Goal: Task Accomplishment & Management: Use online tool/utility

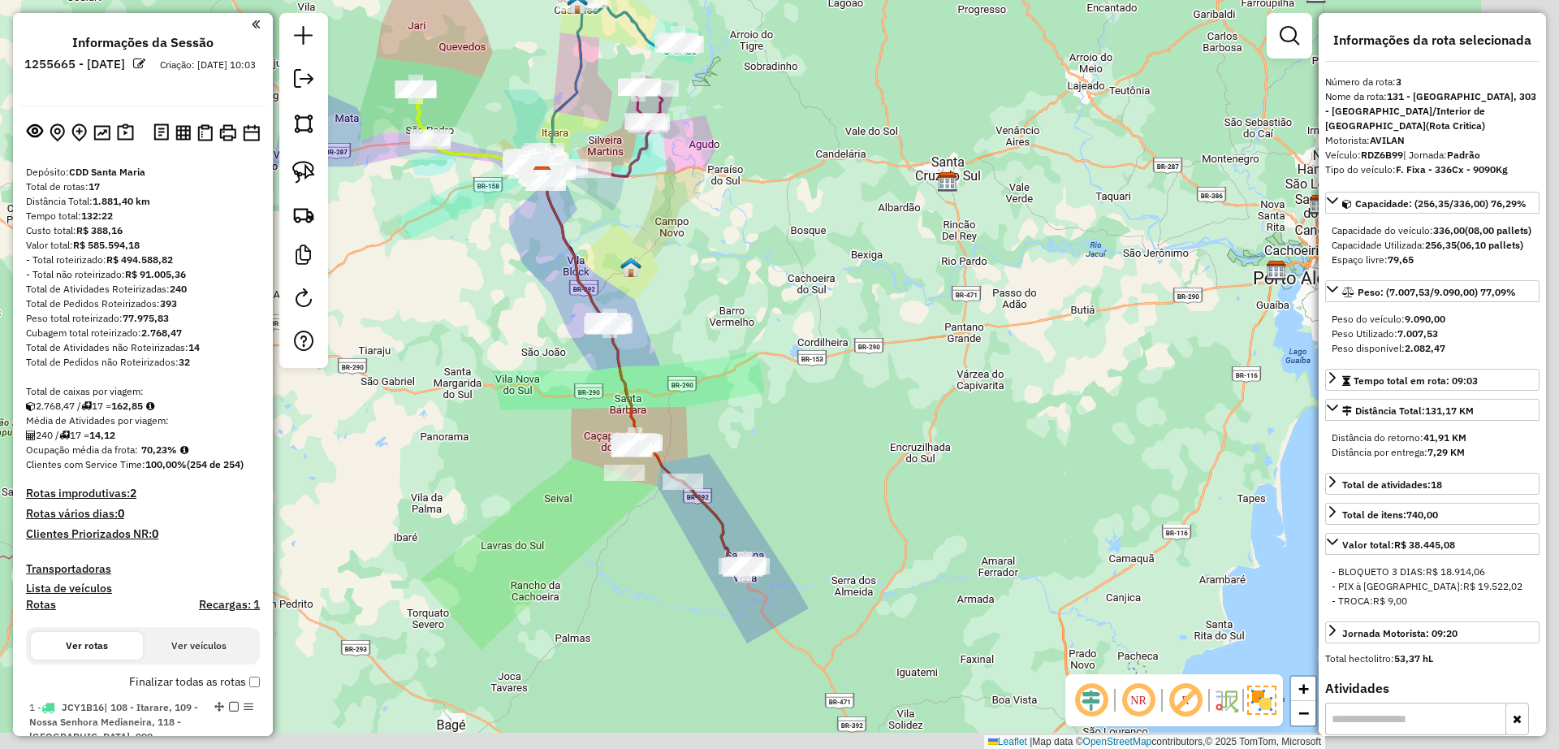
click at [572, 490] on div "Janela de atendimento Grade de atendimento Capacidade Transportadoras Veículos …" at bounding box center [779, 374] width 1559 height 749
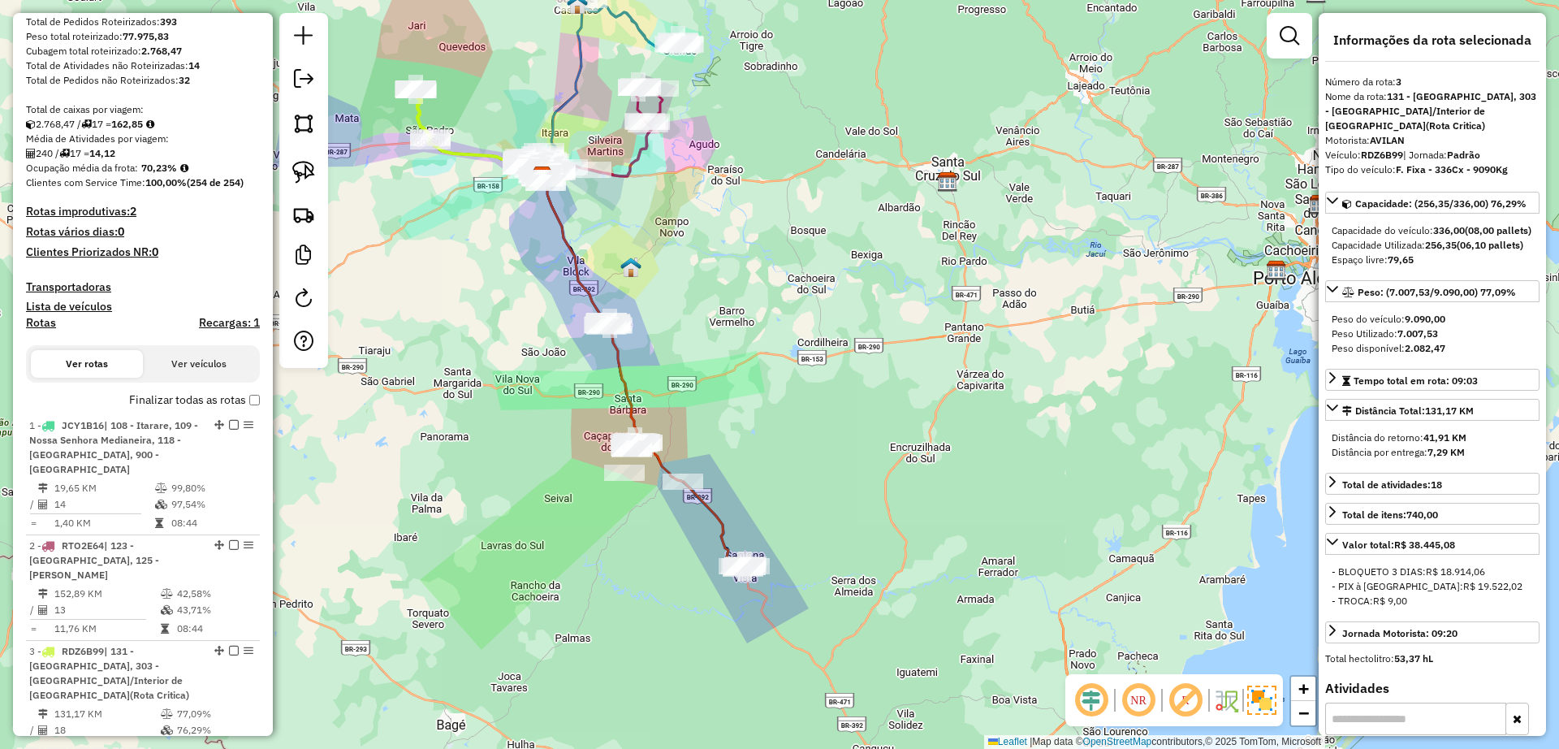
scroll to position [710, 0]
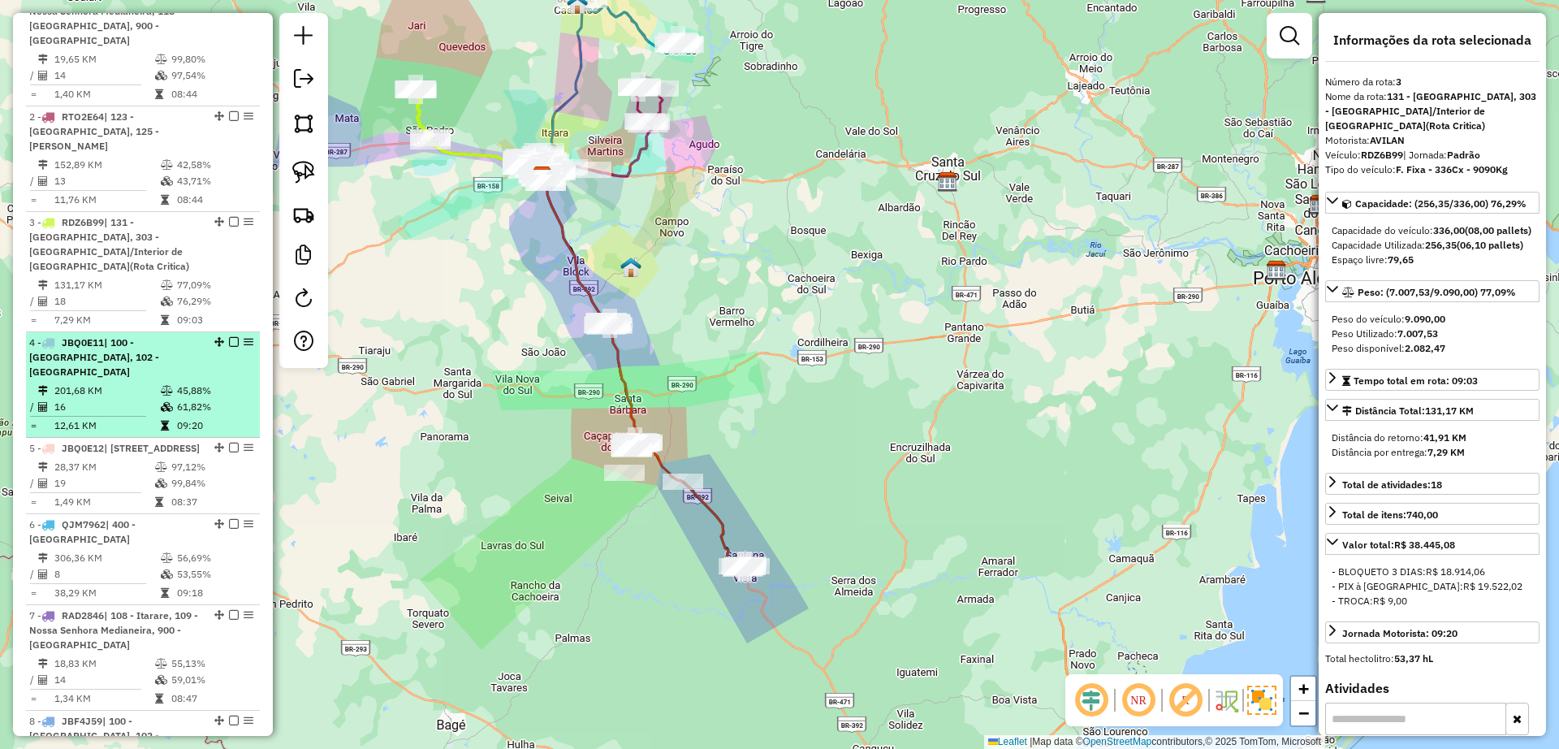
click at [80, 399] on td "16" at bounding box center [107, 407] width 106 height 16
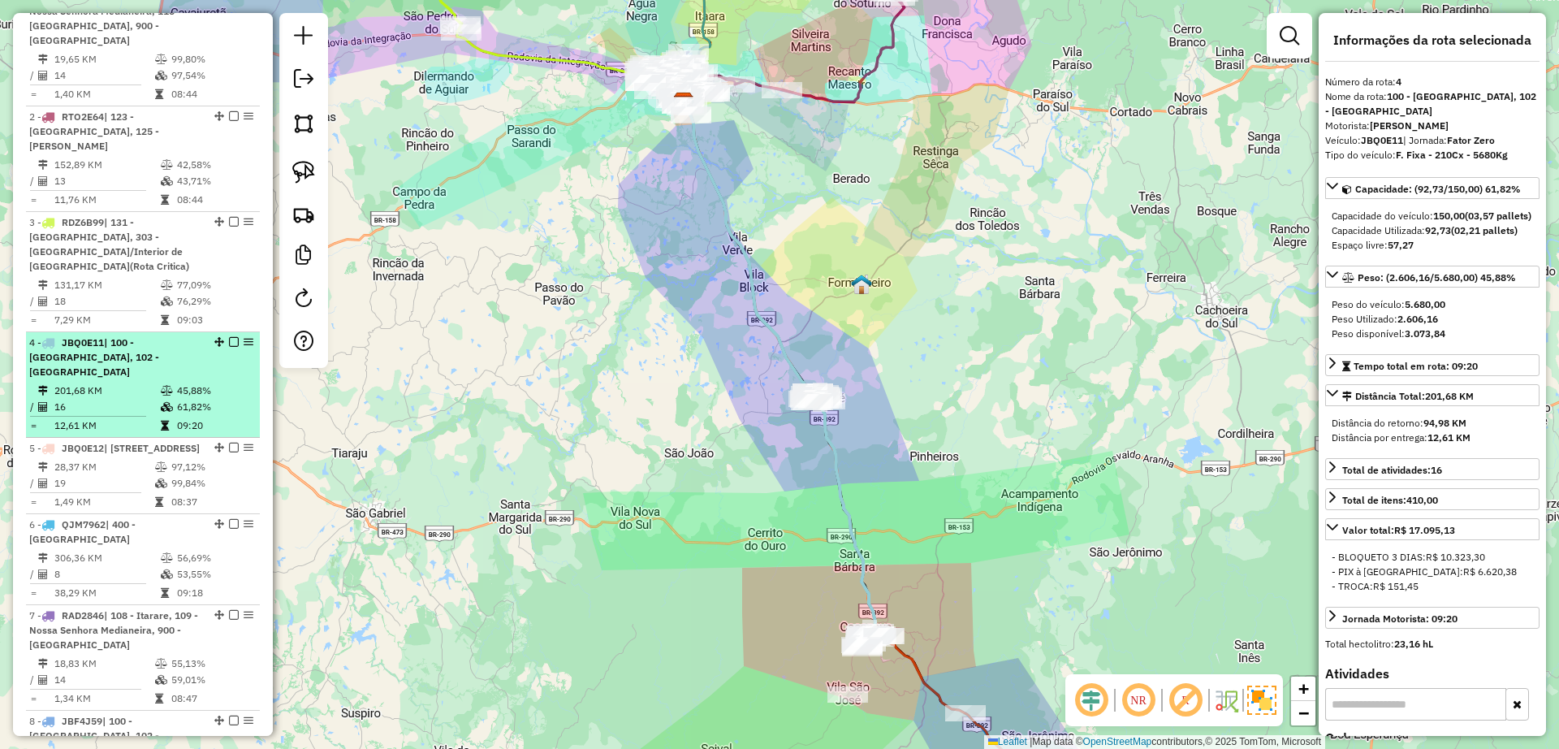
click at [135, 399] on td "16" at bounding box center [107, 407] width 106 height 16
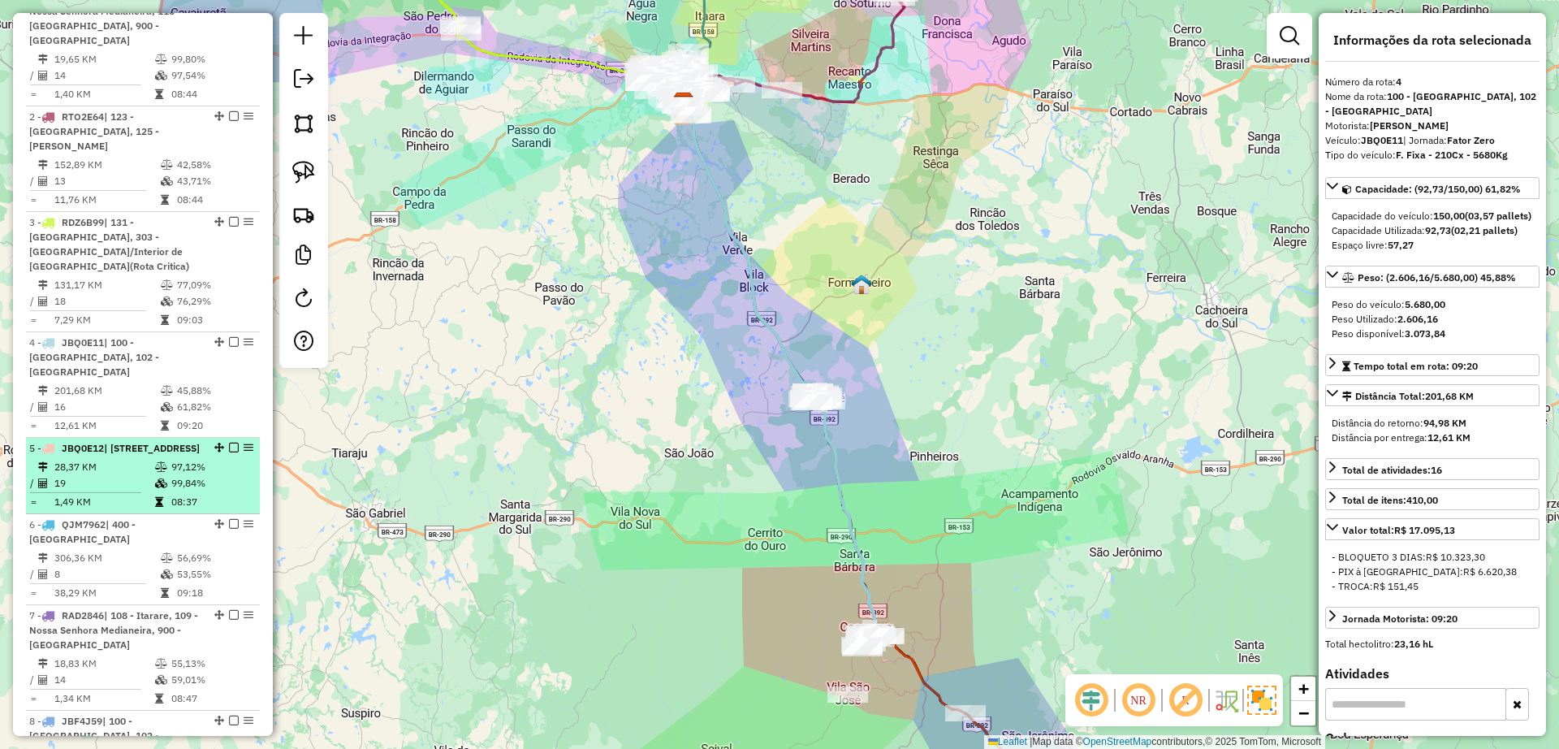
click at [145, 441] on div "5 - JBQ0E12 | 118 - Vila Independência, 119 - Nova Santa Marta, 900 - Santa Mar…" at bounding box center [115, 448] width 172 height 15
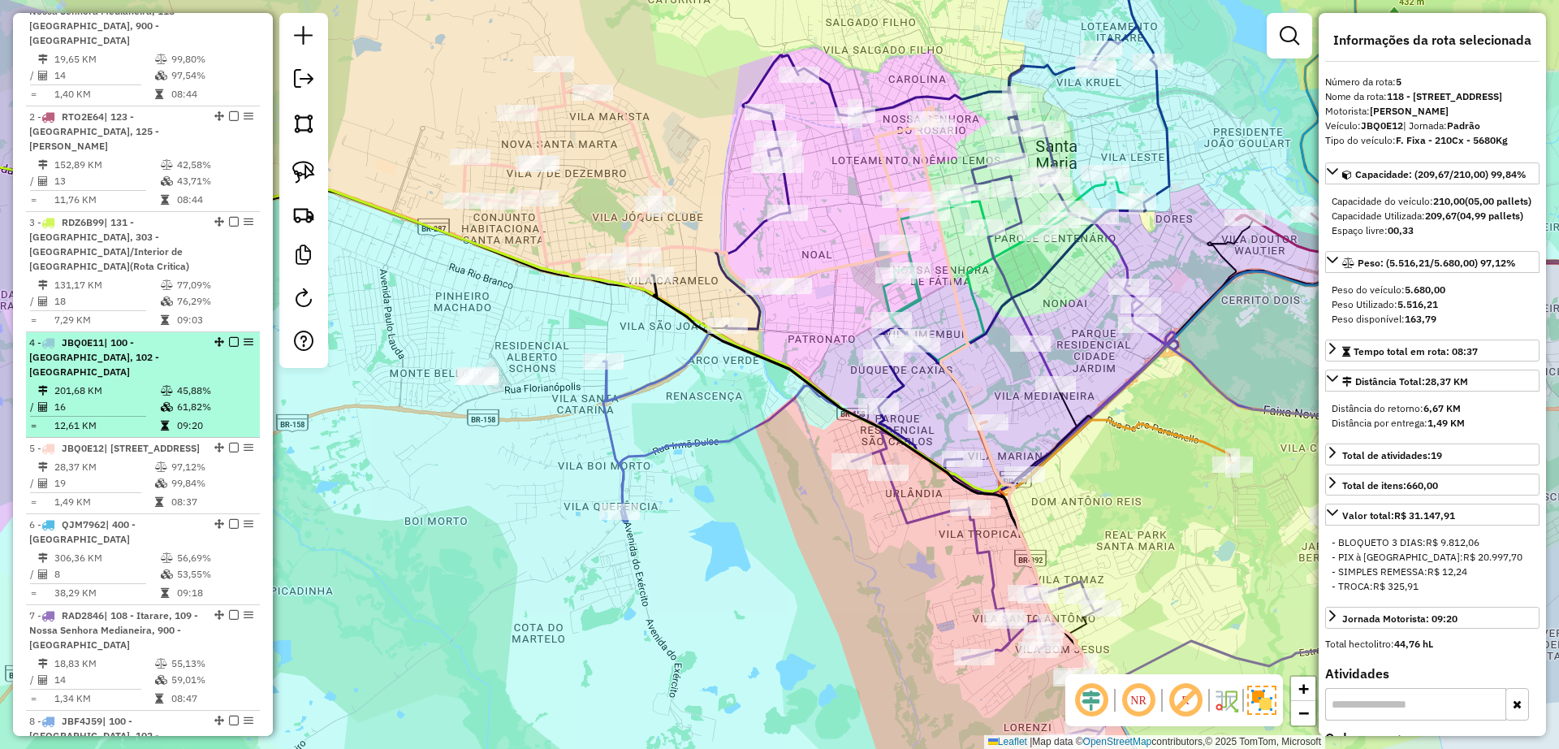
click at [167, 386] on icon at bounding box center [167, 391] width 12 height 10
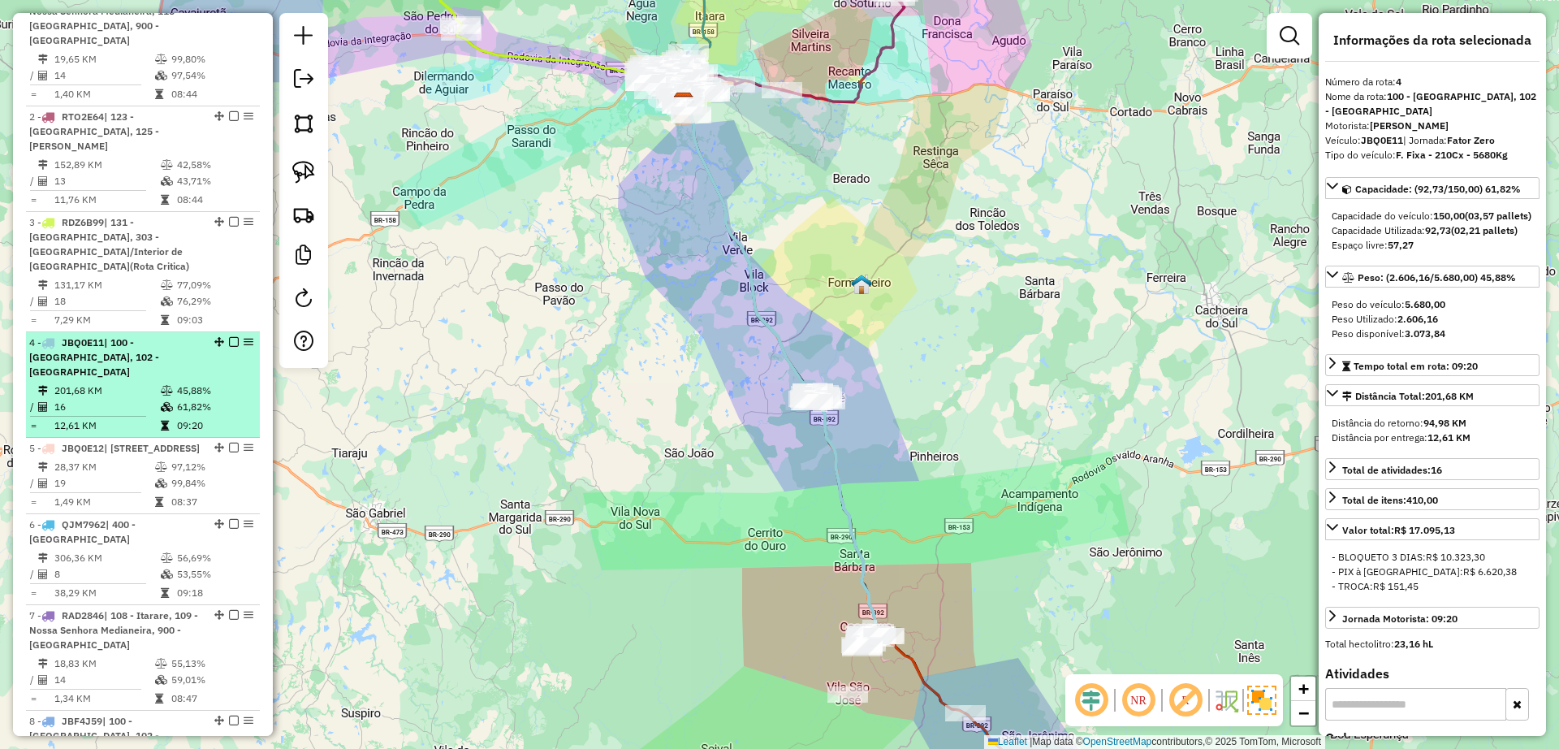
click at [229, 337] on em at bounding box center [234, 342] width 10 height 10
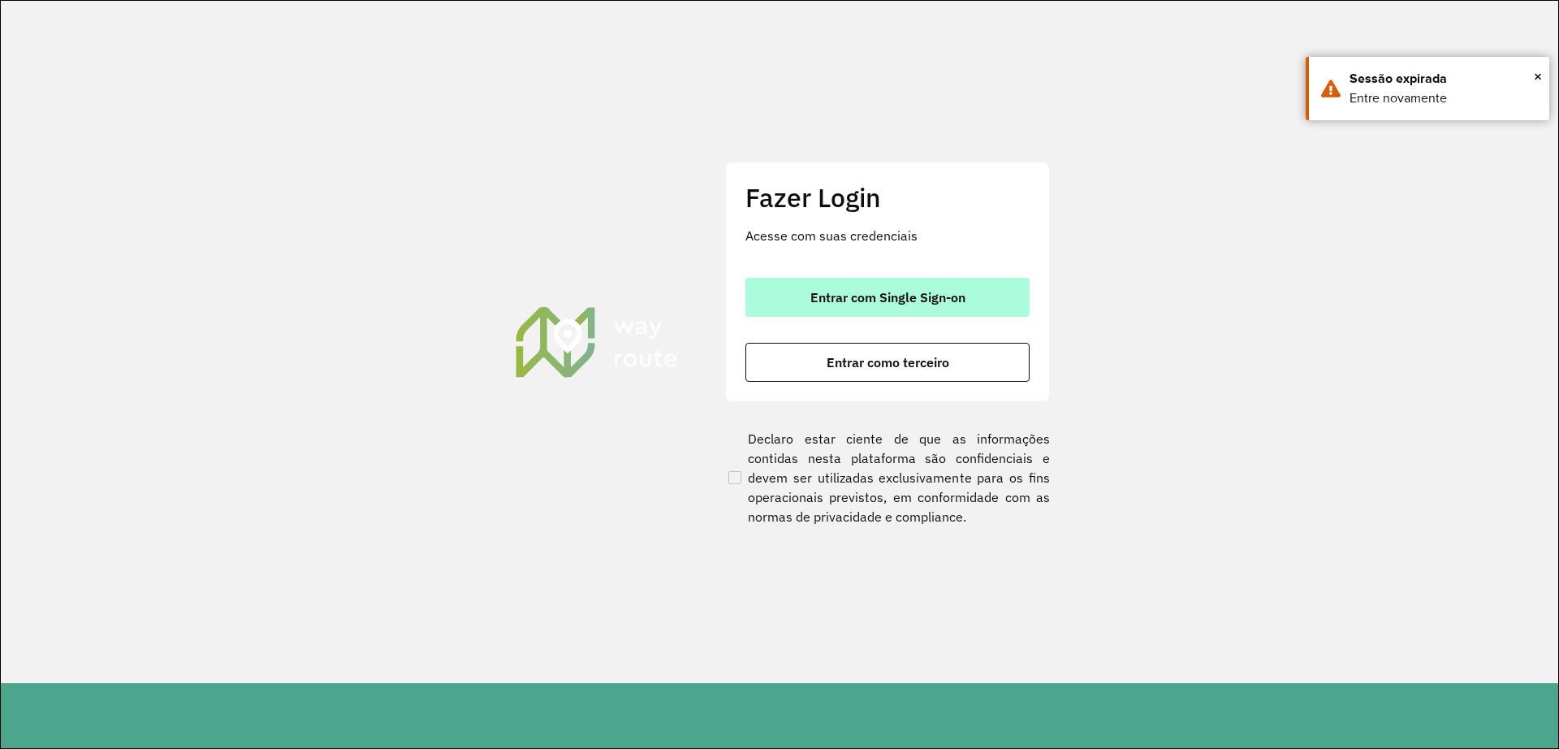
click at [825, 283] on button "Entrar com Single Sign-on" at bounding box center [887, 297] width 284 height 39
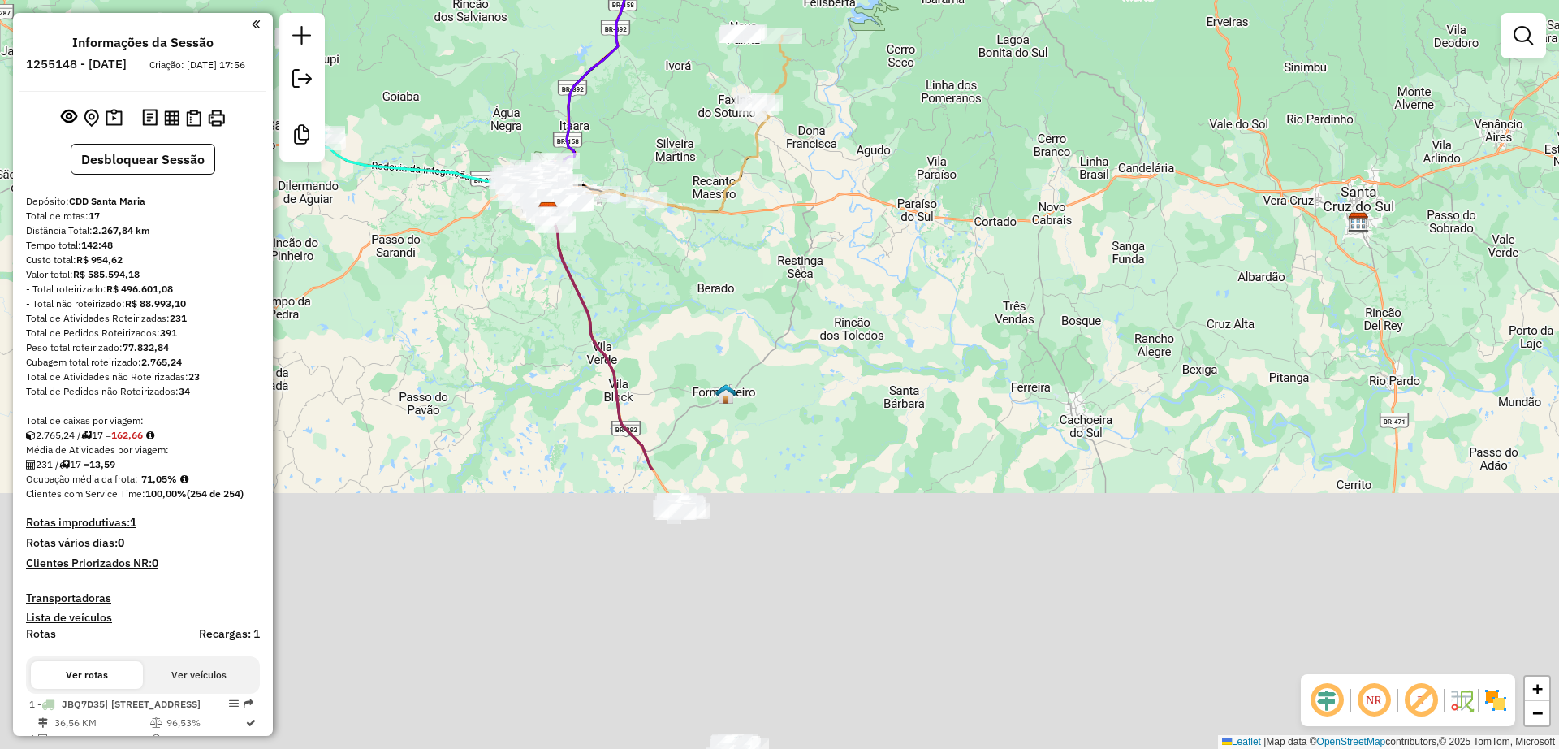
click at [501, 228] on div "Janela de atendimento Grade de atendimento Capacidade Transportadoras Veículos …" at bounding box center [779, 374] width 1559 height 749
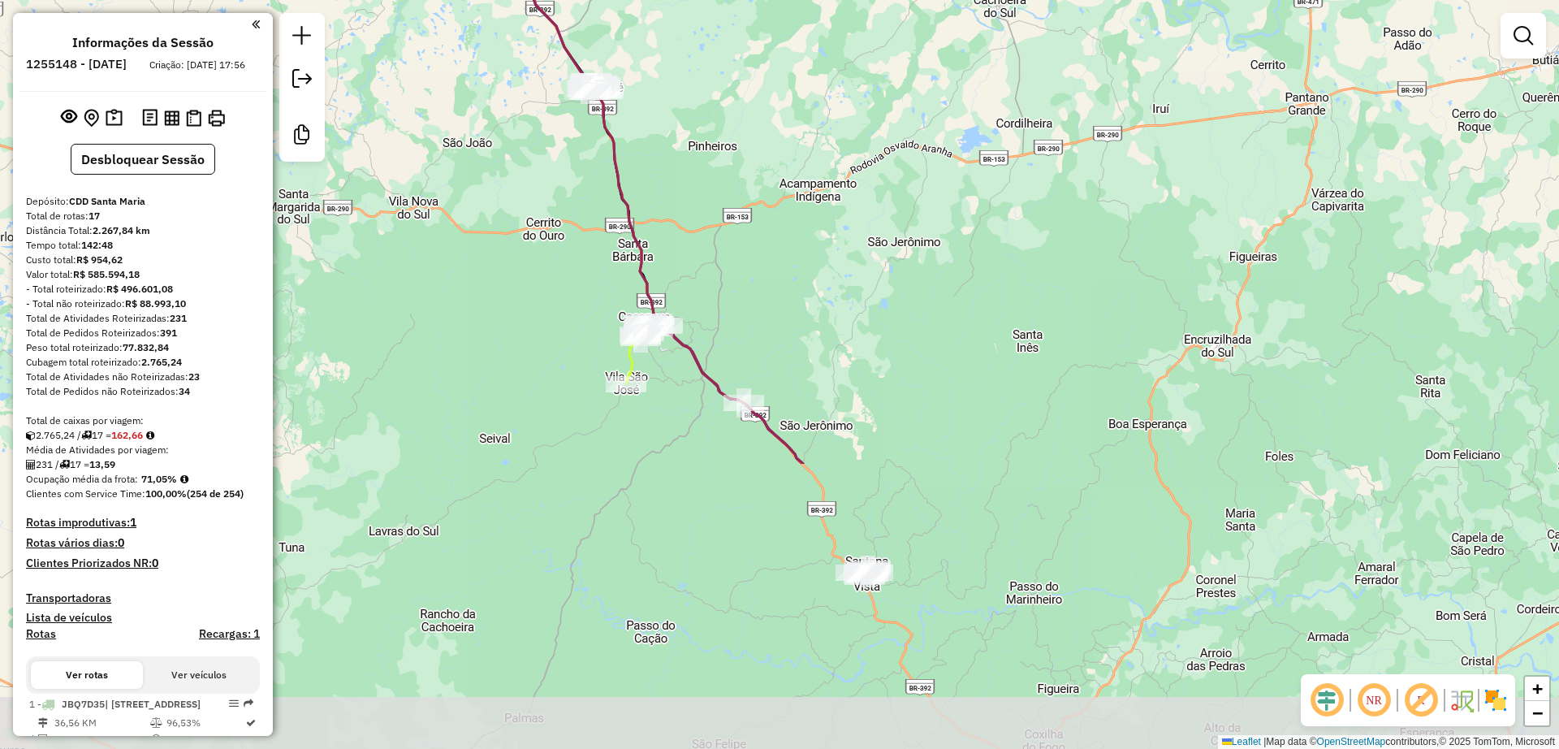
drag, startPoint x: 547, startPoint y: 384, endPoint x: 507, endPoint y: 241, distance: 148.6
click at [507, 241] on div "Janela de atendimento Grade de atendimento Capacidade Transportadoras Veículos …" at bounding box center [779, 374] width 1559 height 749
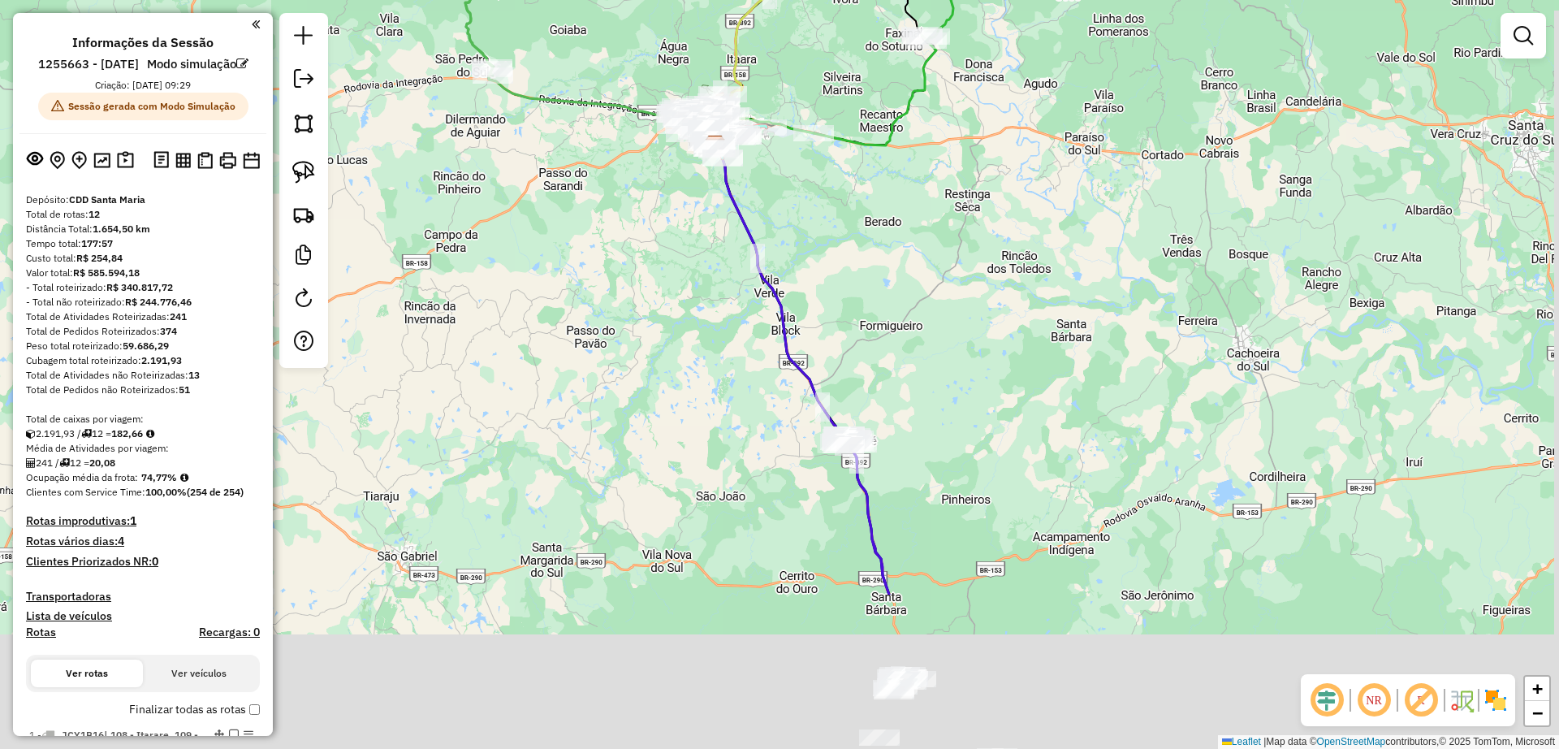
drag, startPoint x: 667, startPoint y: 583, endPoint x: 559, endPoint y: 382, distance: 228.2
click at [603, 355] on div "Janela de atendimento Grade de atendimento Capacidade Transportadoras Veículos …" at bounding box center [779, 374] width 1559 height 749
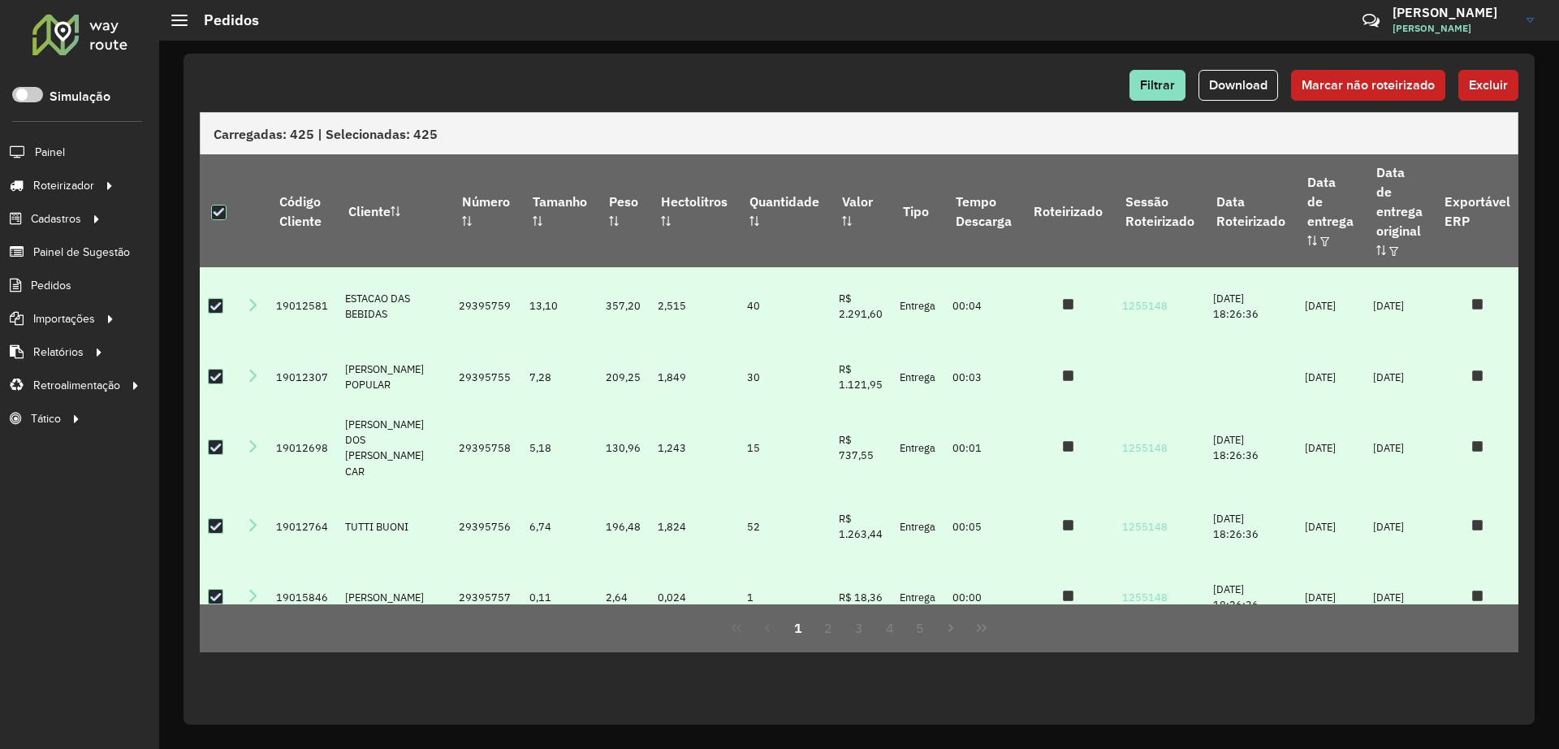
click at [75, 15] on div at bounding box center [80, 34] width 98 height 42
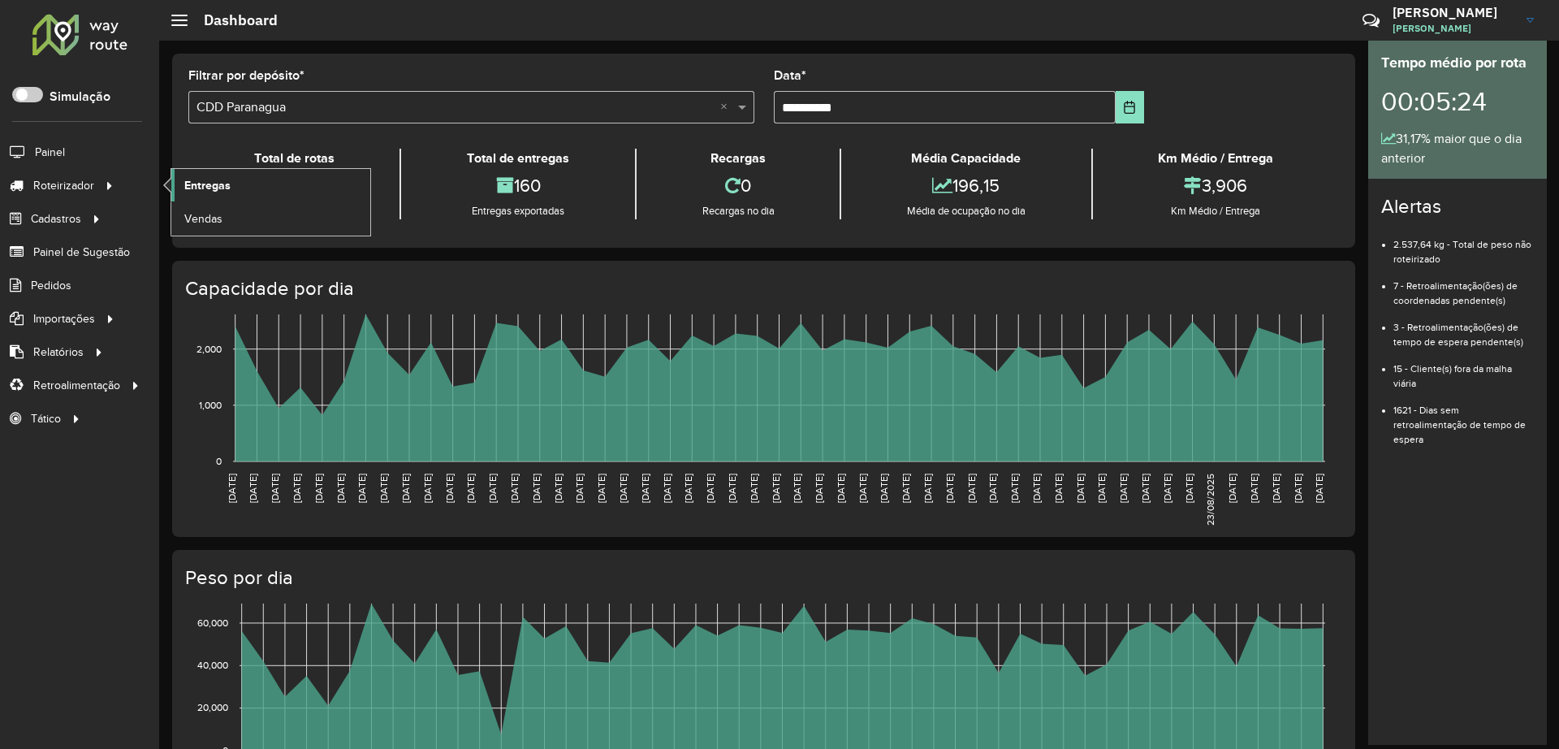
click at [214, 183] on span "Entregas" at bounding box center [207, 185] width 46 height 17
click at [54, 279] on span "Pedidos" at bounding box center [52, 285] width 42 height 17
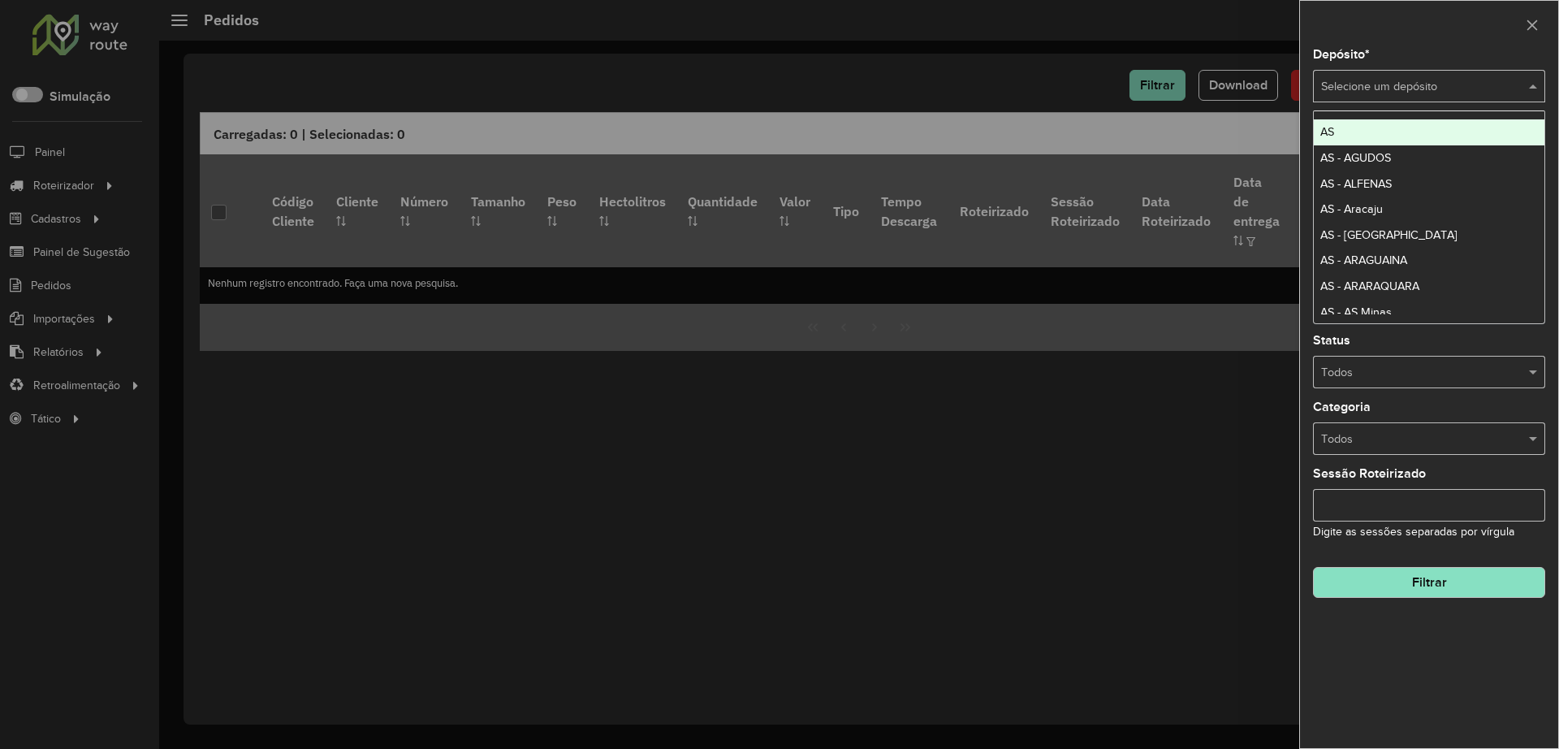
click at [1379, 86] on input "text" at bounding box center [1413, 87] width 184 height 18
type input "******"
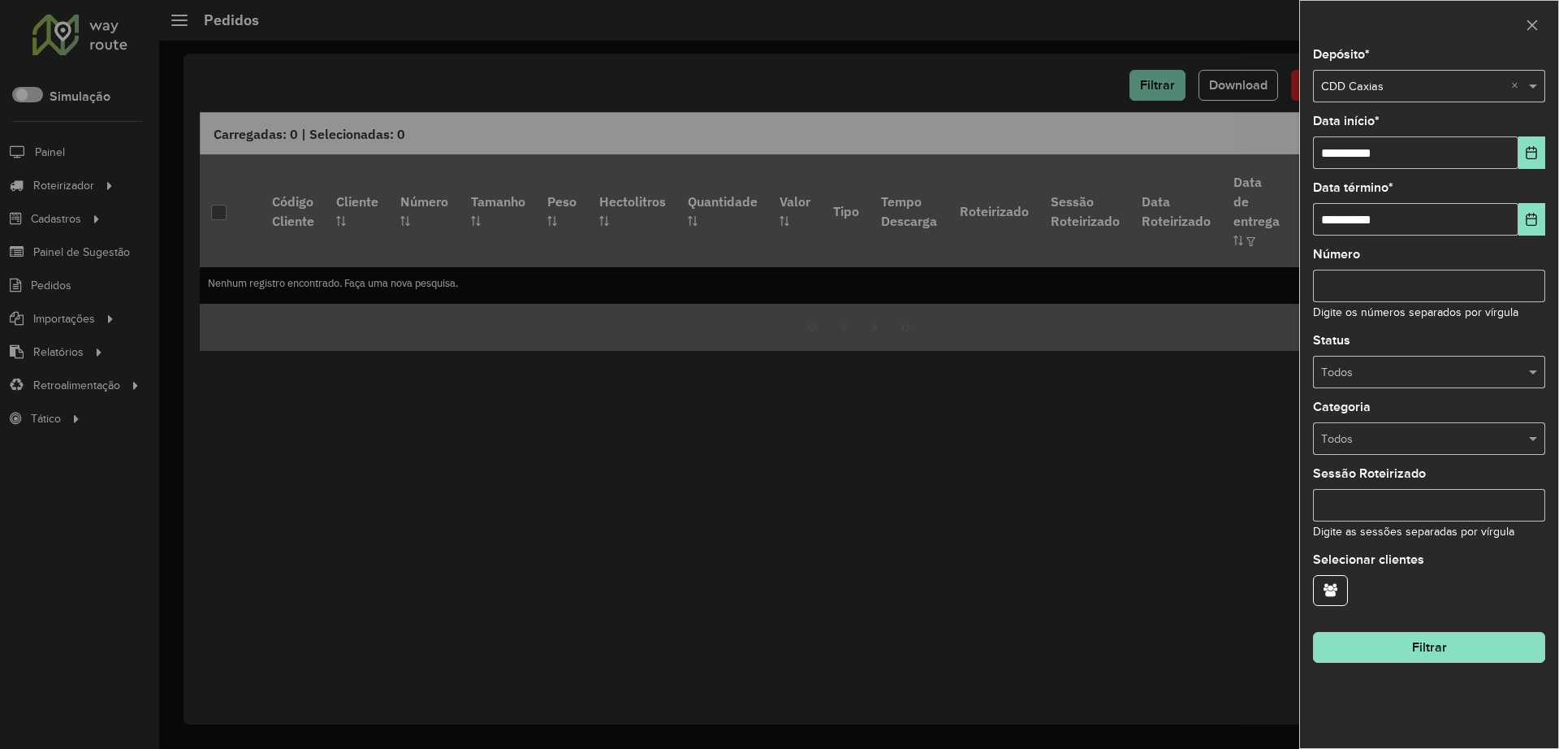
click at [1403, 44] on div at bounding box center [1429, 25] width 258 height 48
click at [1435, 641] on button "Filtrar" at bounding box center [1429, 647] width 232 height 31
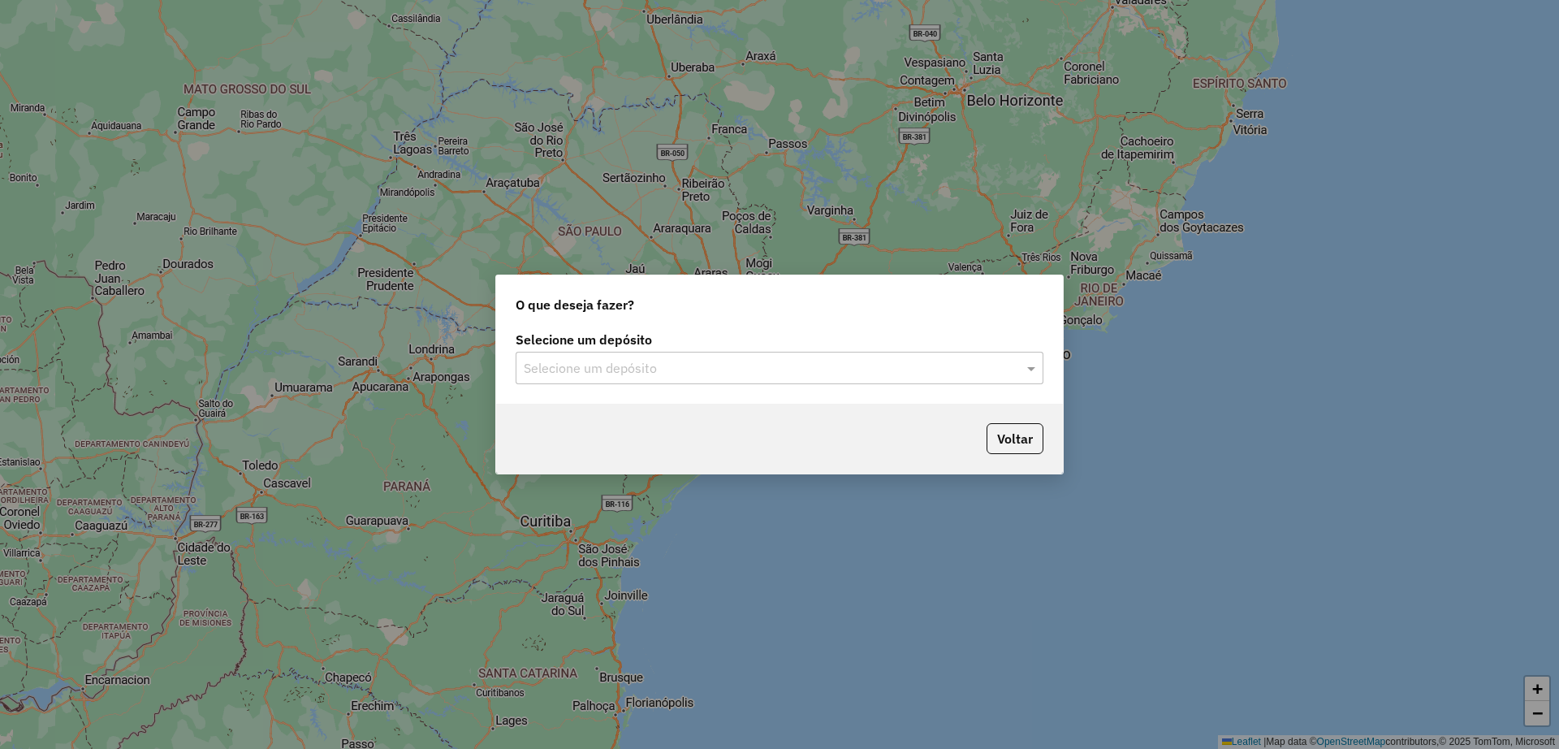
click at [659, 356] on div "Selecione um depósito" at bounding box center [780, 368] width 528 height 32
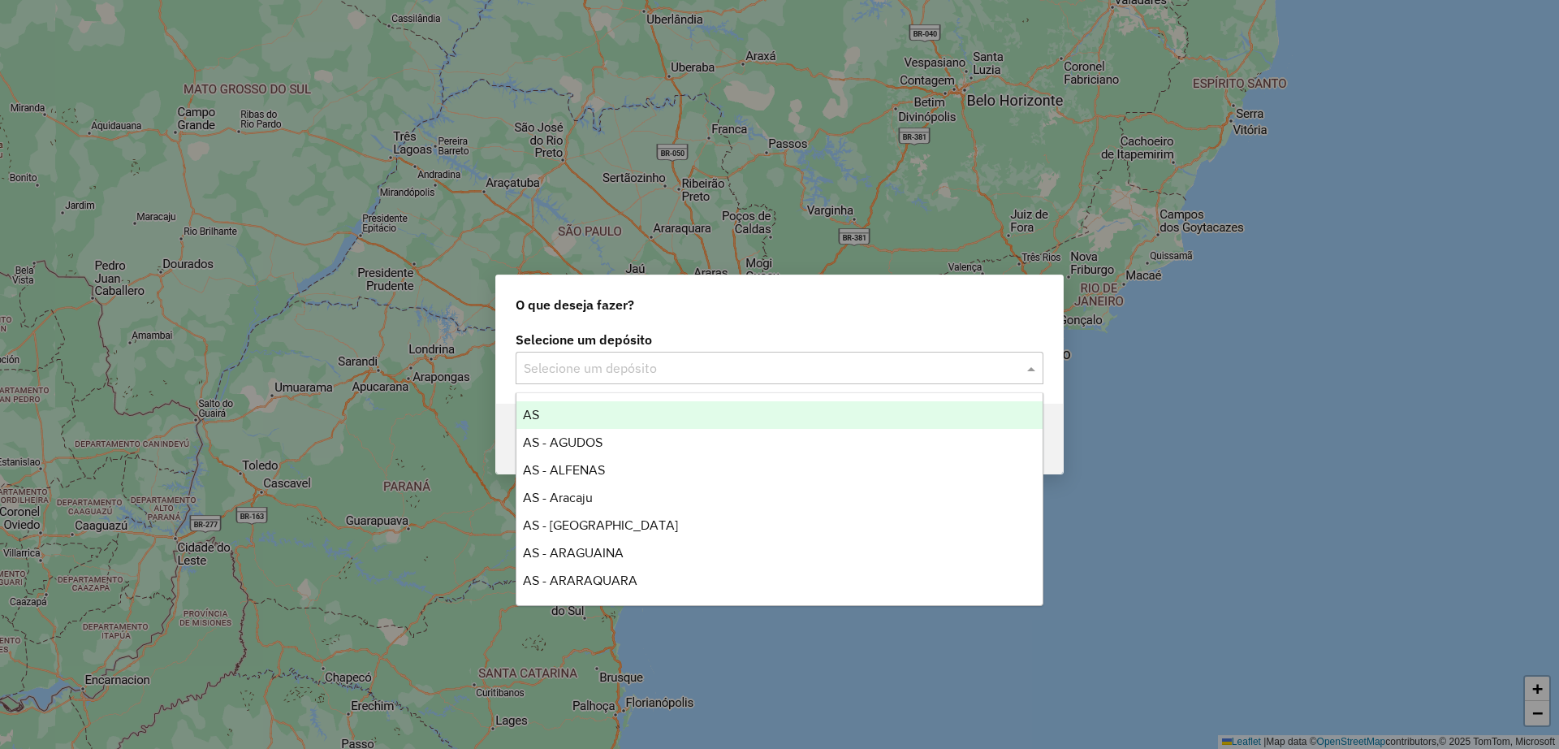
type input "*"
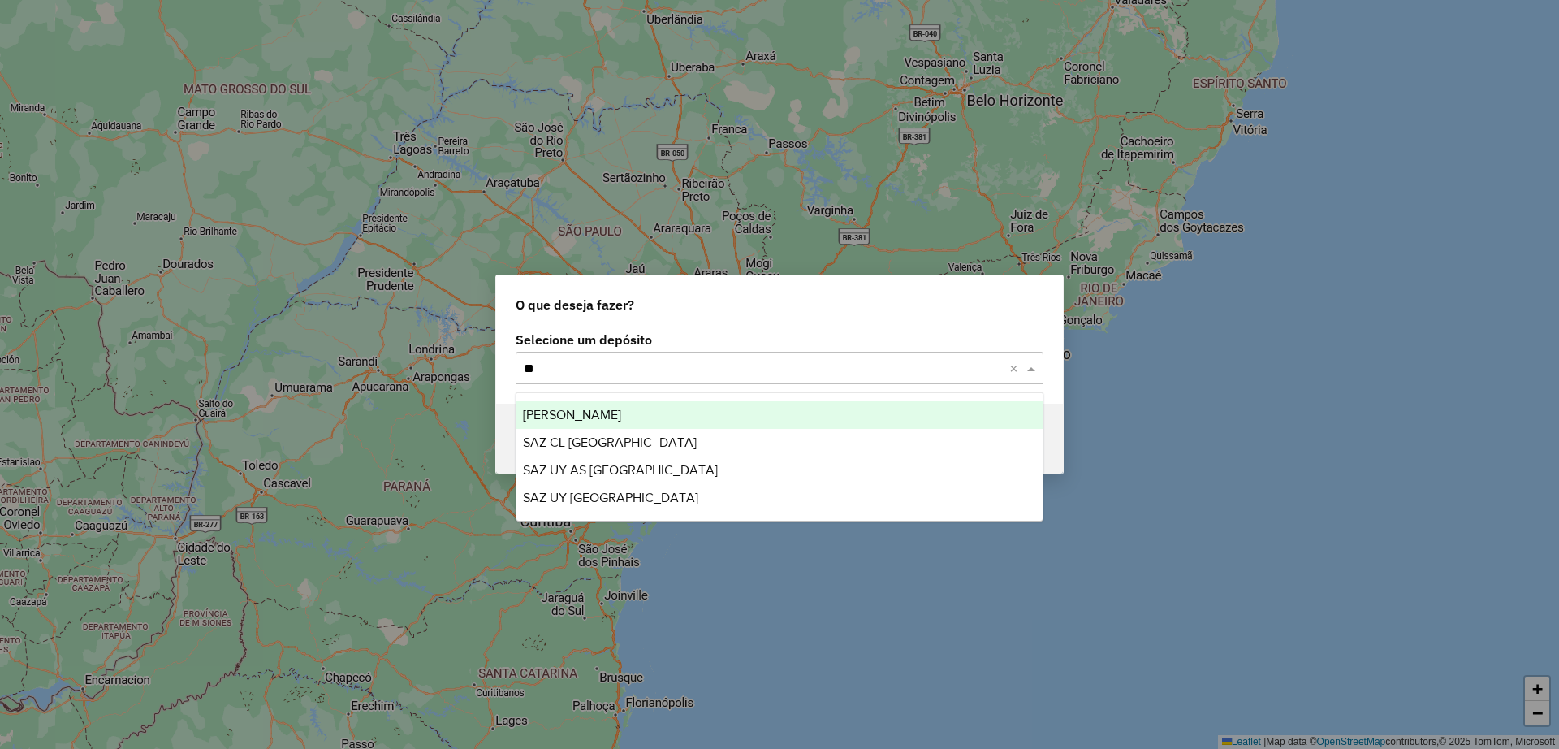
type input "*"
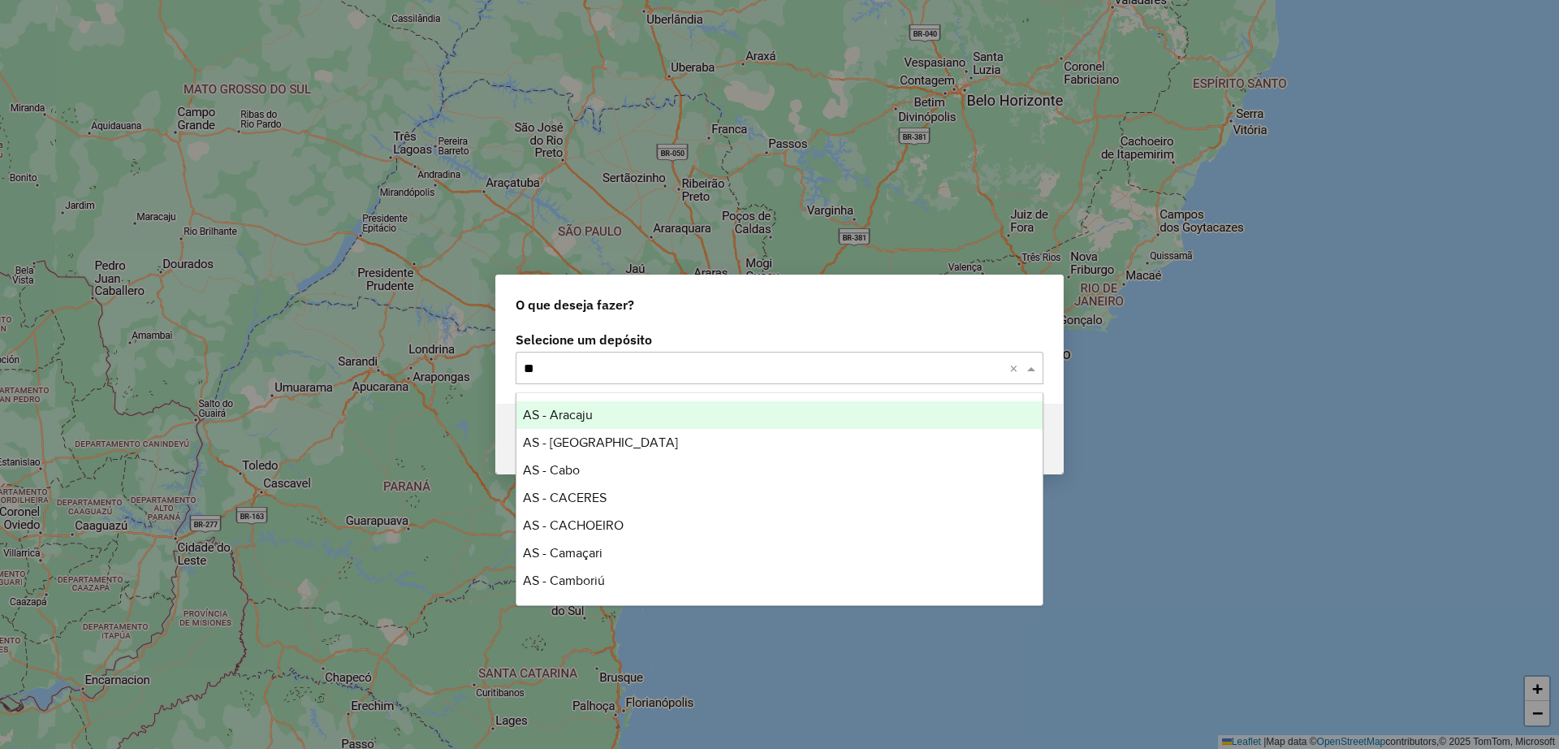
type input "*"
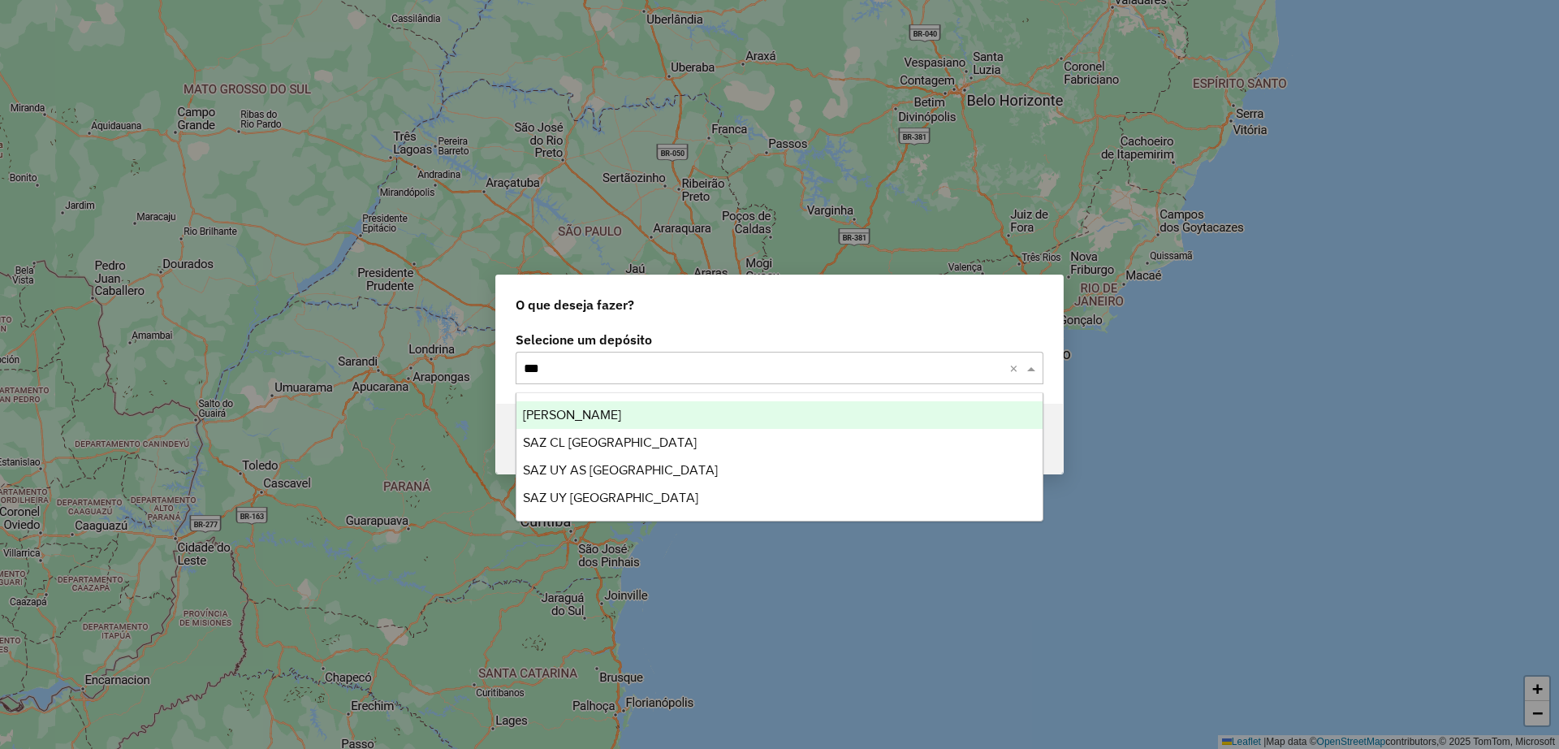
type input "****"
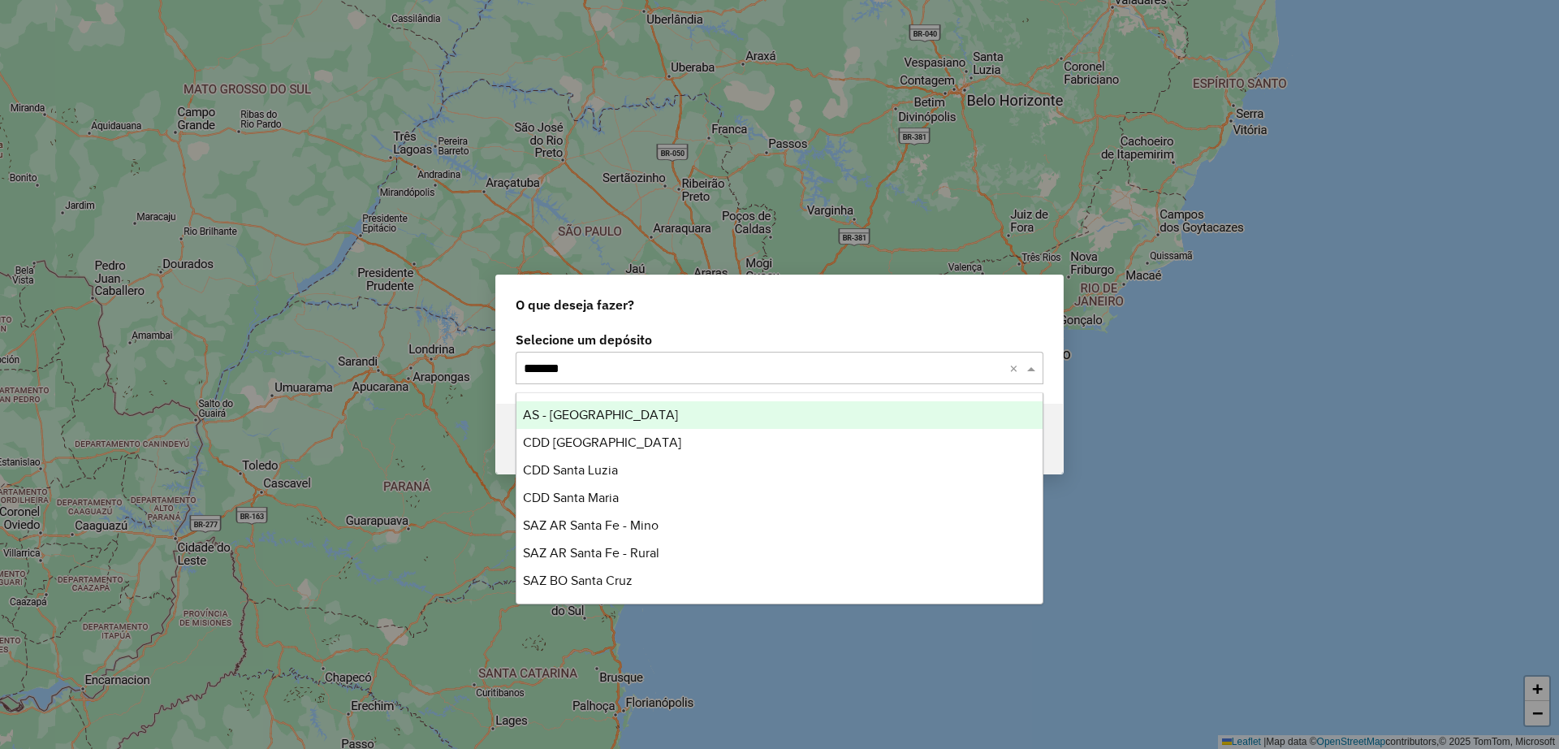
type input "********"
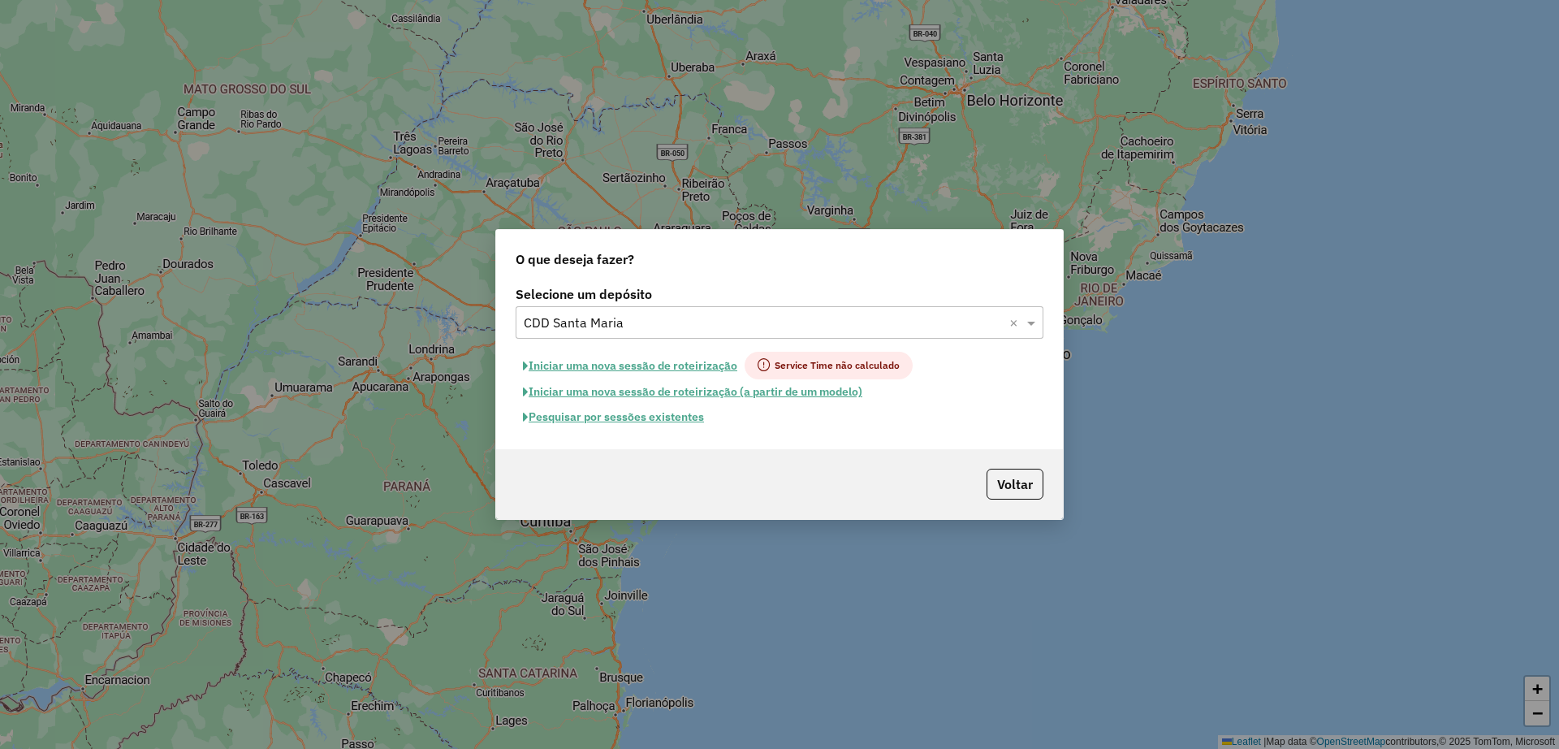
click at [634, 424] on button "Pesquisar por sessões existentes" at bounding box center [614, 416] width 196 height 25
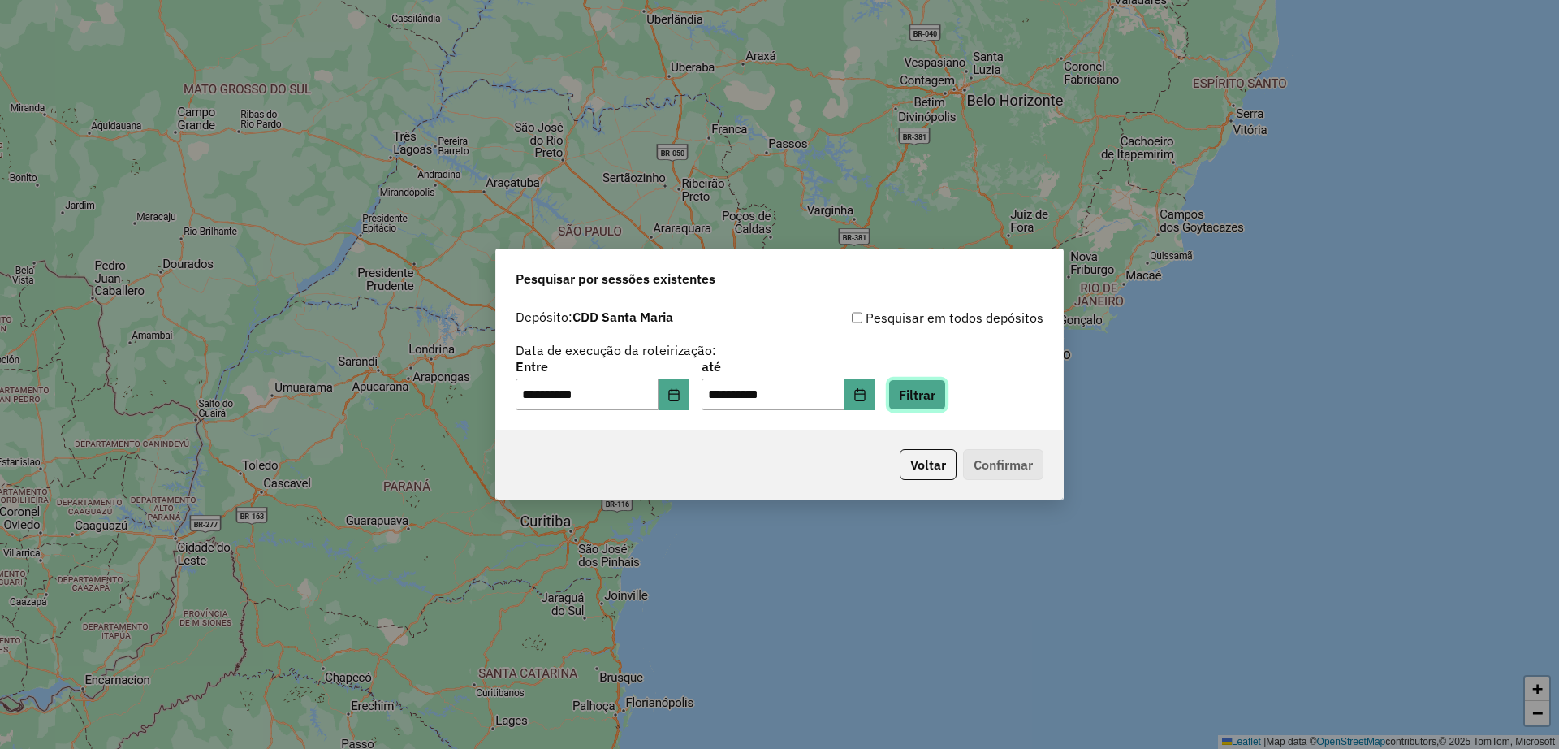
click at [927, 391] on button "Filtrar" at bounding box center [917, 394] width 58 height 31
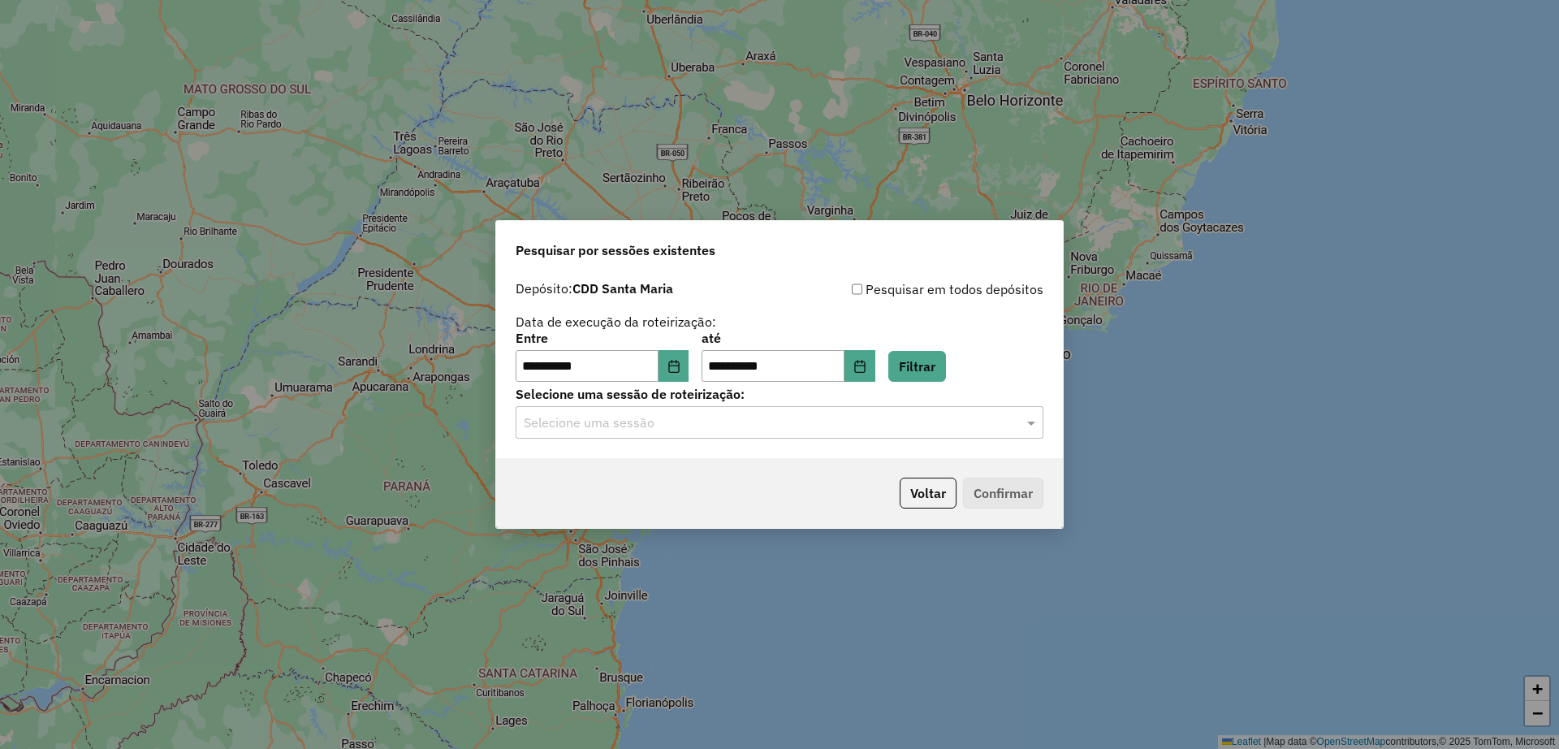
click at [778, 421] on input "text" at bounding box center [763, 422] width 479 height 19
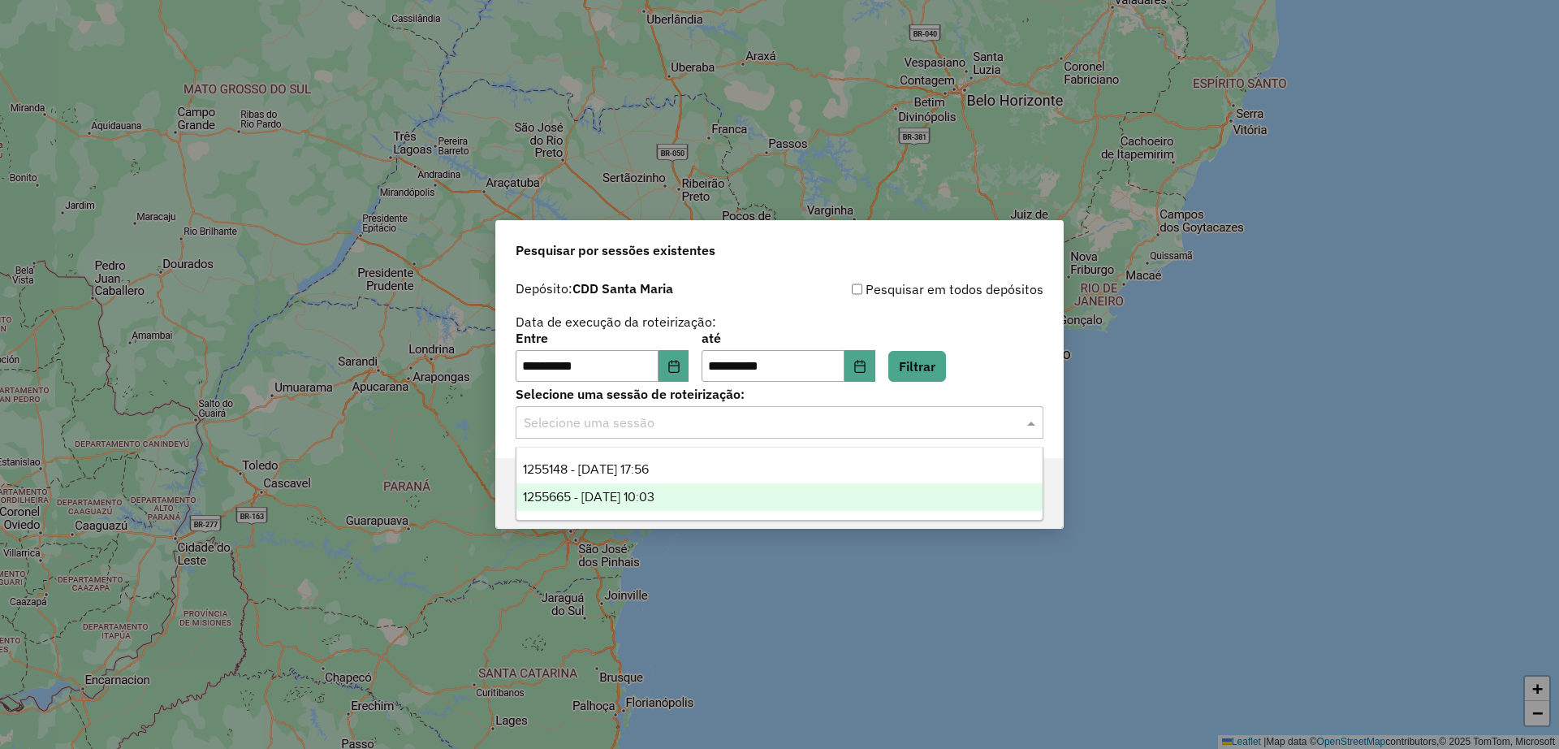
click at [759, 490] on div "1255665 - 29/08/2025 10:03" at bounding box center [779, 497] width 526 height 28
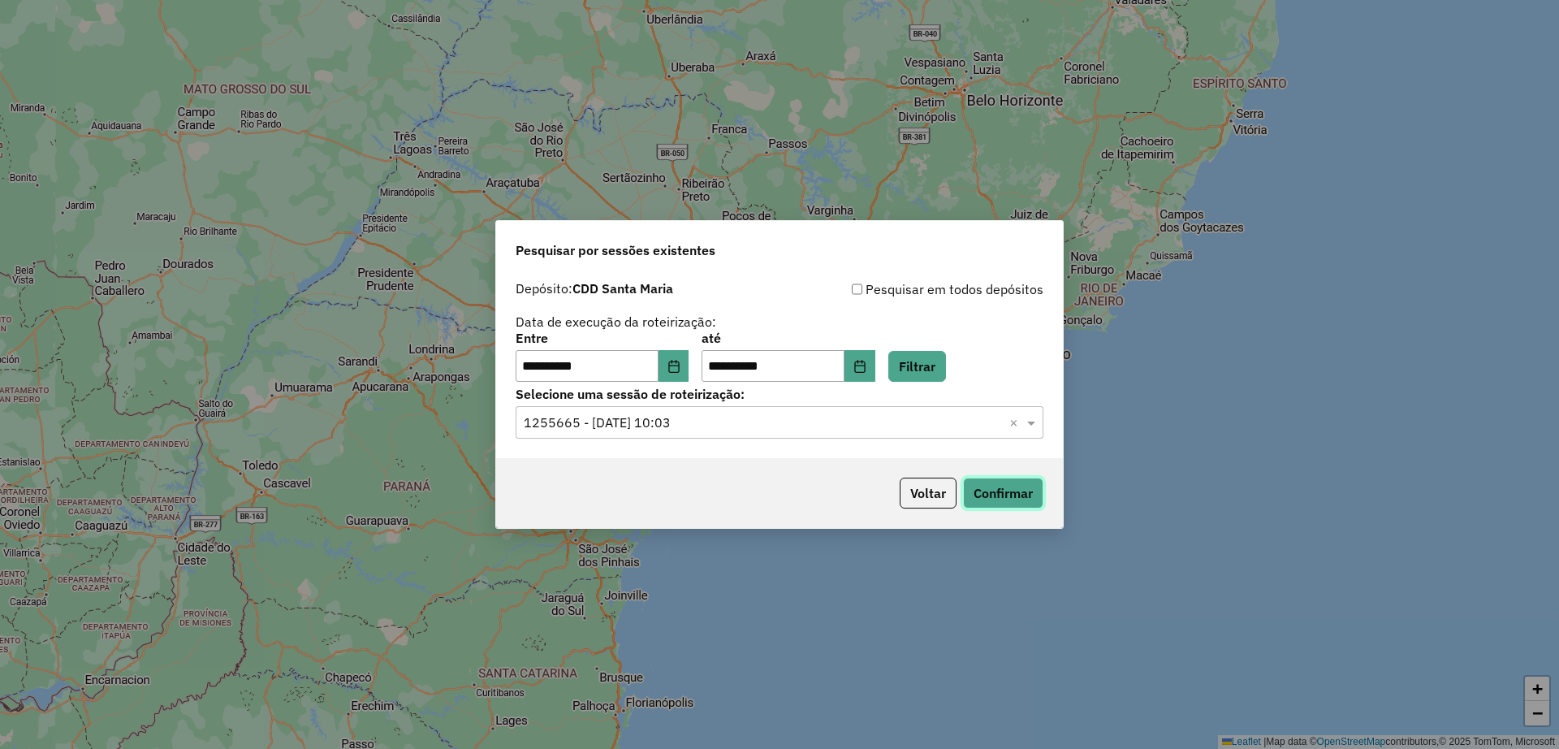
click at [985, 490] on button "Confirmar" at bounding box center [1003, 492] width 80 height 31
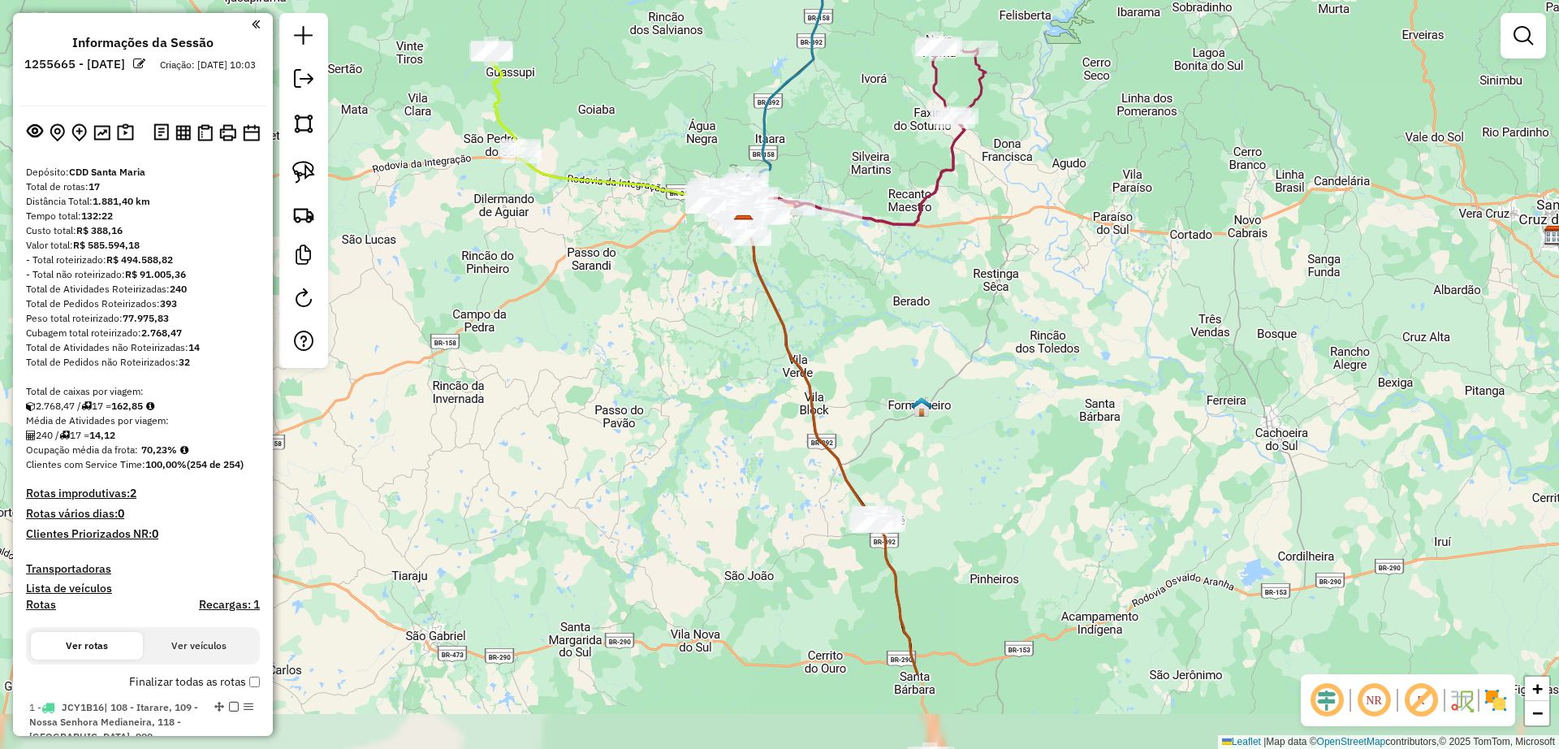
drag, startPoint x: 689, startPoint y: 668, endPoint x: 650, endPoint y: 501, distance: 171.8
click at [650, 501] on div "Janela de atendimento Grade de atendimento Capacidade Transportadoras Veículos …" at bounding box center [779, 374] width 1559 height 749
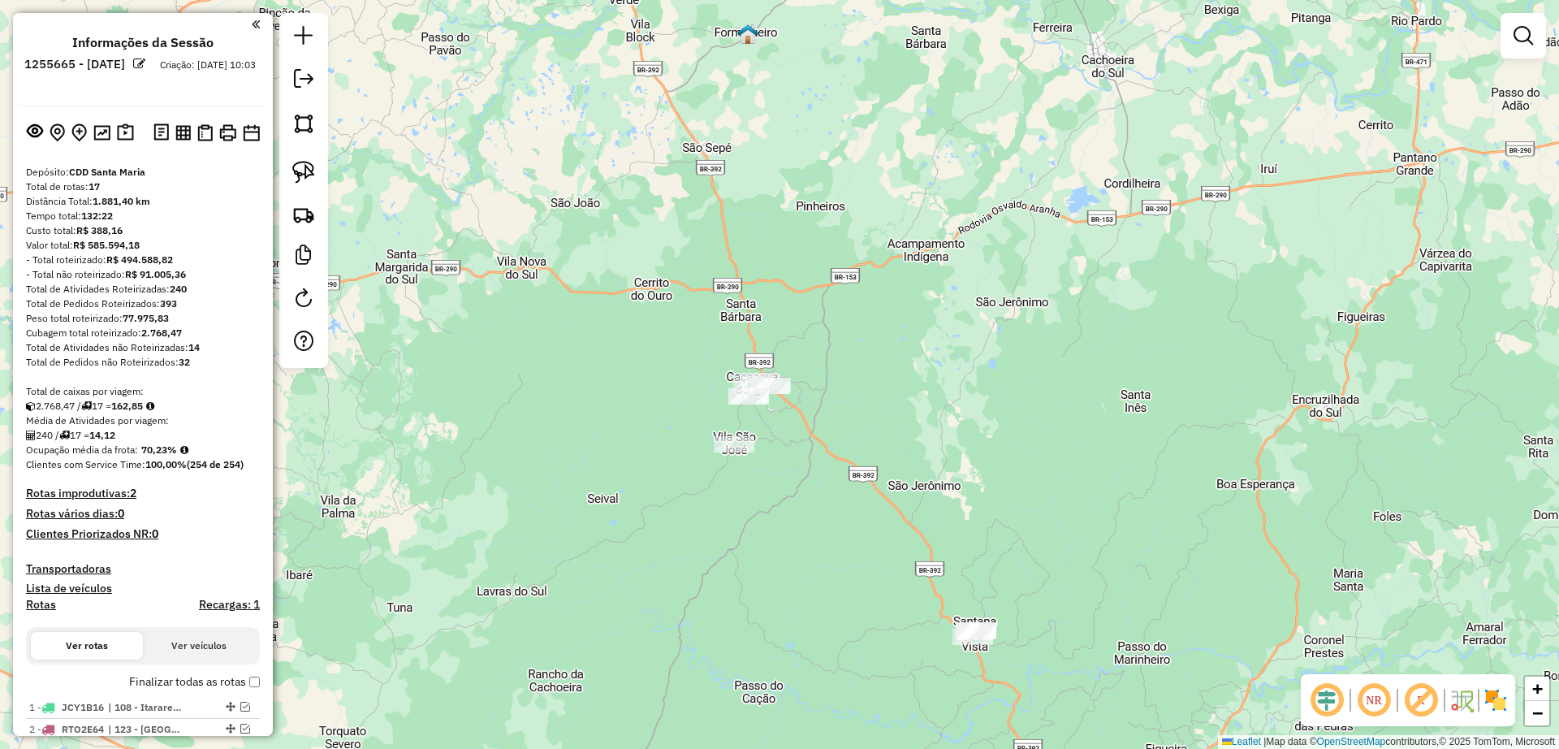
drag, startPoint x: 309, startPoint y: 173, endPoint x: 504, endPoint y: 250, distance: 210.3
click at [309, 174] on img at bounding box center [303, 172] width 23 height 23
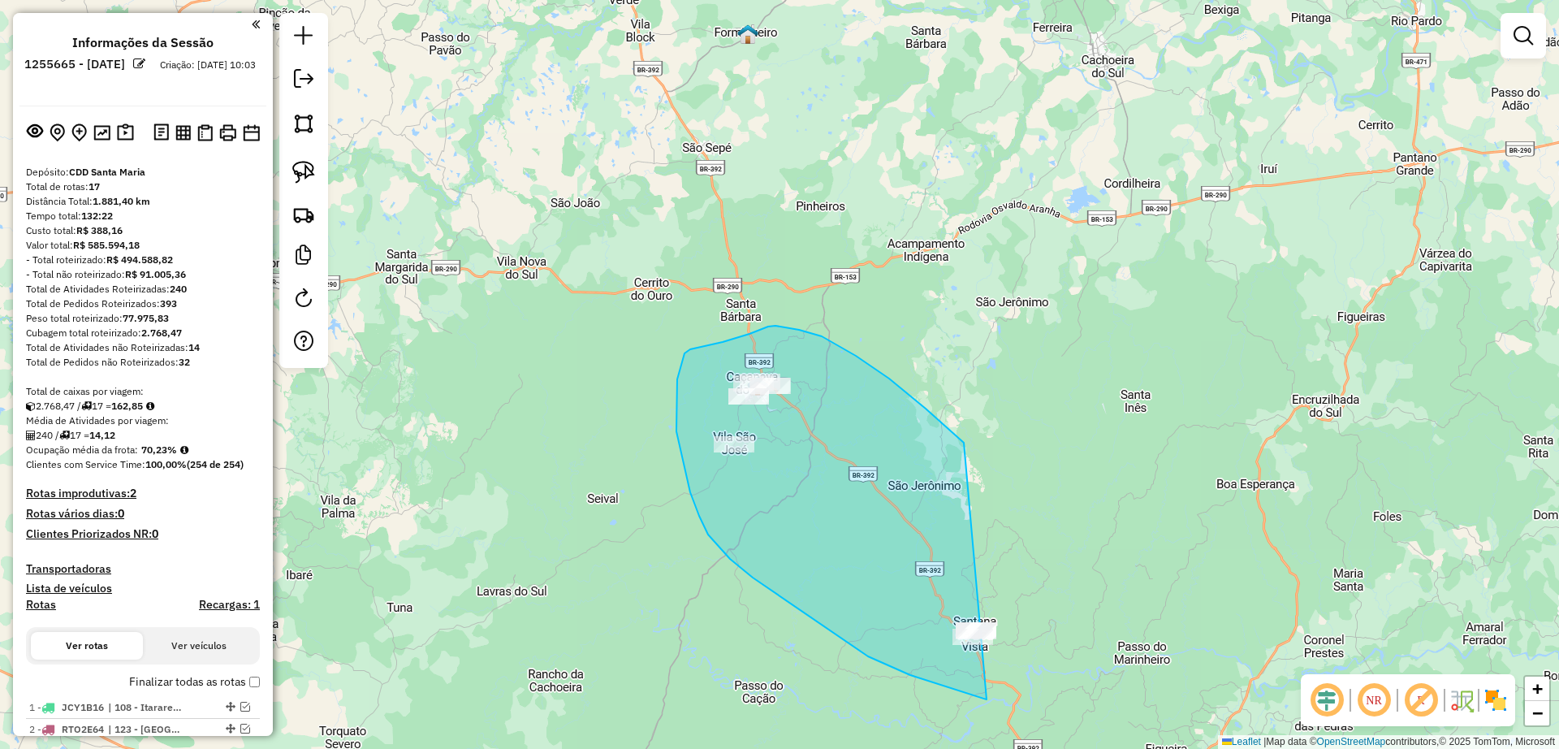
drag, startPoint x: 964, startPoint y: 443, endPoint x: 1081, endPoint y: 671, distance: 256.4
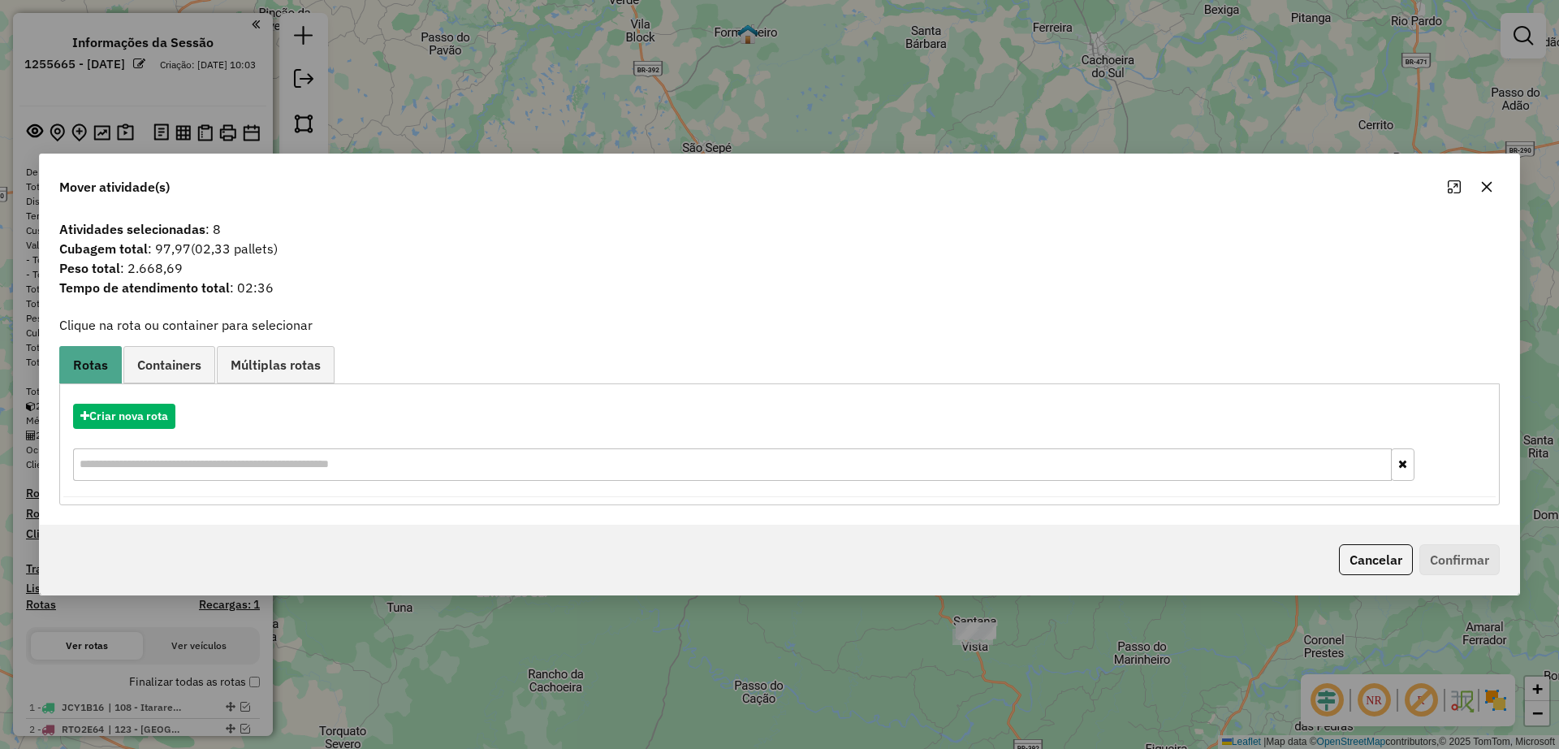
click at [136, 430] on hb-app "Aguarde... Pop-up bloqueado! Seu navegador bloqueou automáticamente a abertura …" at bounding box center [779, 374] width 1559 height 749
click at [134, 417] on button "Criar nova rota" at bounding box center [124, 416] width 102 height 25
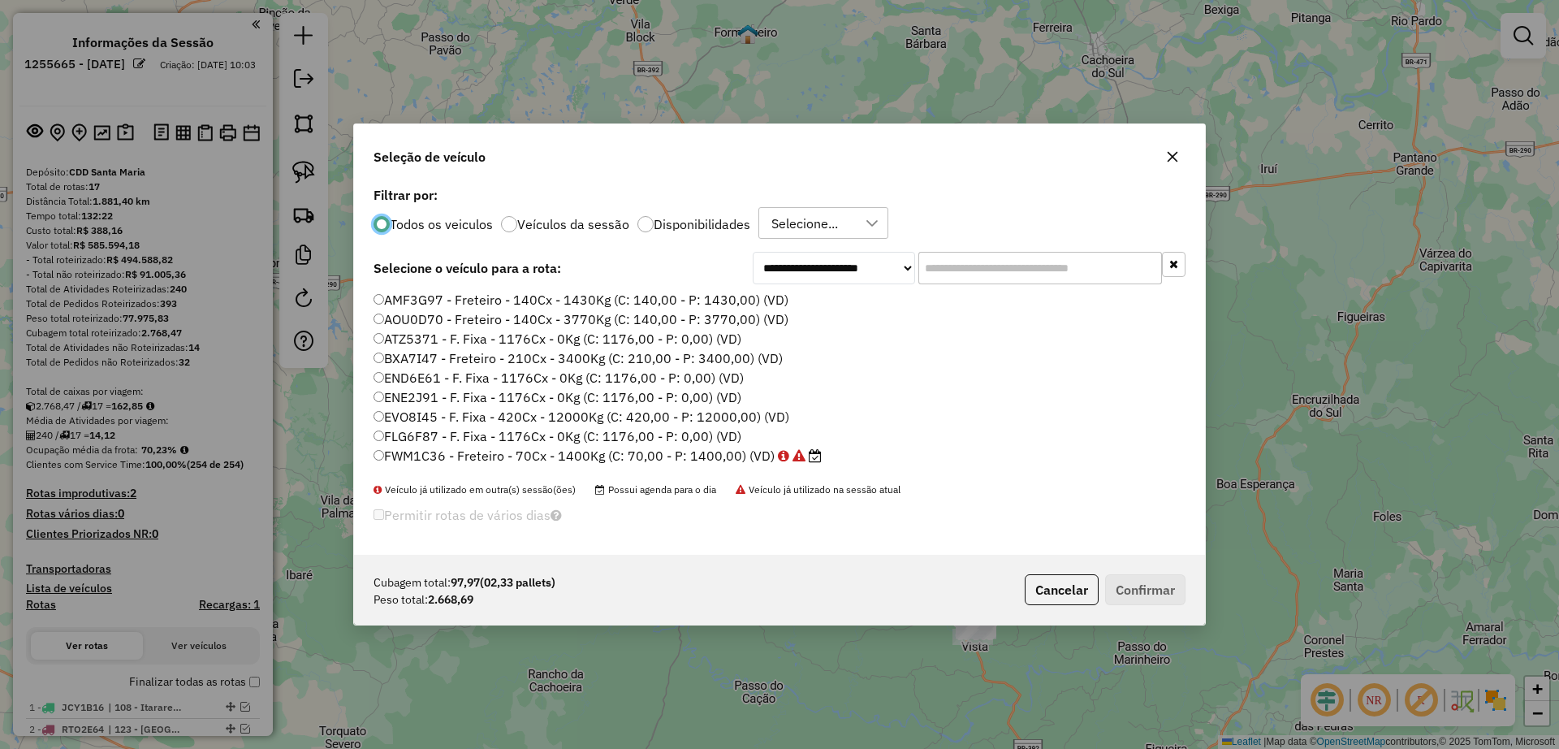
scroll to position [9, 5]
click at [709, 213] on div "Todos os veiculos Veículos da sessão Disponibilidades Selecione..." at bounding box center [780, 223] width 812 height 32
click at [672, 205] on div "Filtrar por: Todos os veiculos Veículos da sessão Disponibilidades Selecione..." at bounding box center [780, 214] width 812 height 50
click at [659, 230] on label "Disponibilidades" at bounding box center [702, 224] width 97 height 13
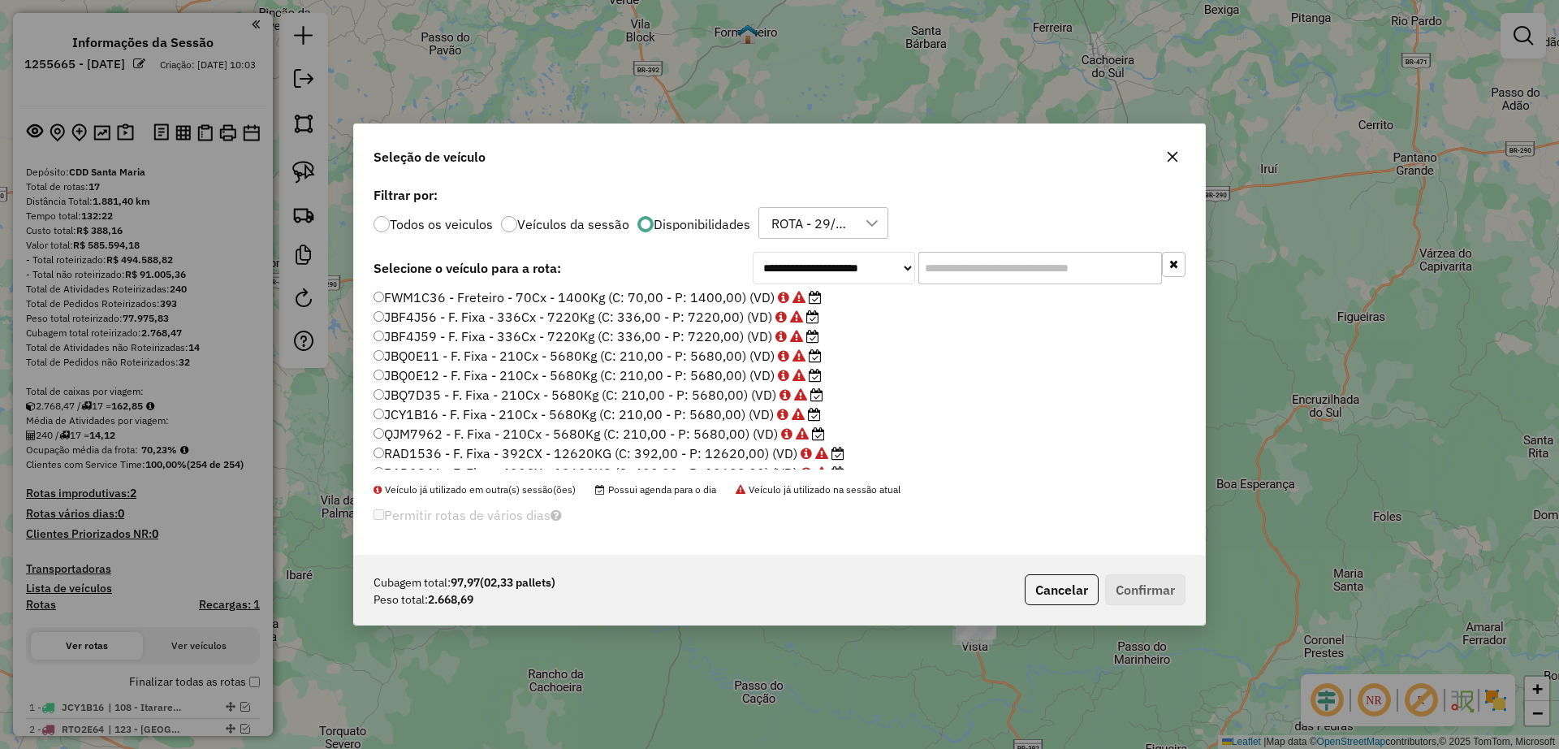
scroll to position [0, 0]
click at [435, 218] on label "Todos os veiculos" at bounding box center [441, 224] width 103 height 13
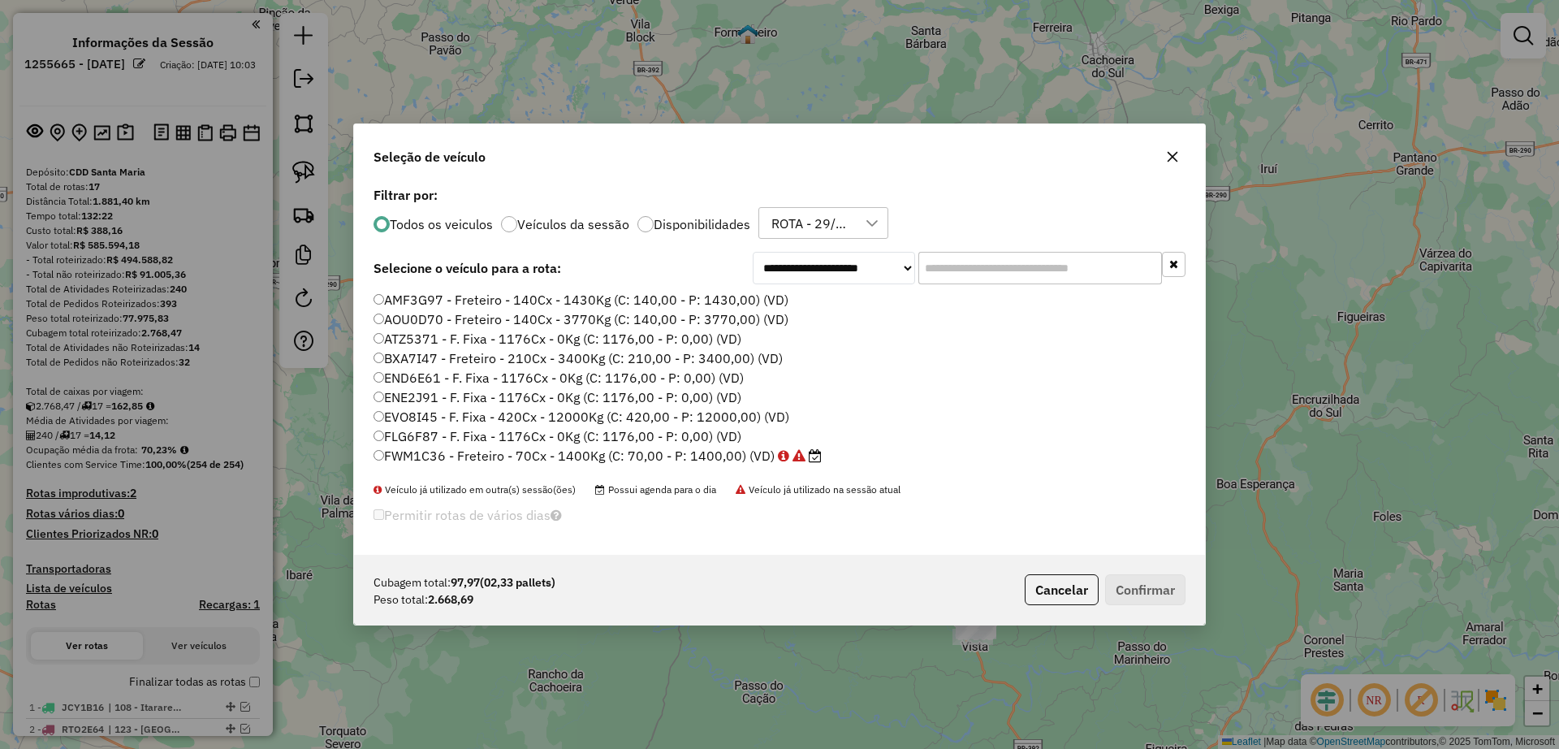
drag, startPoint x: 425, startPoint y: 304, endPoint x: 685, endPoint y: 293, distance: 260.1
click at [441, 303] on label "AMF3G97 - Freteiro - 140Cx - 1430Kg (C: 140,00 - P: 1430,00) (VD)" at bounding box center [581, 299] width 415 height 19
click at [947, 261] on input "text" at bounding box center [1040, 268] width 244 height 32
type input "***"
click at [494, 306] on label "REC0001 - 210x12600 (C: 210,00 - P: 12600,00) (VD)" at bounding box center [541, 299] width 335 height 19
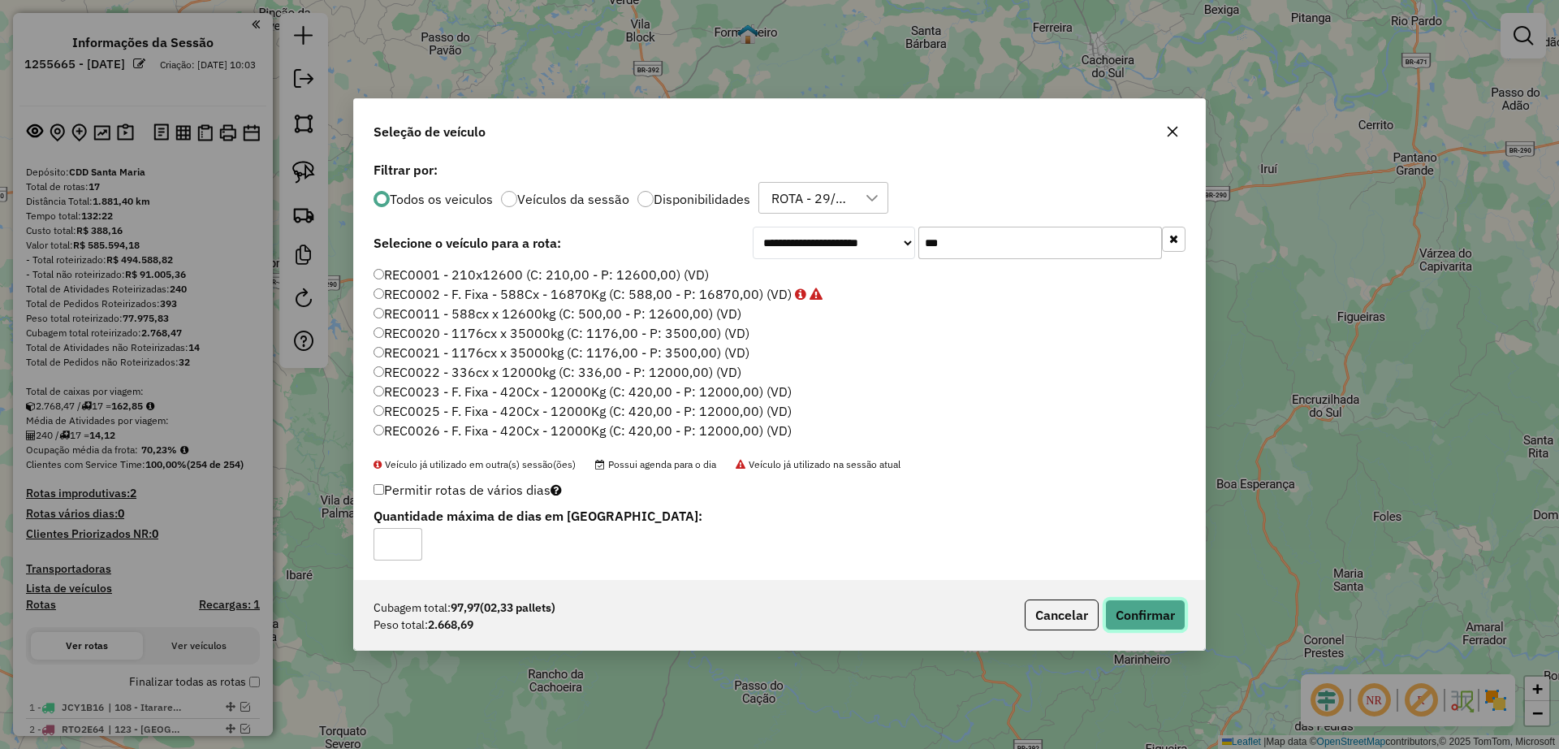
click at [1134, 603] on button "Confirmar" at bounding box center [1145, 614] width 80 height 31
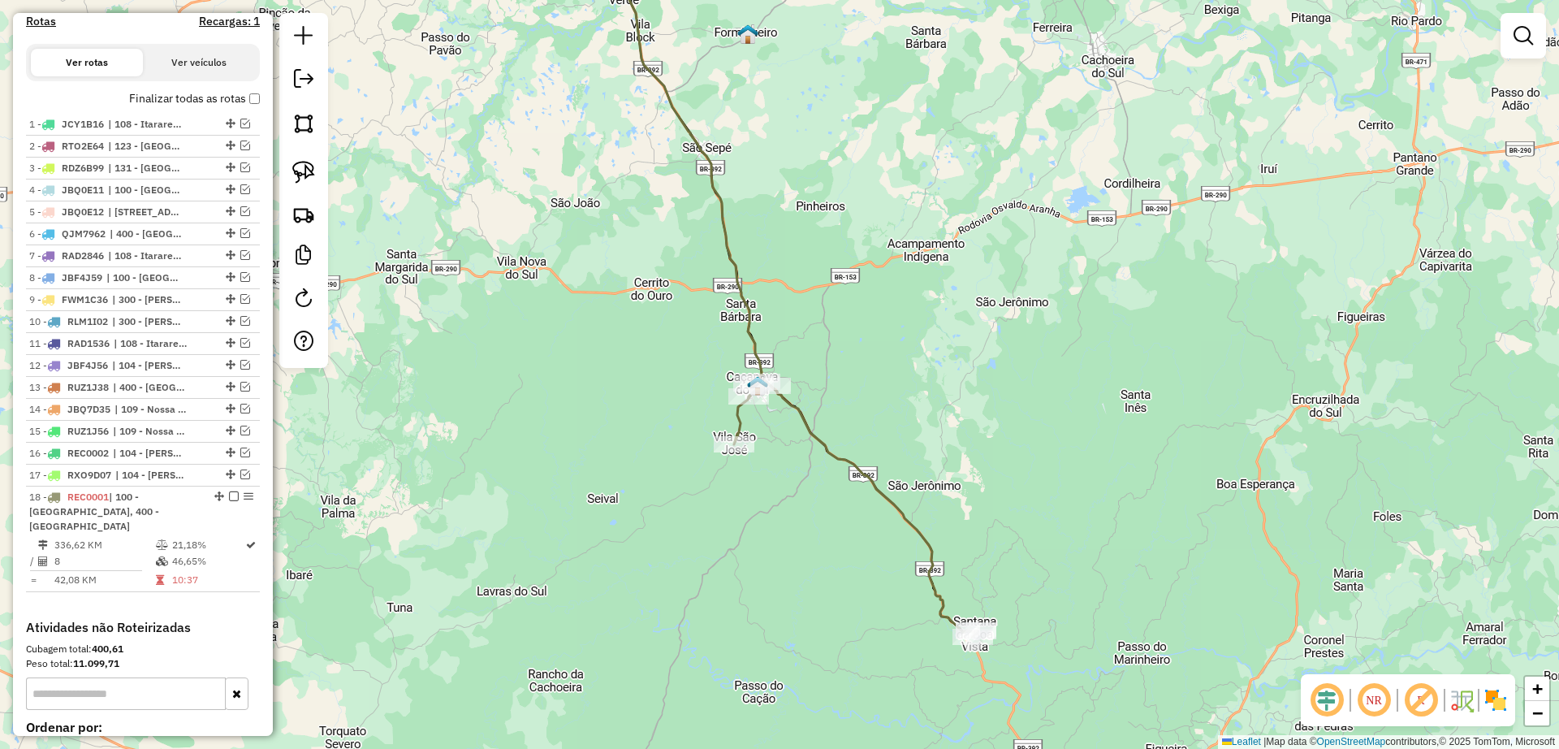
scroll to position [788, 0]
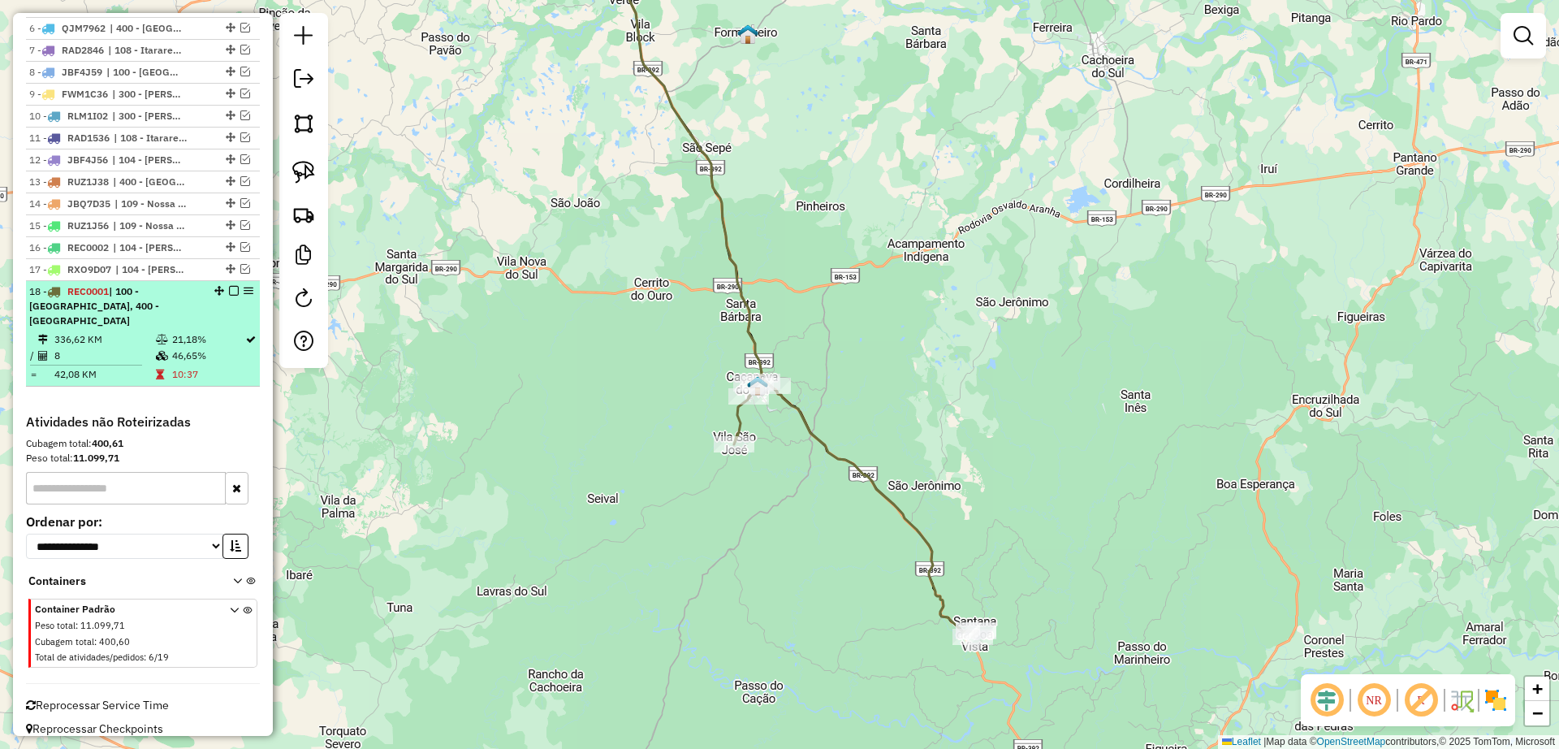
click at [145, 364] on td at bounding box center [92, 365] width 126 height 2
select select "**********"
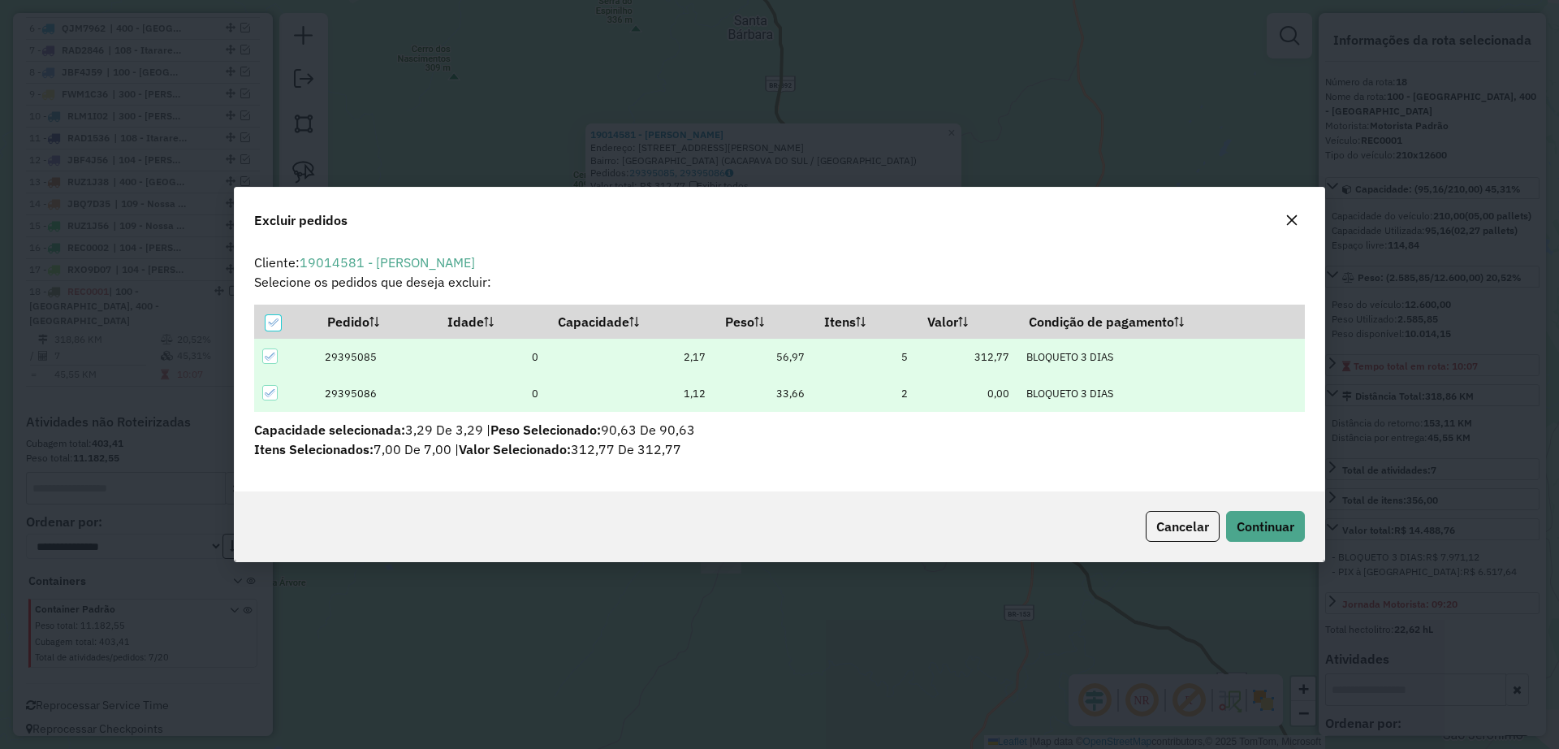
scroll to position [0, 0]
click at [1251, 542] on button "Continuar" at bounding box center [1265, 526] width 79 height 31
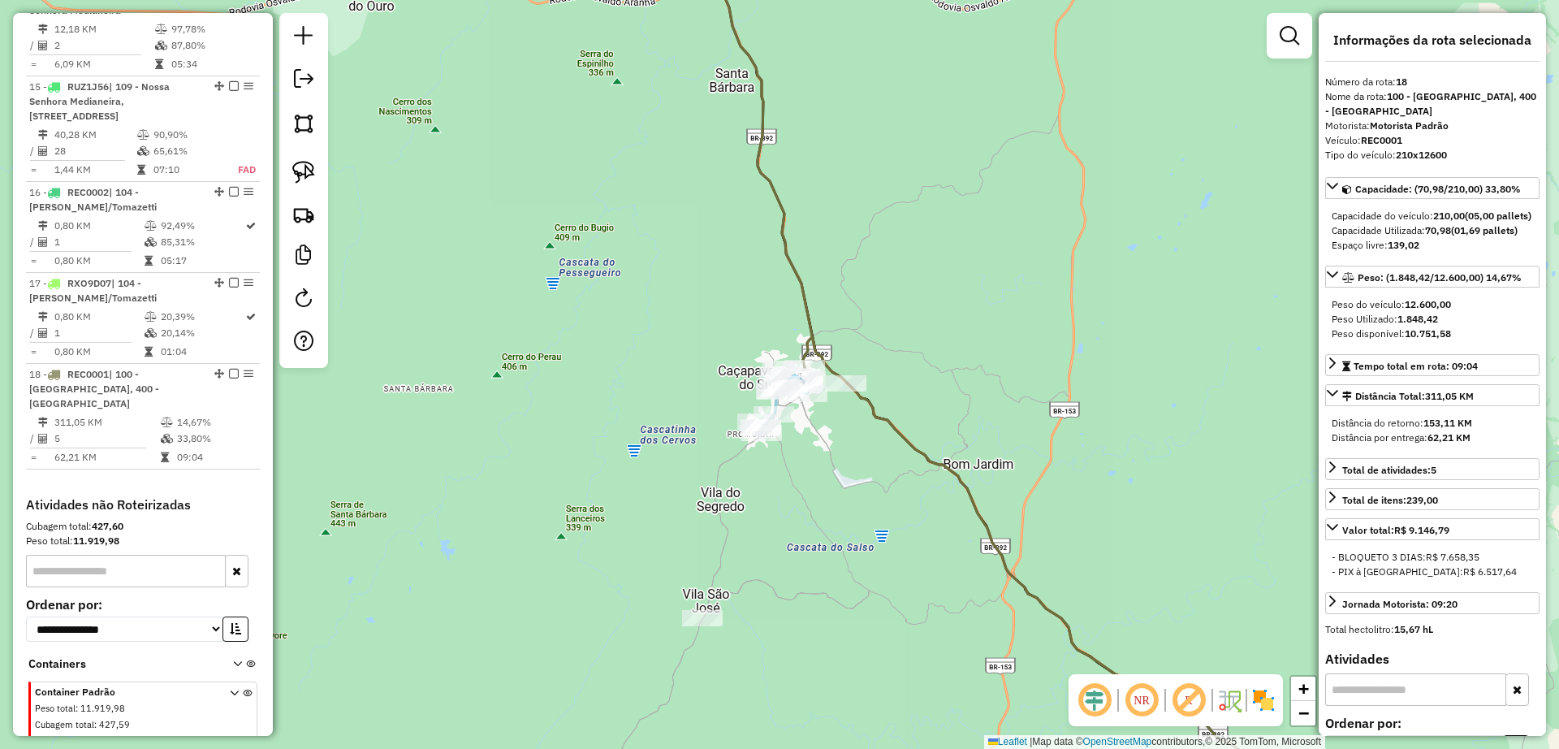
scroll to position [2152, 0]
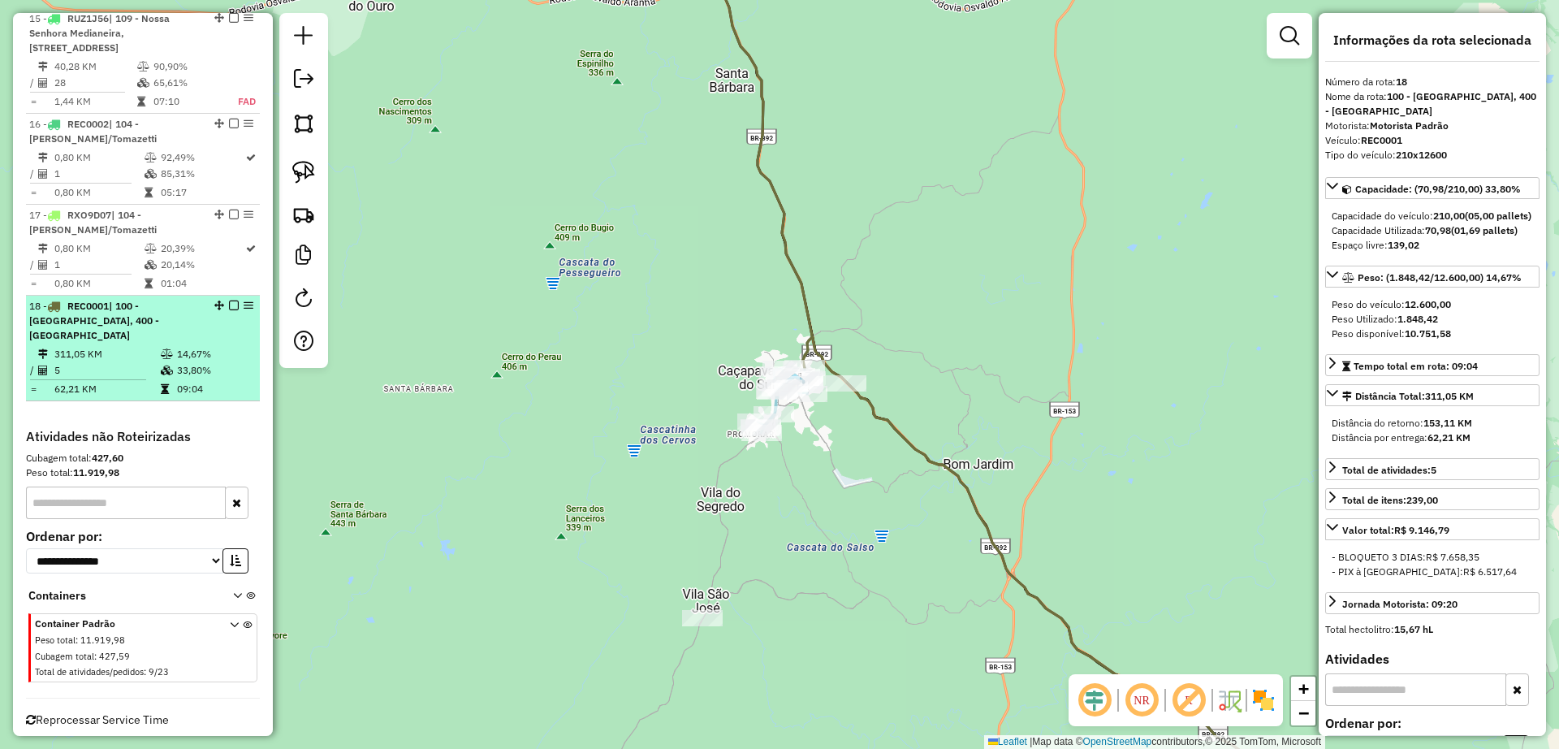
click at [161, 384] on icon at bounding box center [165, 389] width 8 height 10
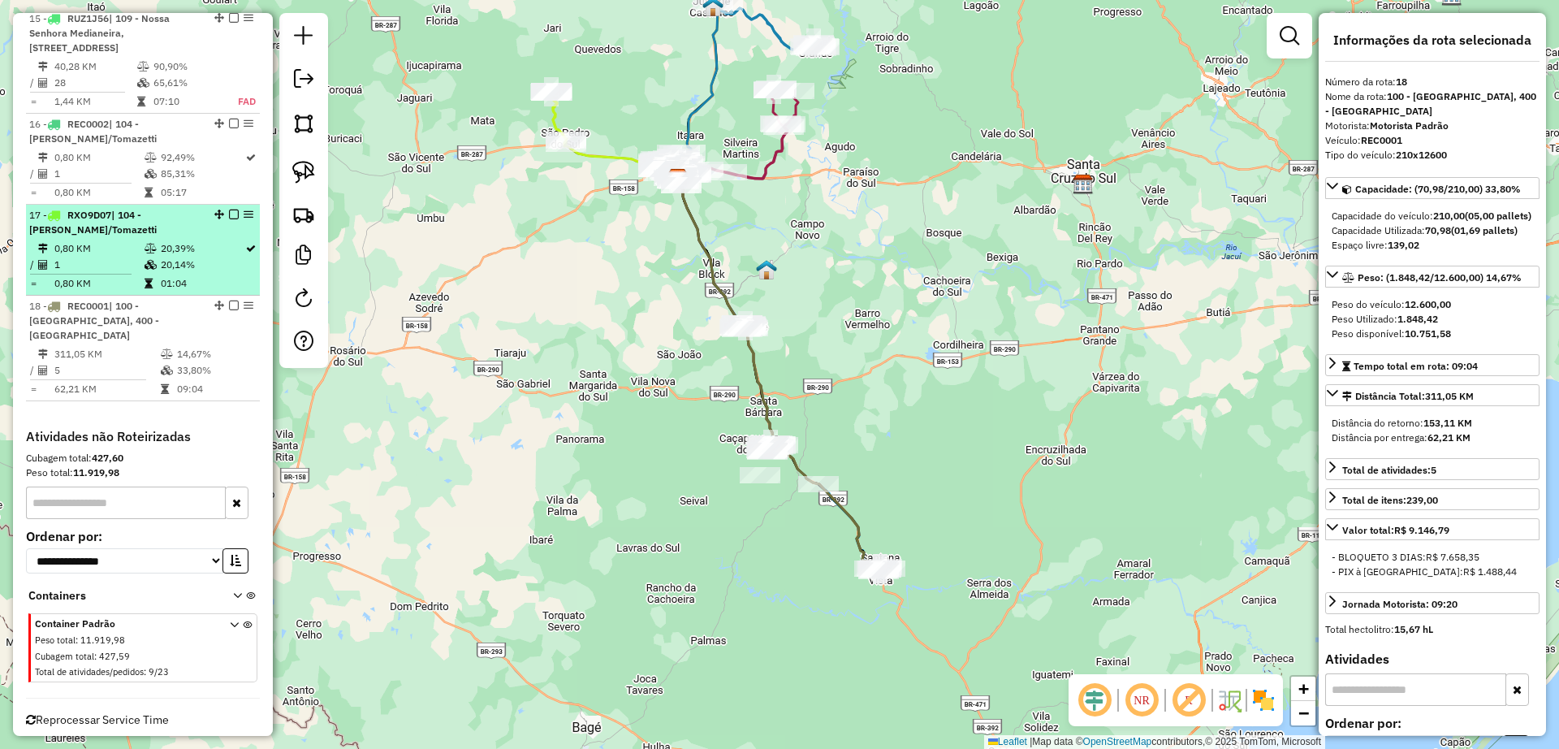
click at [132, 257] on td "1" at bounding box center [99, 265] width 90 height 16
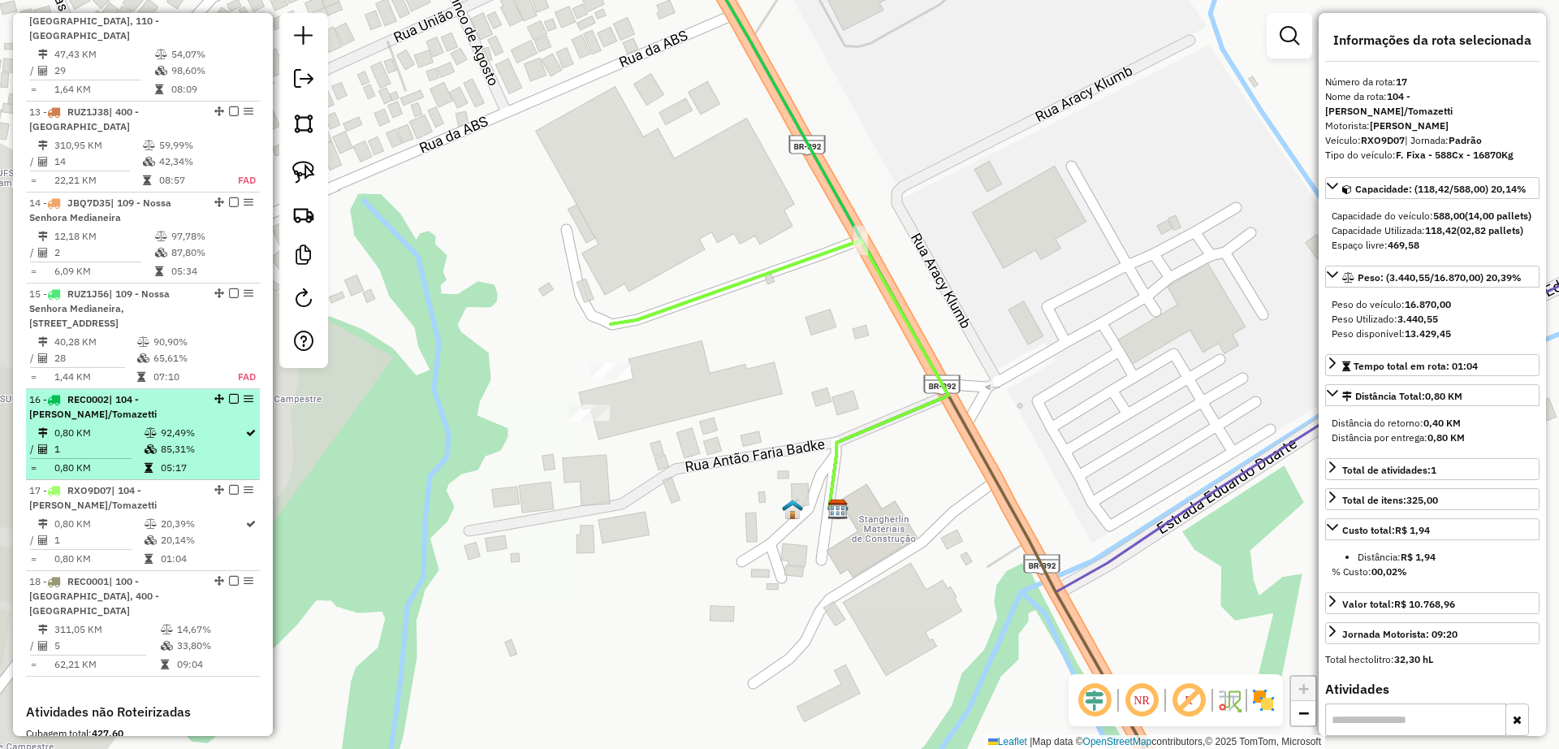
scroll to position [1847, 0]
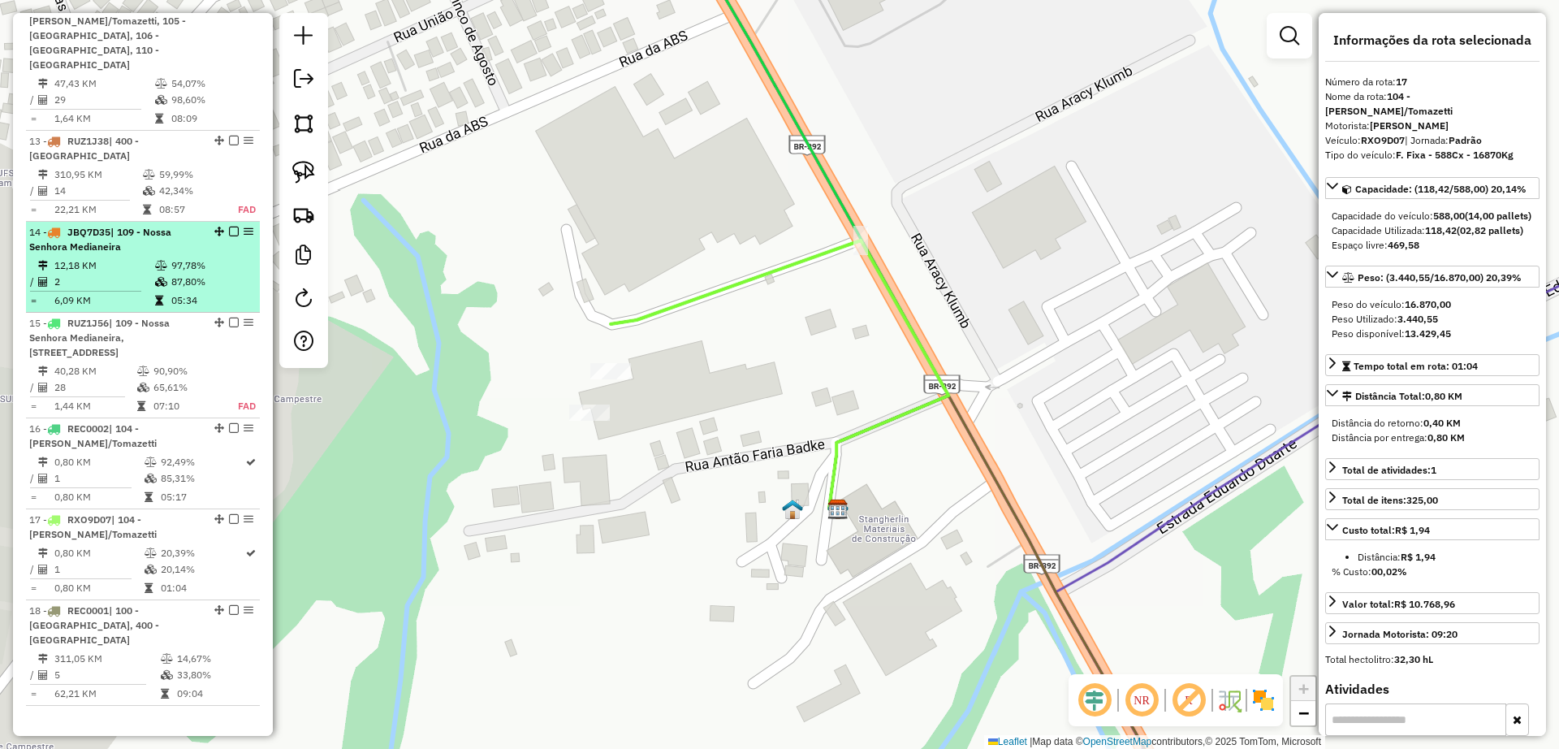
click at [130, 274] on td "2" at bounding box center [104, 282] width 101 height 16
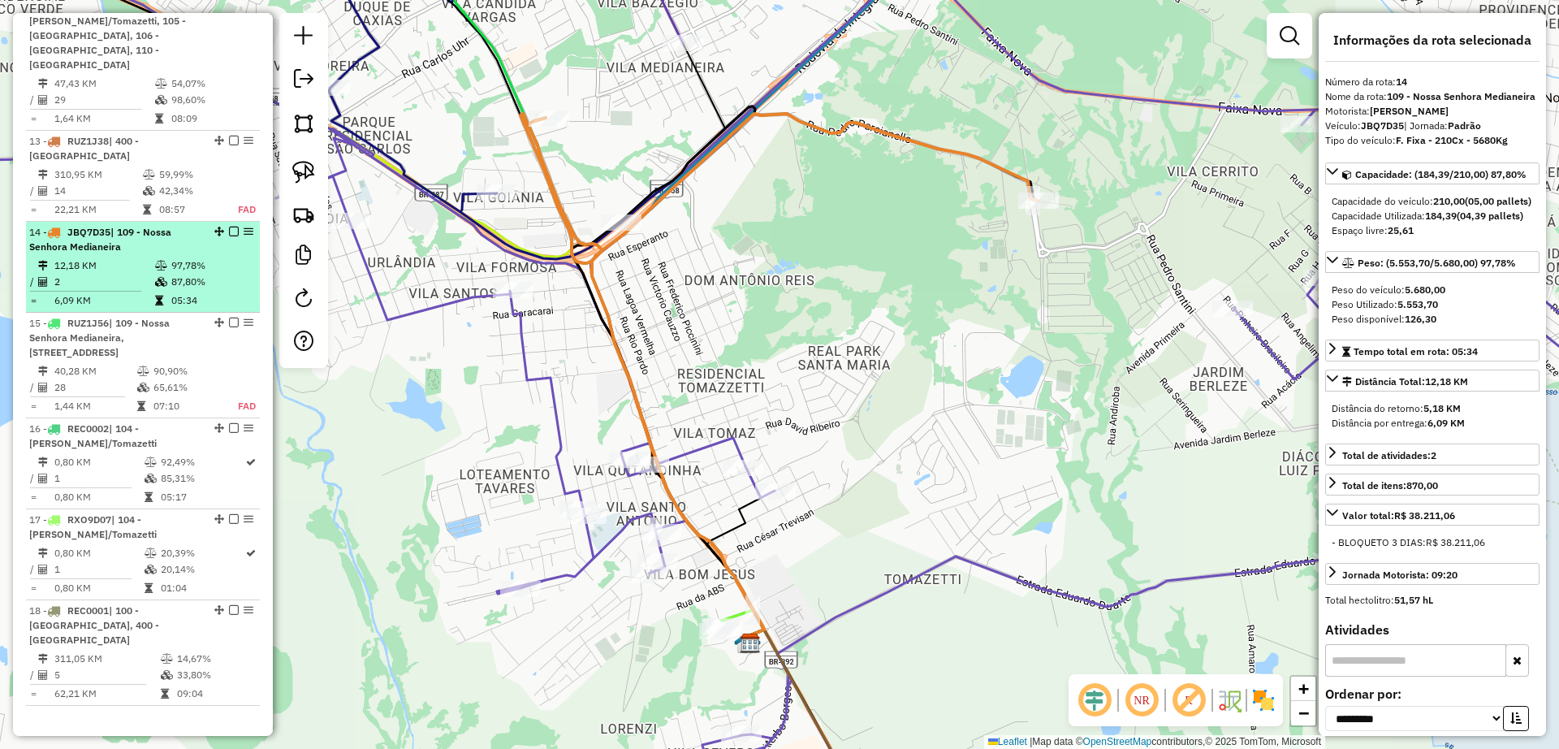
scroll to position [1644, 0]
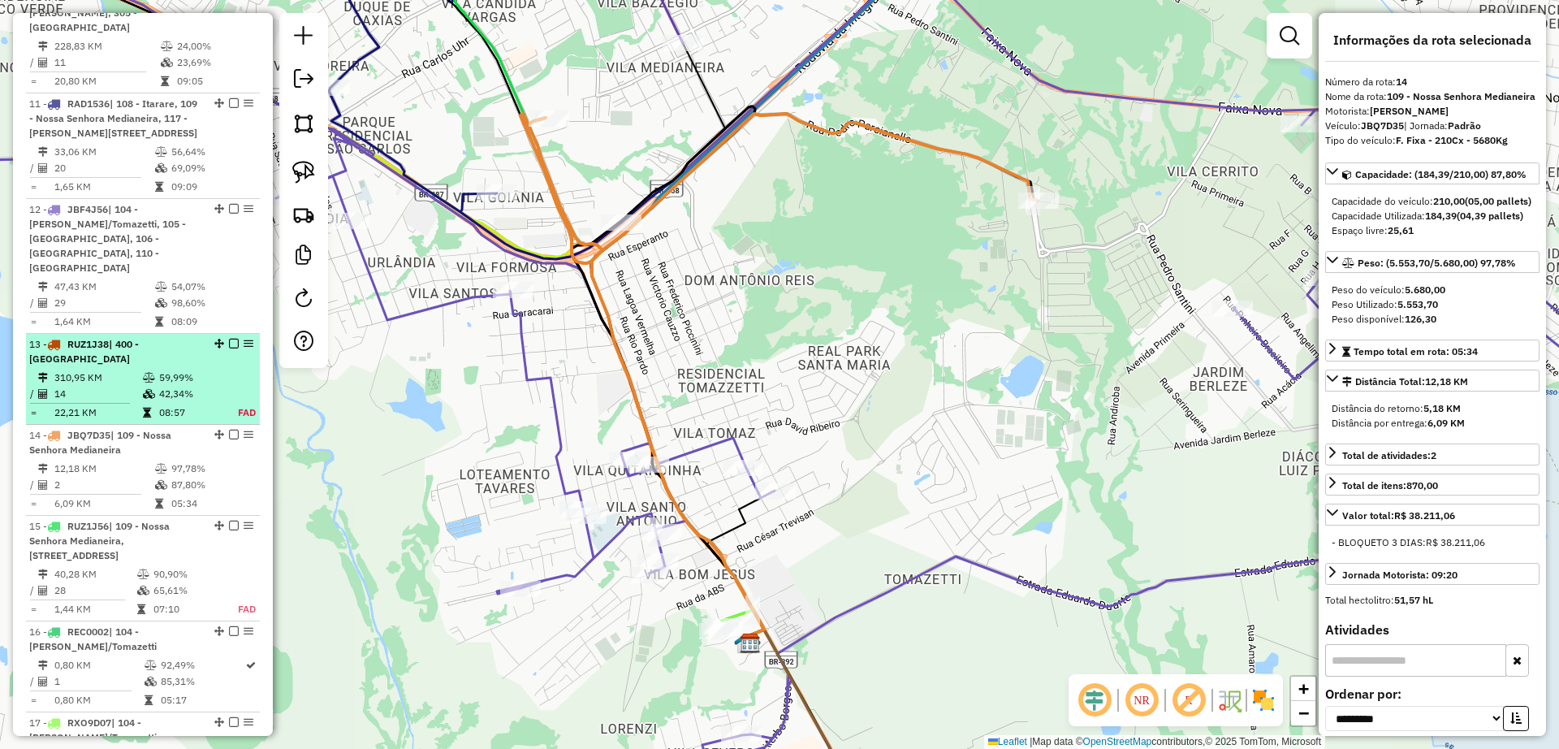
click at [142, 404] on td at bounding box center [150, 412] width 16 height 16
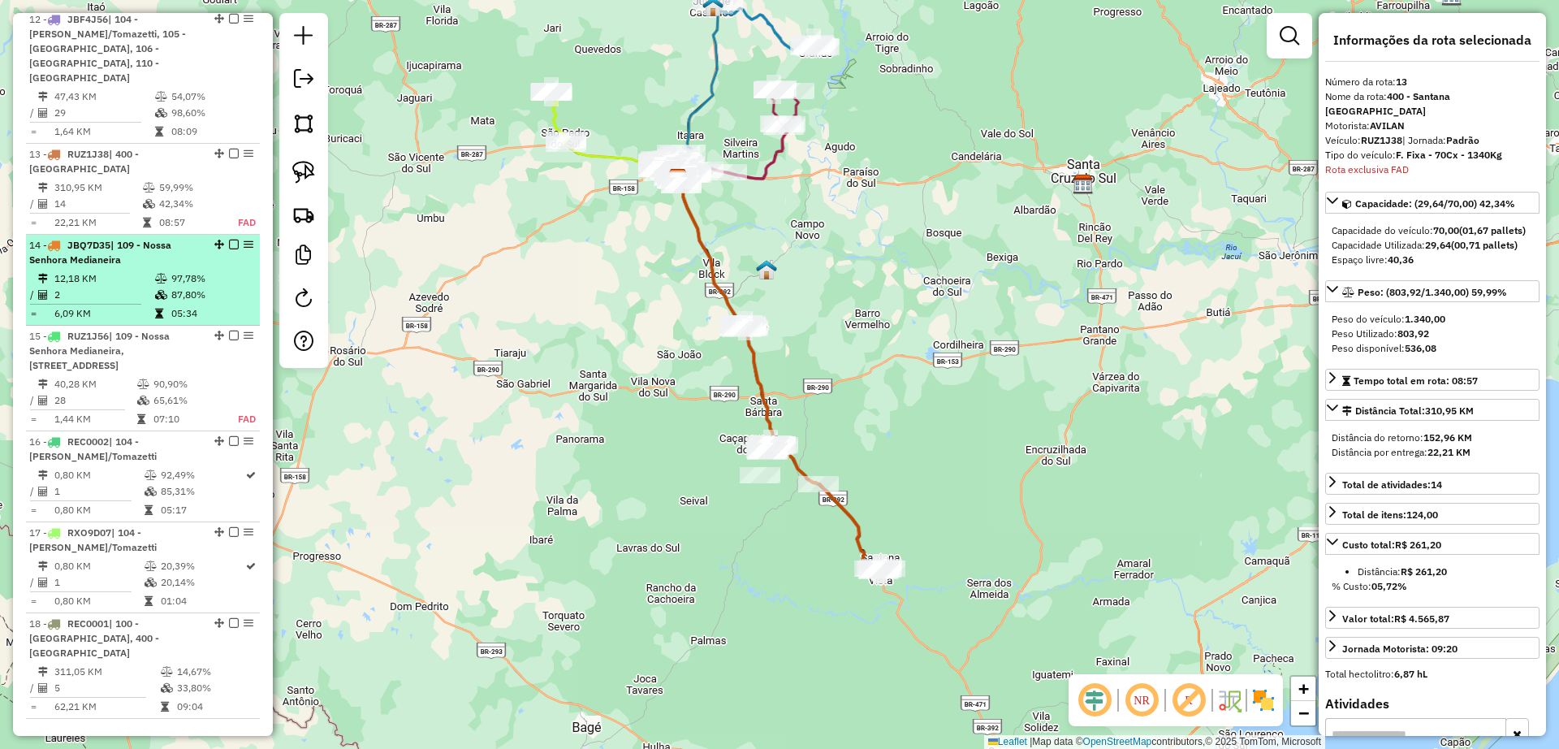
scroll to position [1733, 0]
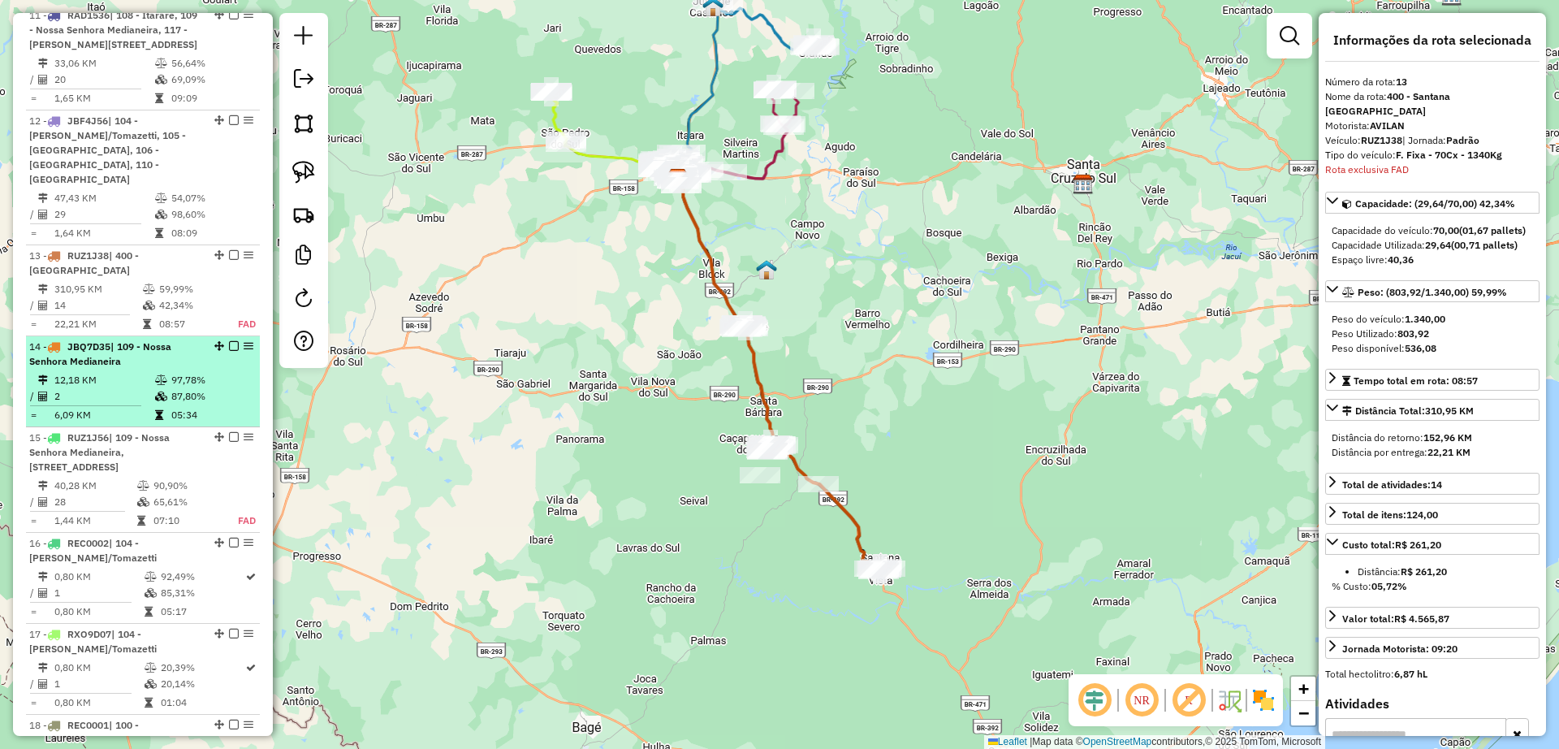
click at [127, 339] on div "14 - JBQ7D35 | 109 - Nossa Senhora Medianeira" at bounding box center [115, 353] width 172 height 29
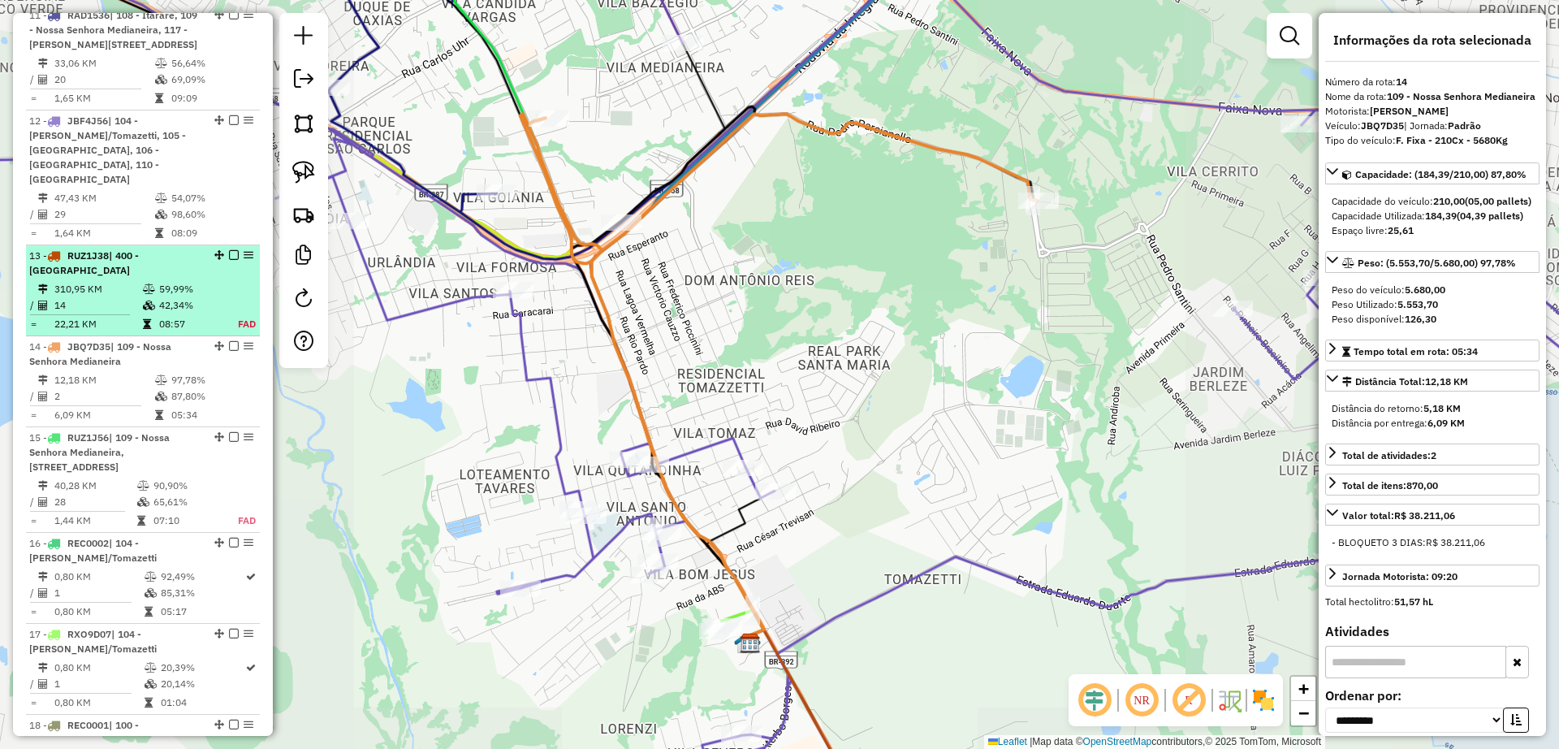
click at [126, 297] on td "14" at bounding box center [98, 305] width 89 height 16
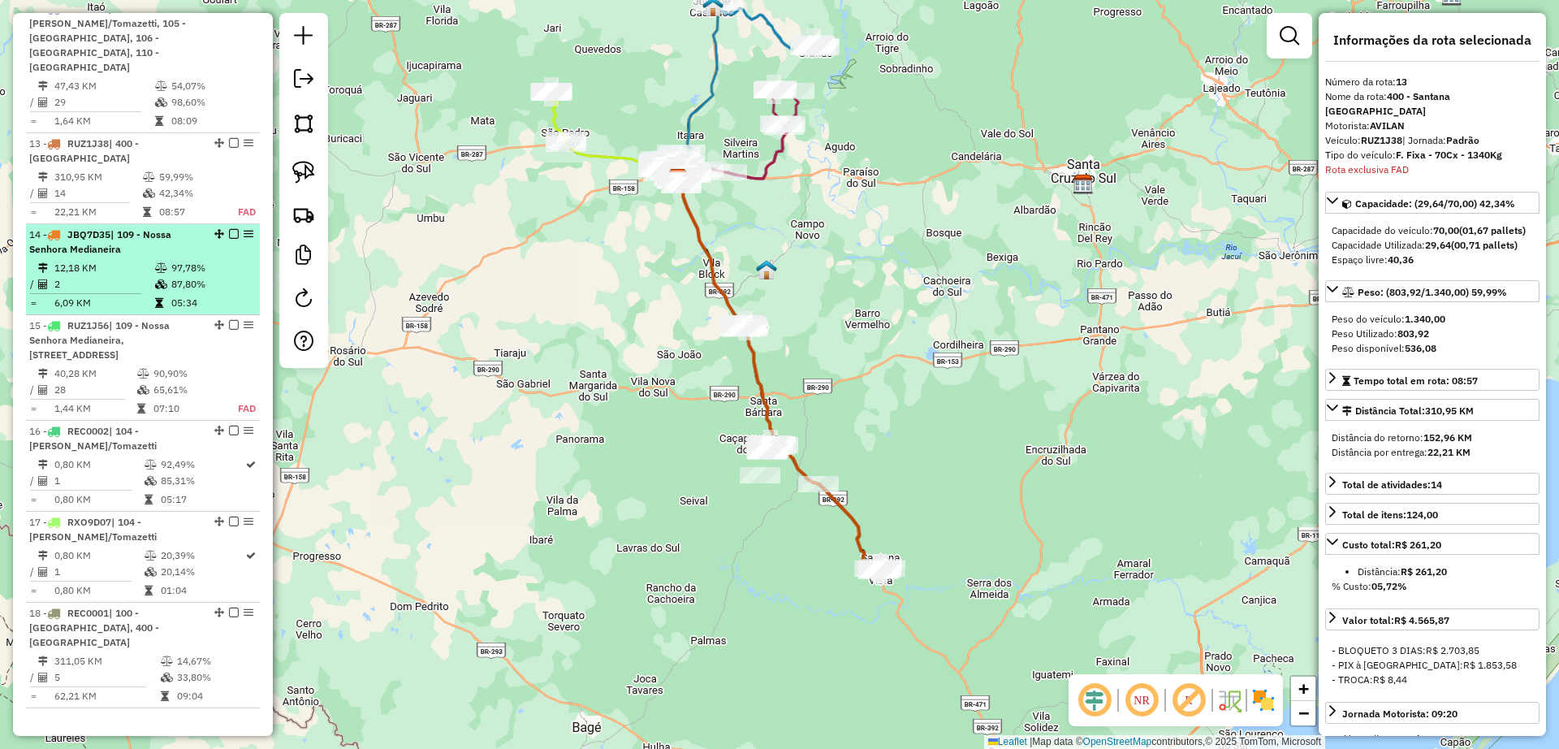
scroll to position [1936, 0]
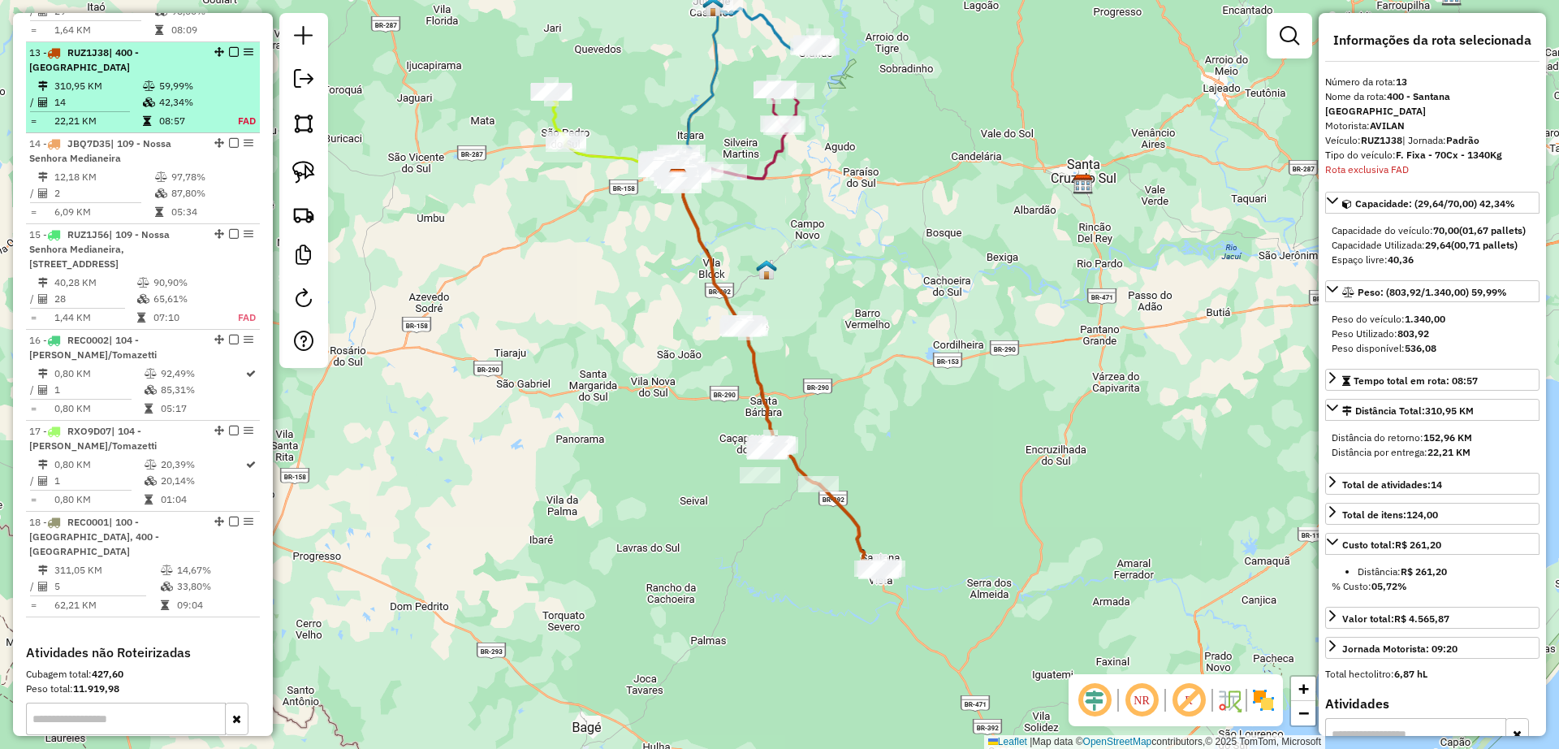
click at [115, 94] on td "14" at bounding box center [98, 102] width 89 height 16
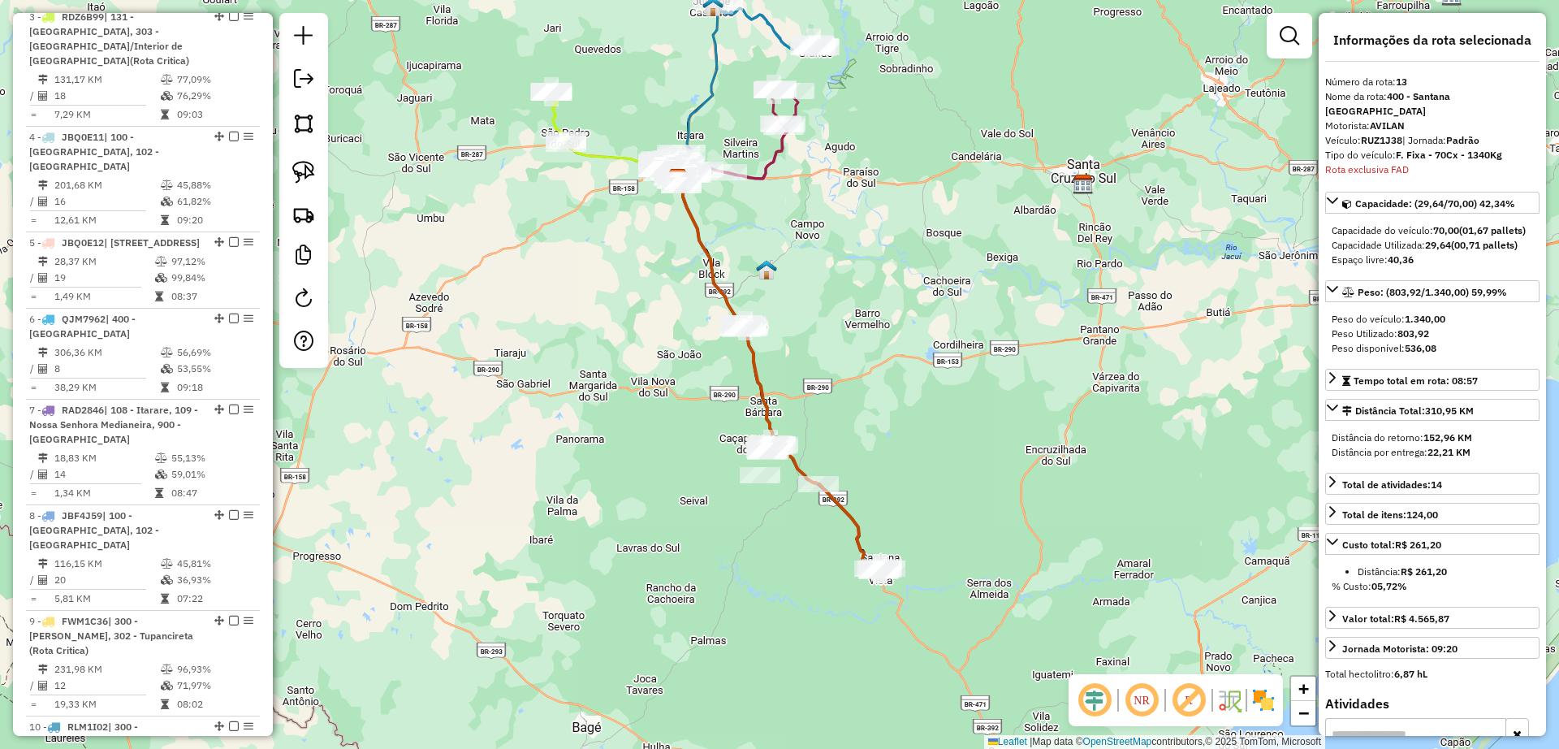
scroll to position [609, 0]
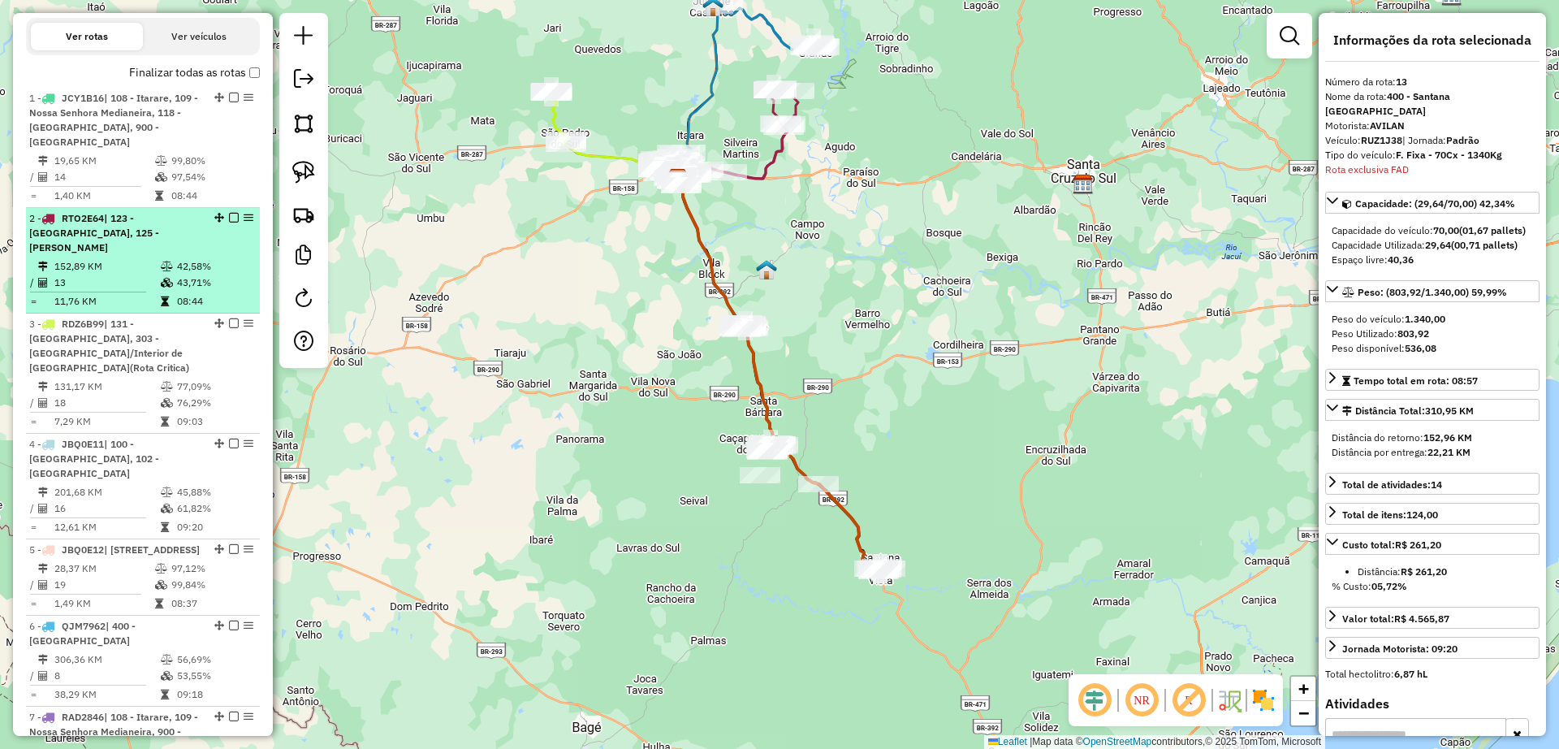
click at [126, 293] on td "11,76 KM" at bounding box center [107, 301] width 106 height 16
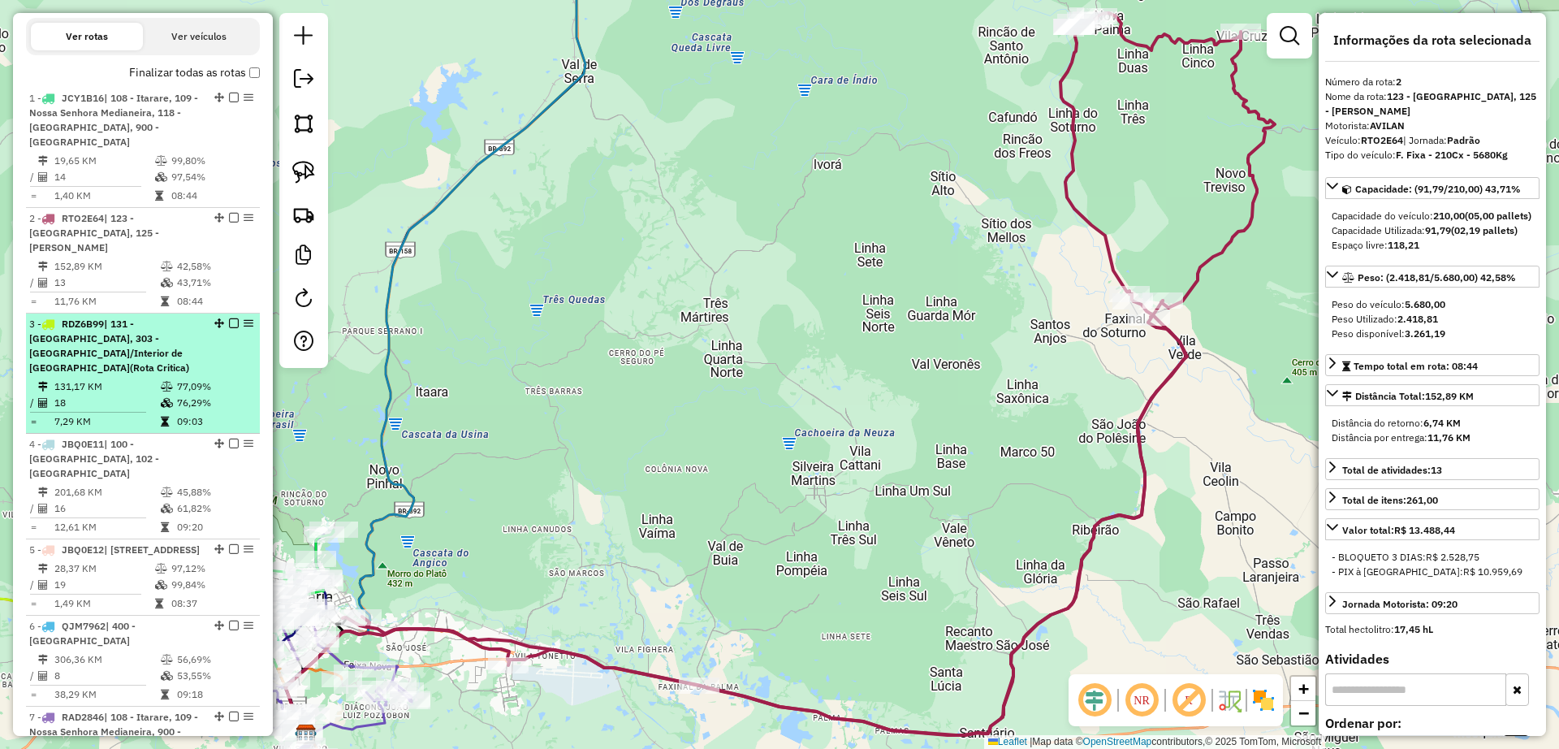
click at [150, 378] on td "131,17 KM" at bounding box center [107, 386] width 106 height 16
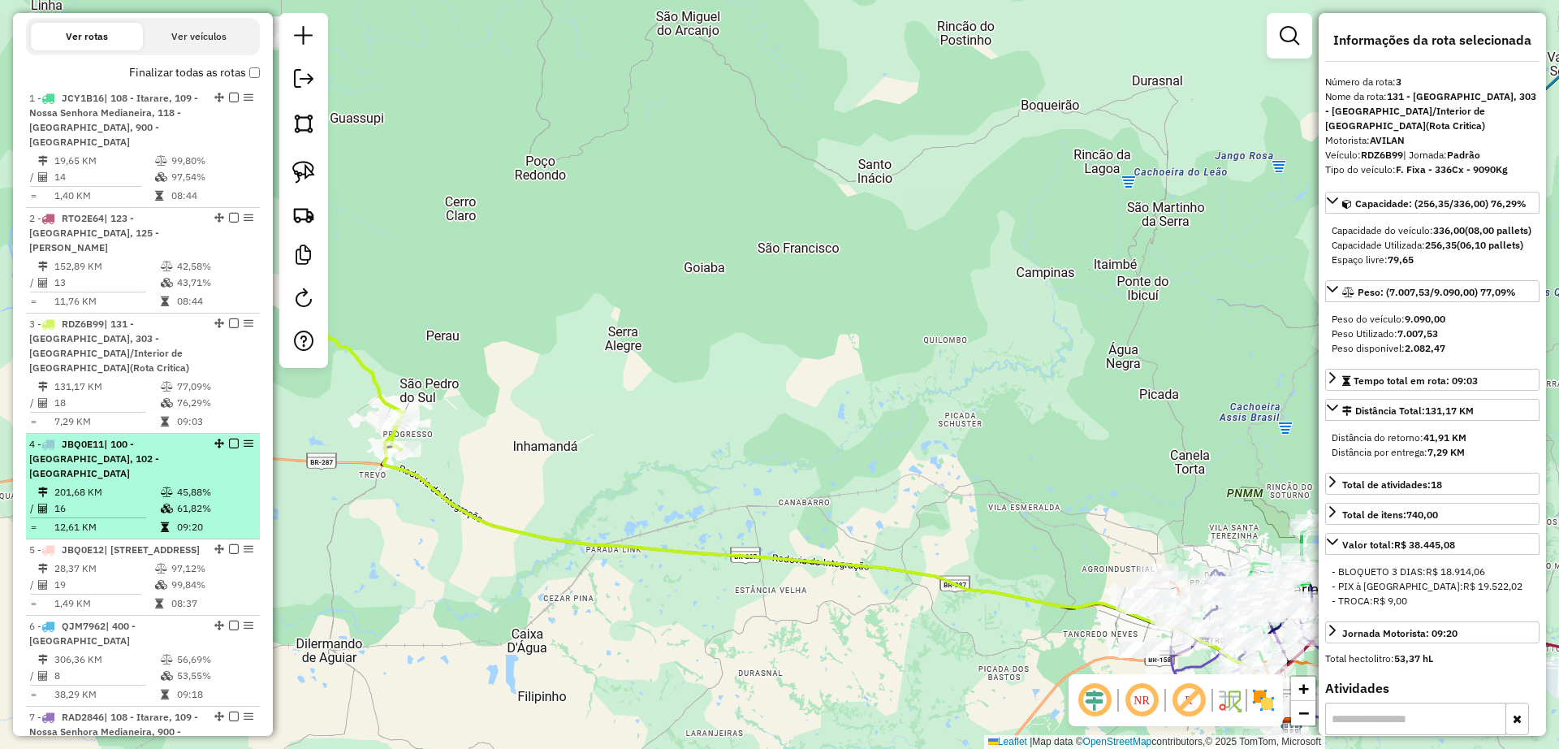
click at [139, 519] on td "12,61 KM" at bounding box center [107, 527] width 106 height 16
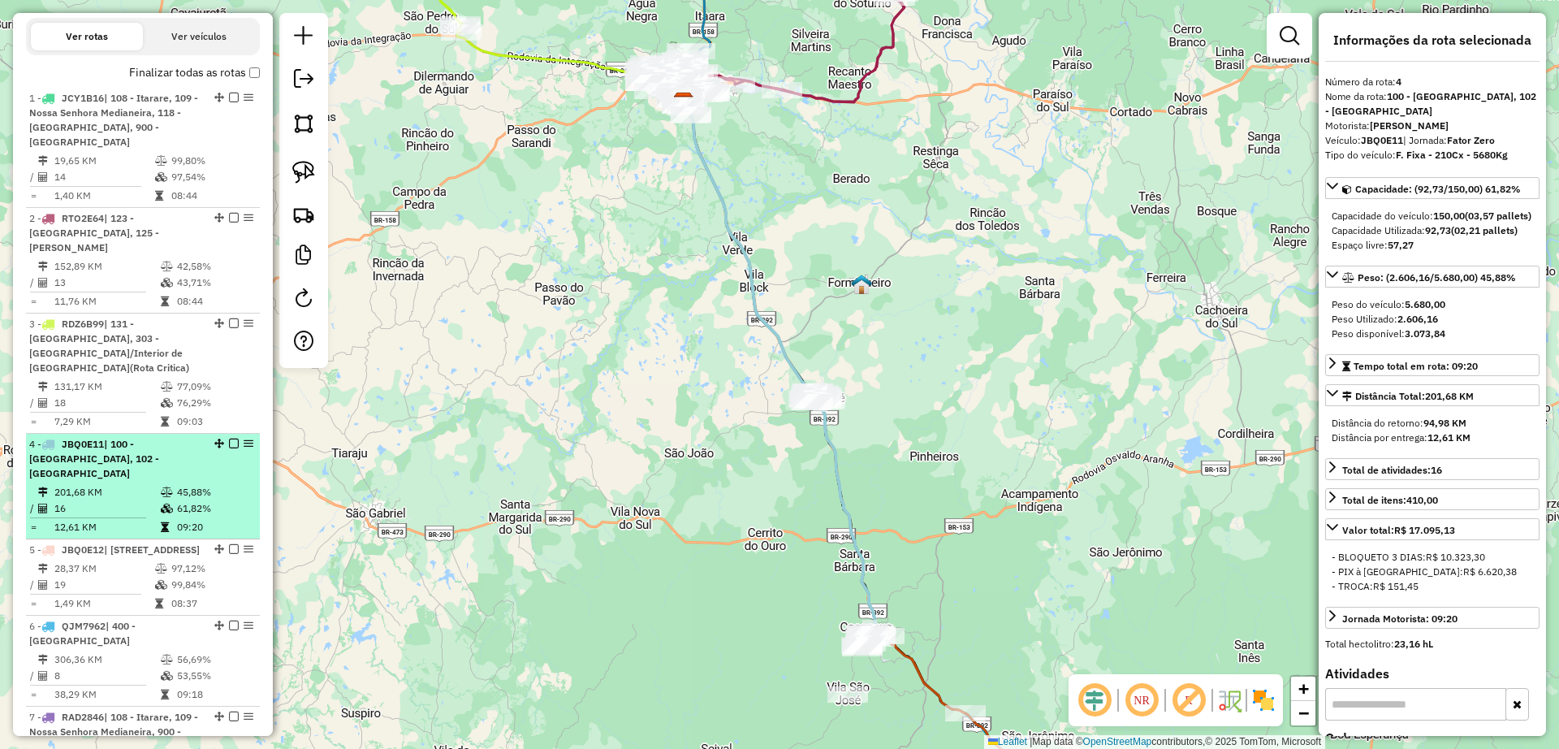
scroll to position [710, 0]
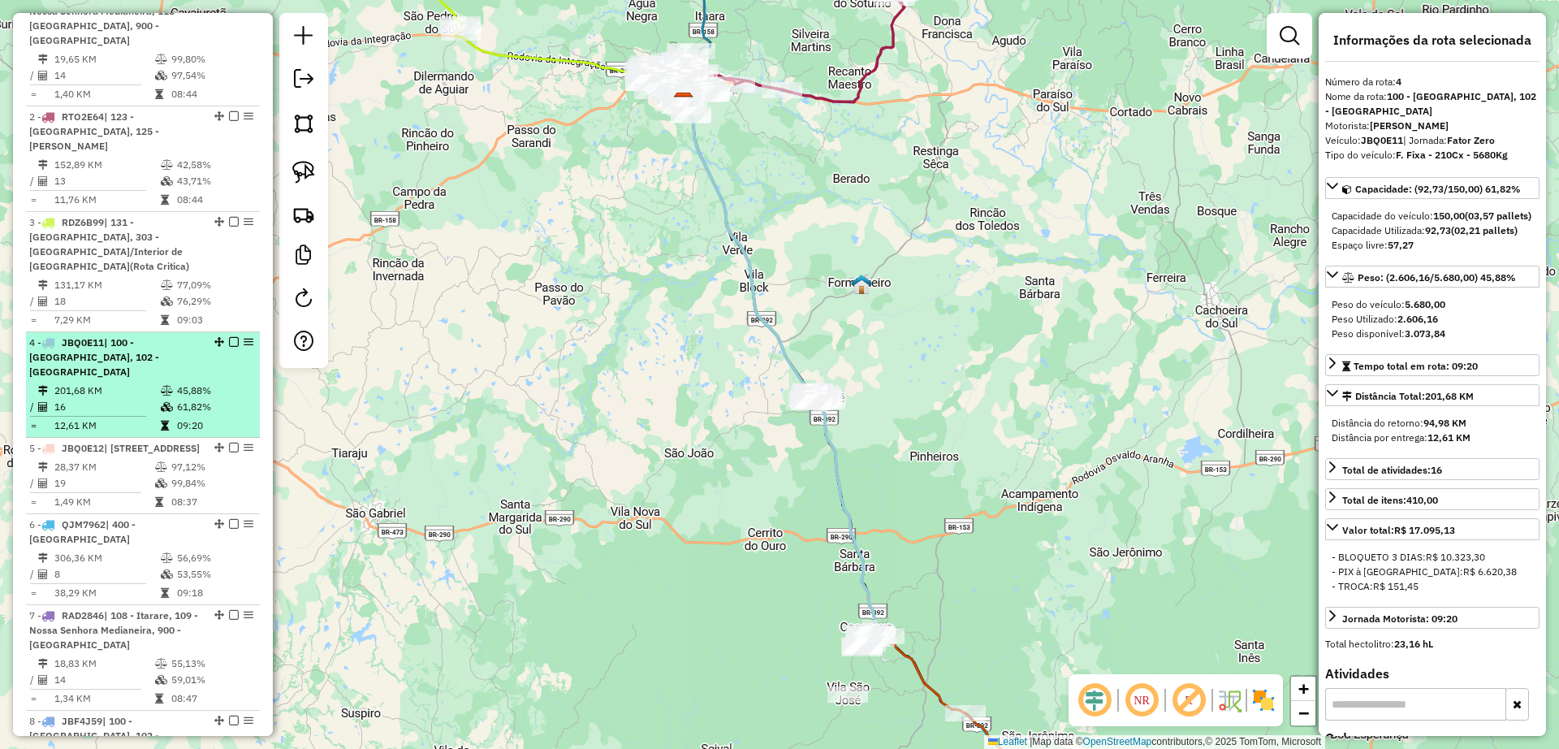
click at [229, 337] on em at bounding box center [234, 342] width 10 height 10
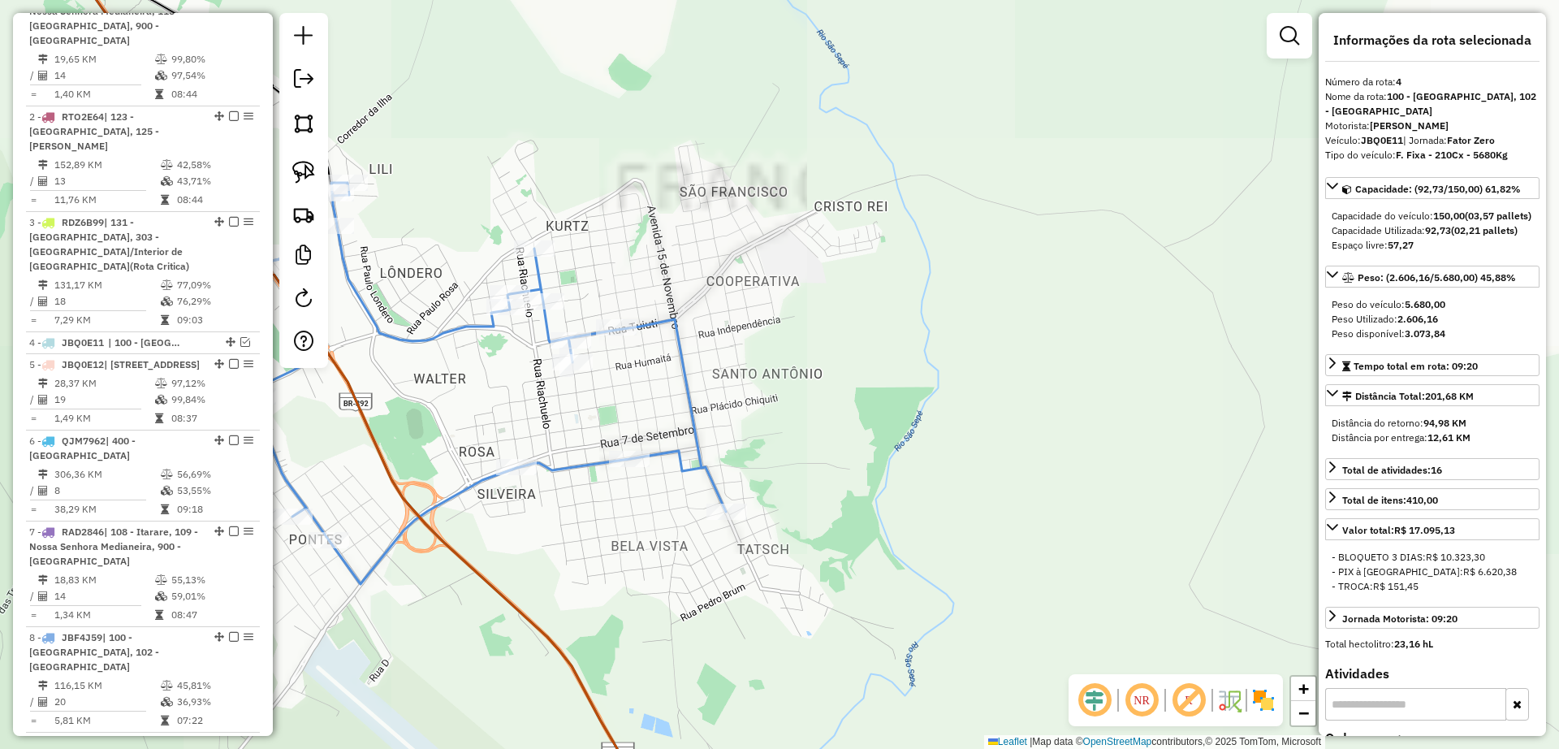
click at [464, 333] on icon at bounding box center [467, 383] width 517 height 401
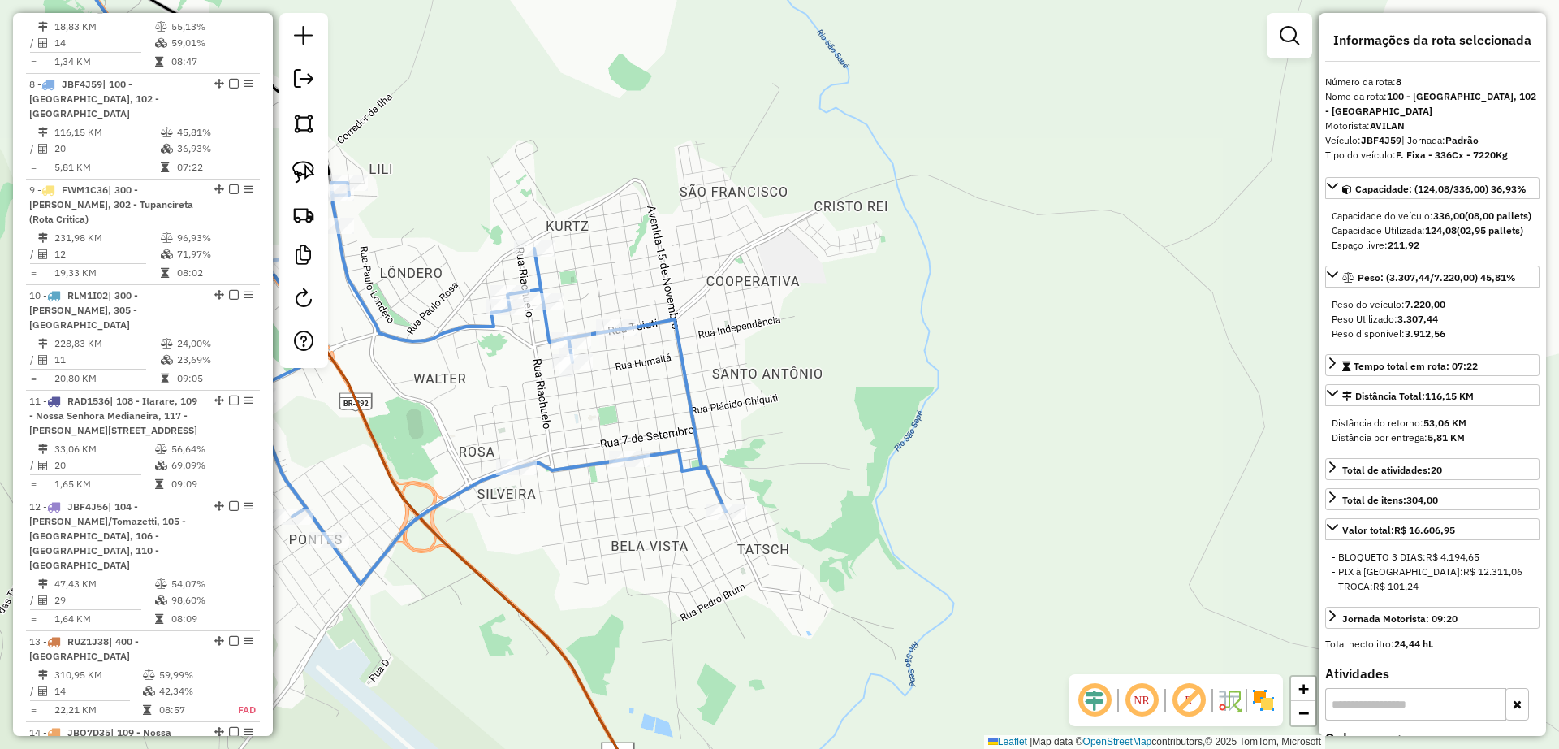
scroll to position [1324, 0]
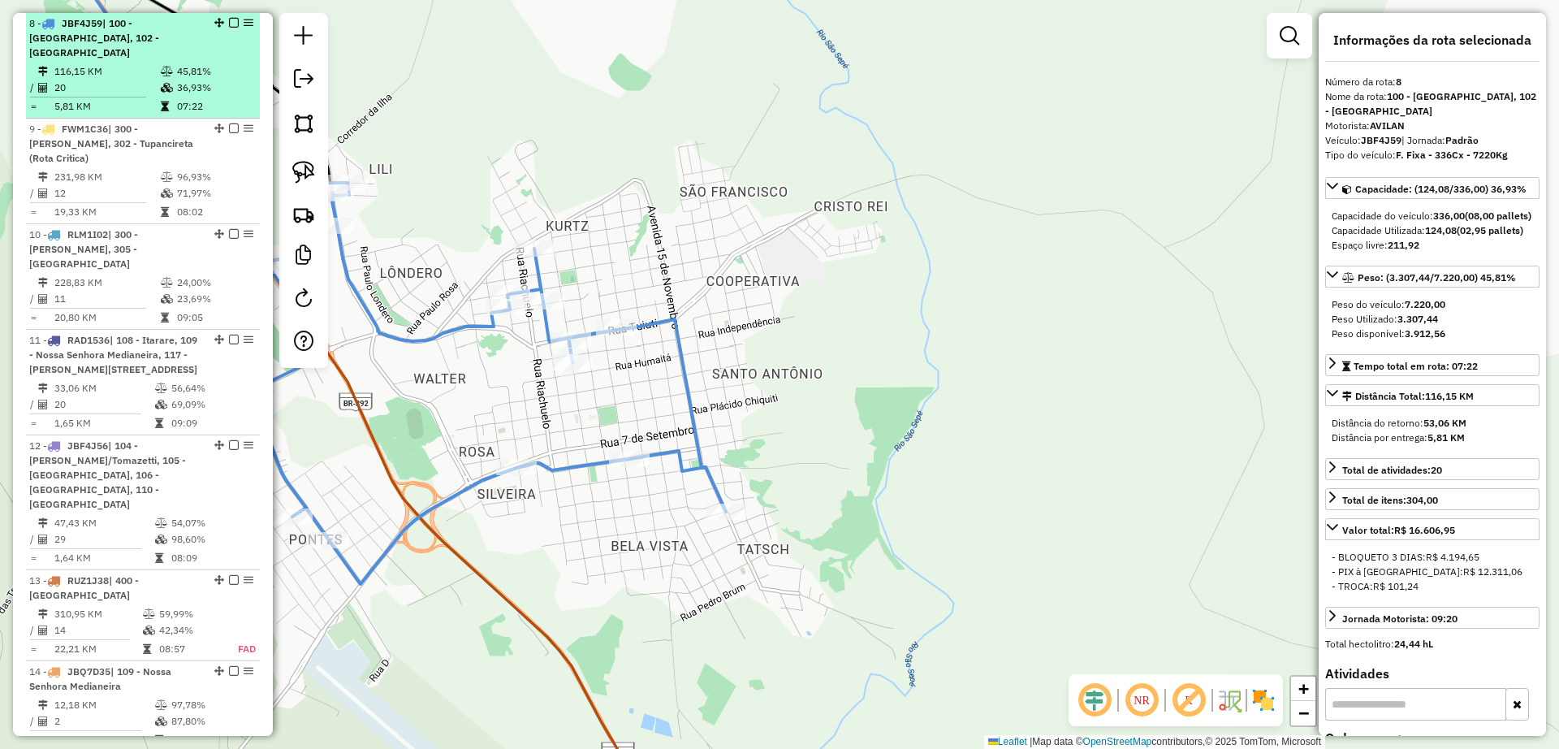
click at [229, 21] on em at bounding box center [234, 23] width 10 height 10
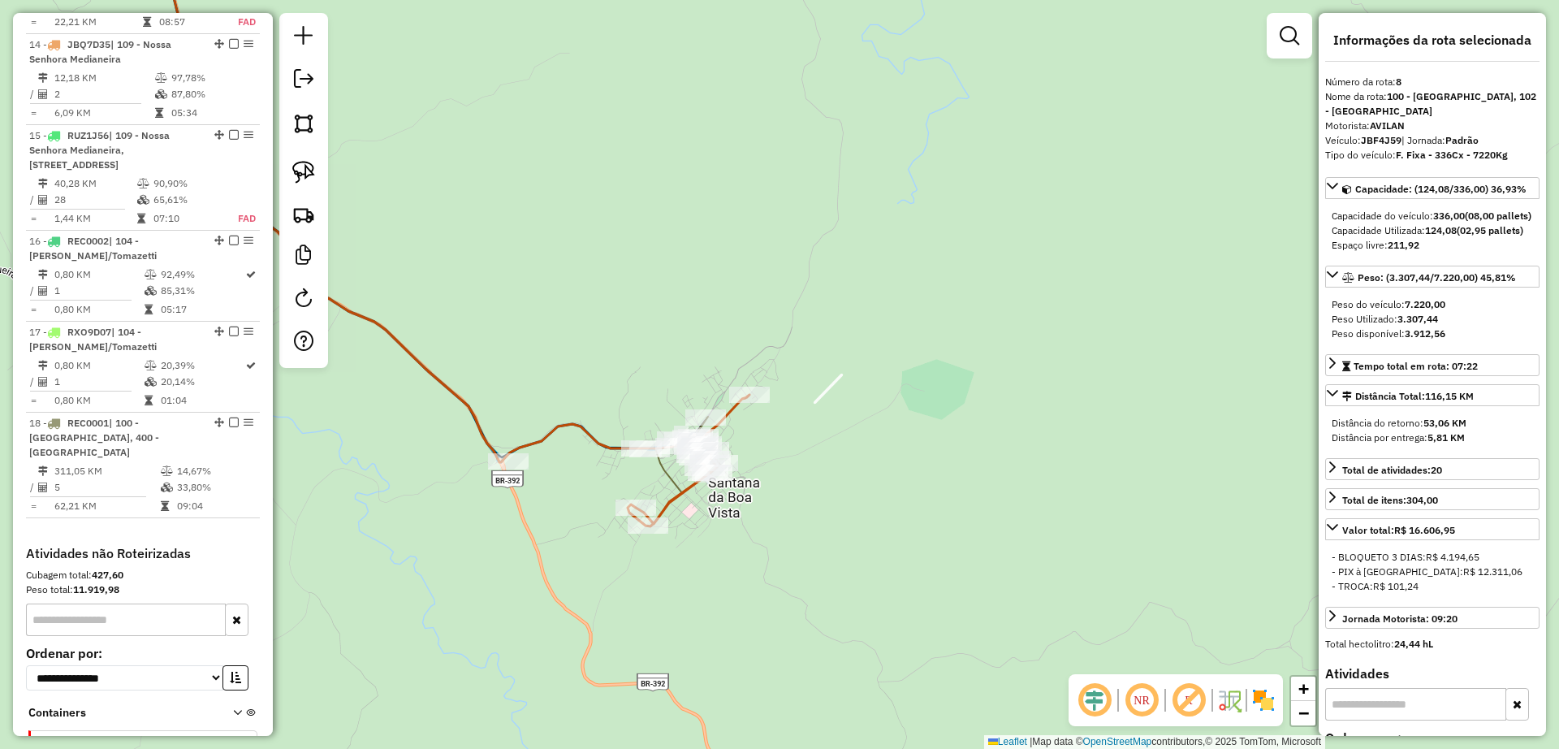
scroll to position [2014, 0]
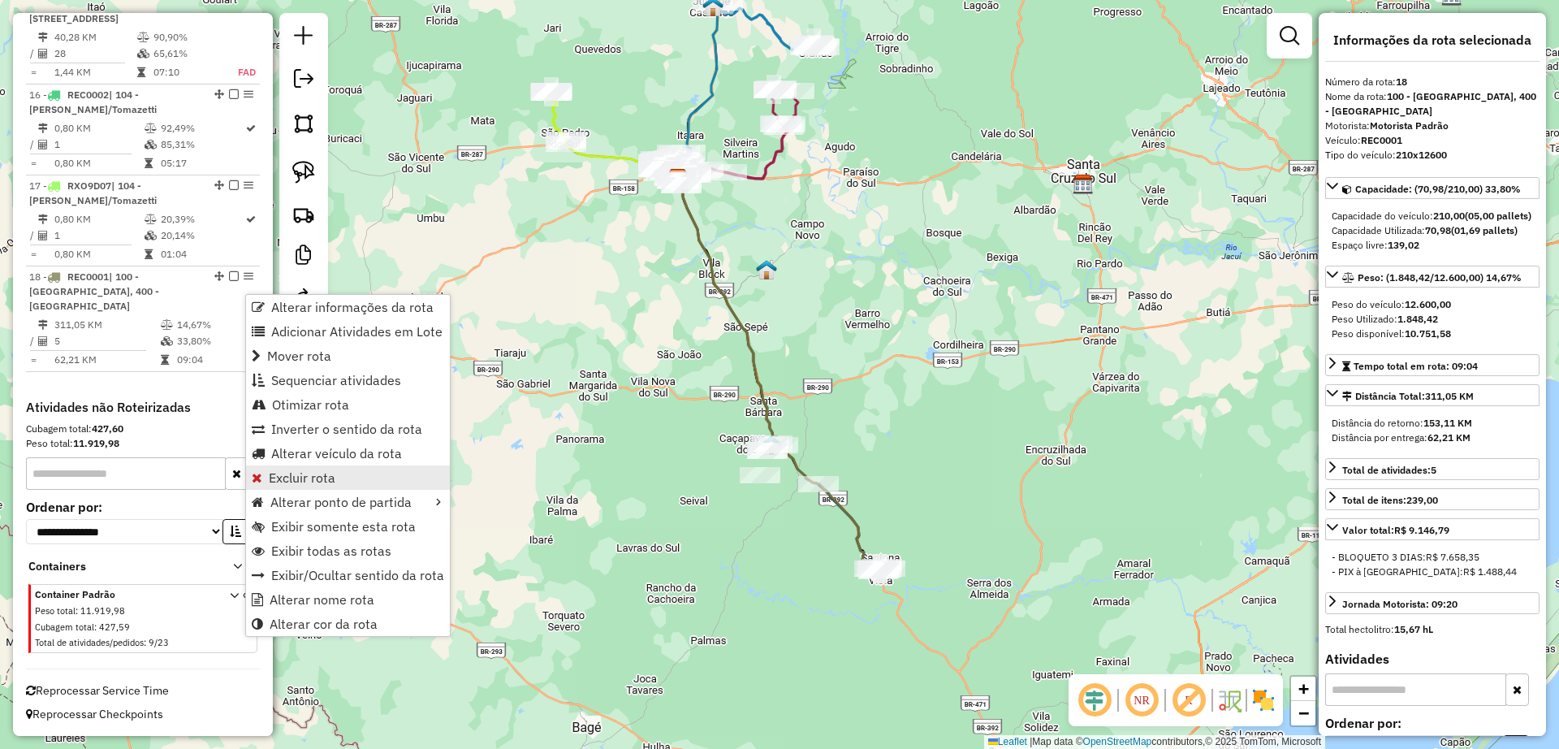
click at [309, 477] on span "Excluir rota" at bounding box center [302, 477] width 67 height 13
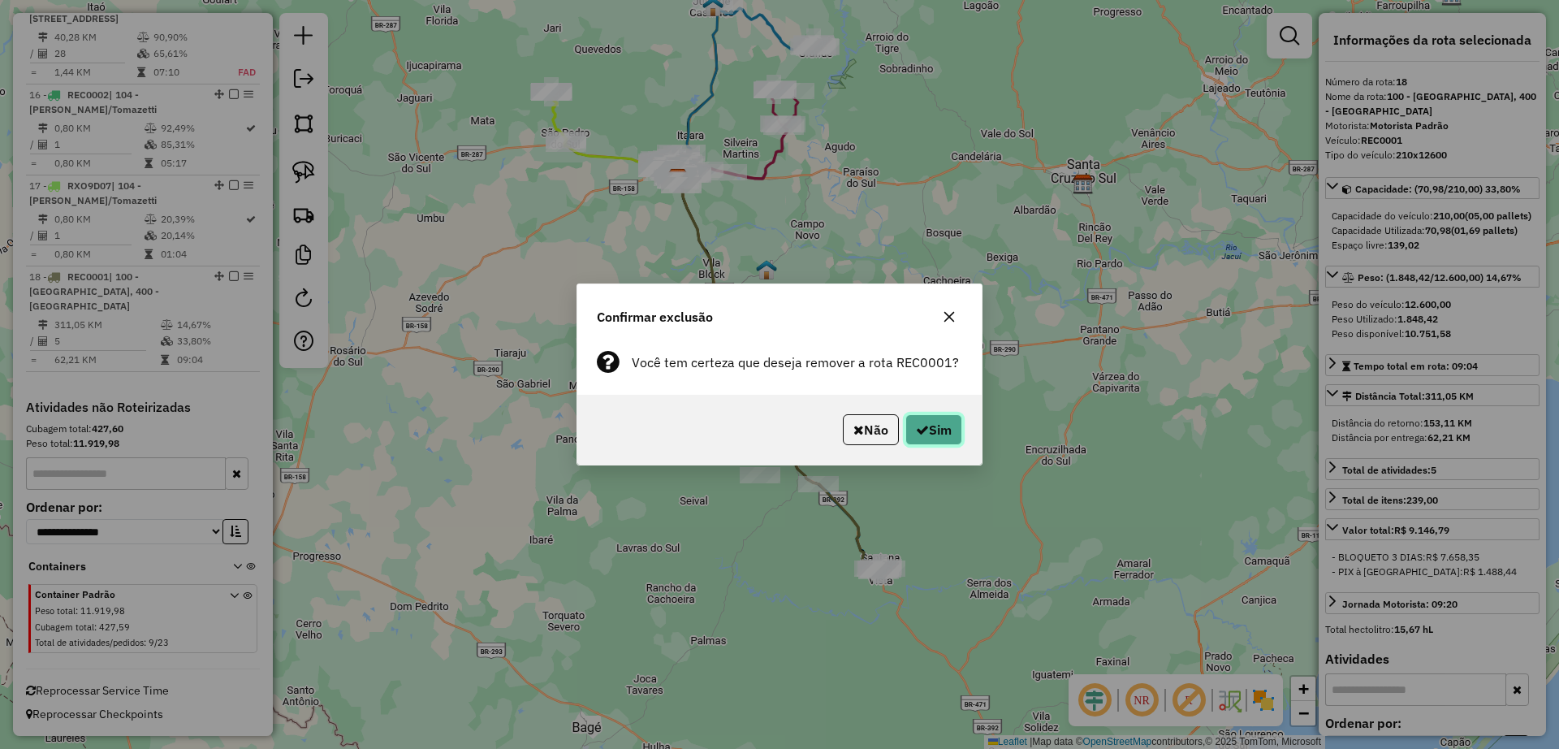
click at [921, 435] on icon "button" at bounding box center [922, 429] width 13 height 13
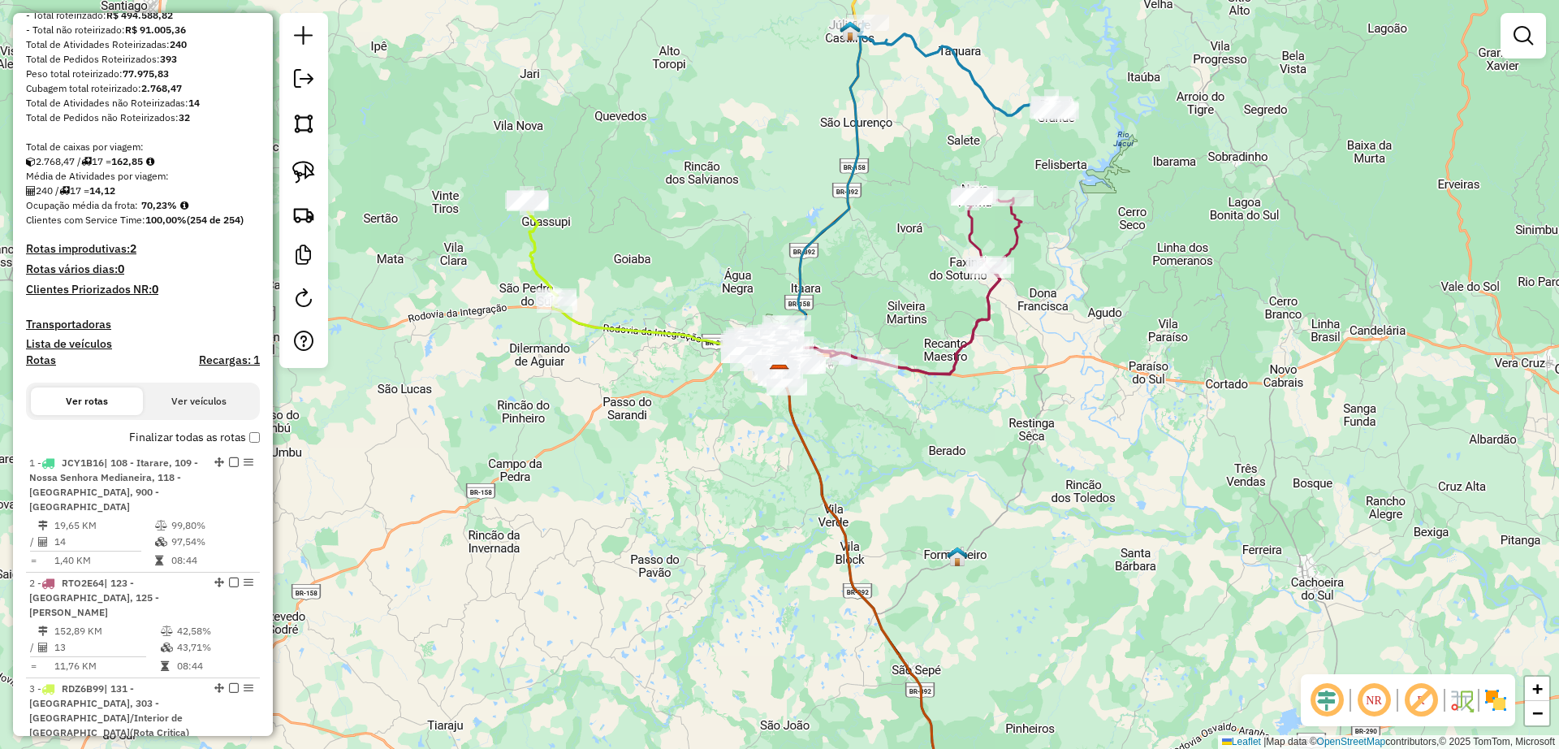
scroll to position [96, 0]
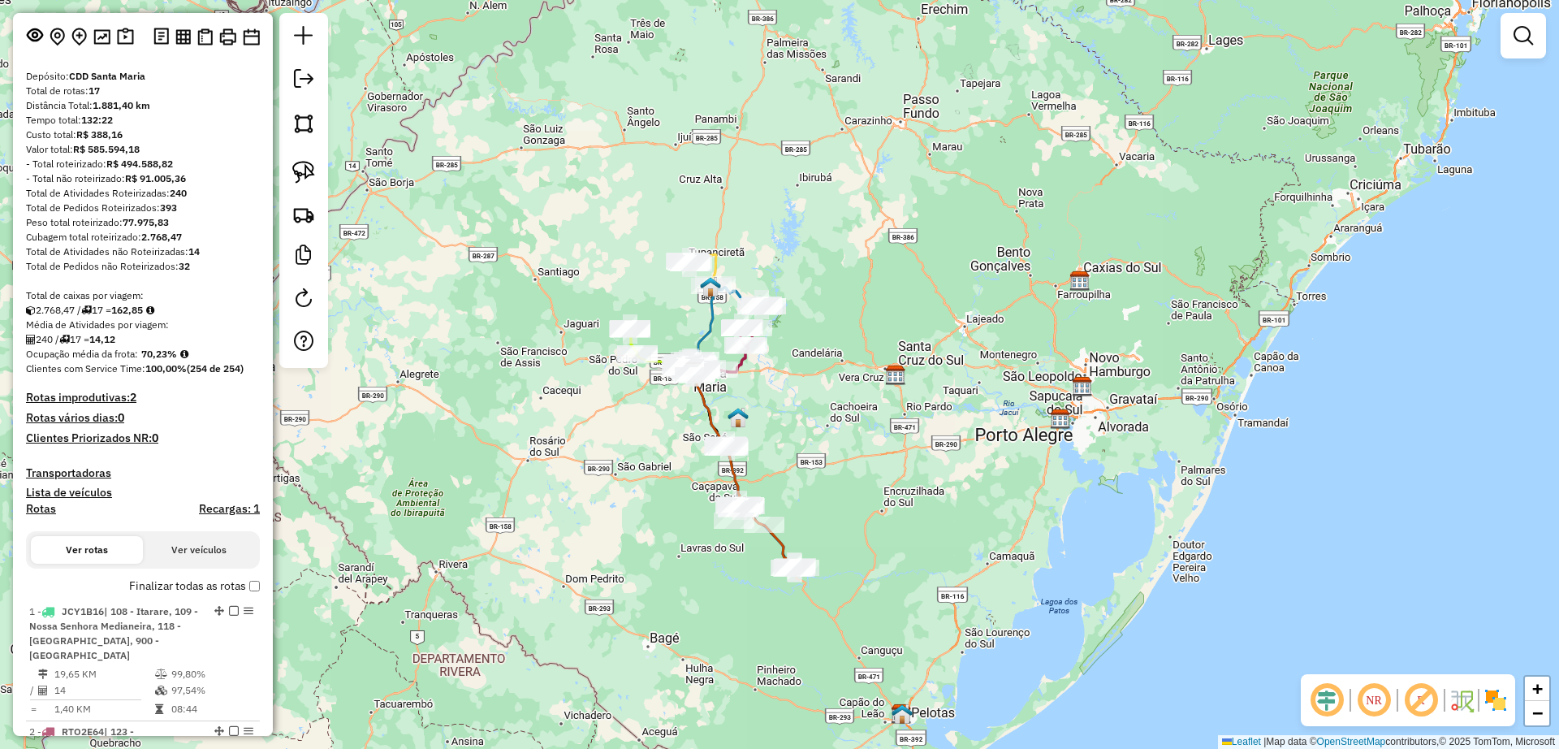
drag, startPoint x: 713, startPoint y: 486, endPoint x: 705, endPoint y: 462, distance: 24.9
click at [697, 450] on div "Janela de atendimento Grade de atendimento Capacidade Transportadoras Veículos …" at bounding box center [779, 374] width 1559 height 749
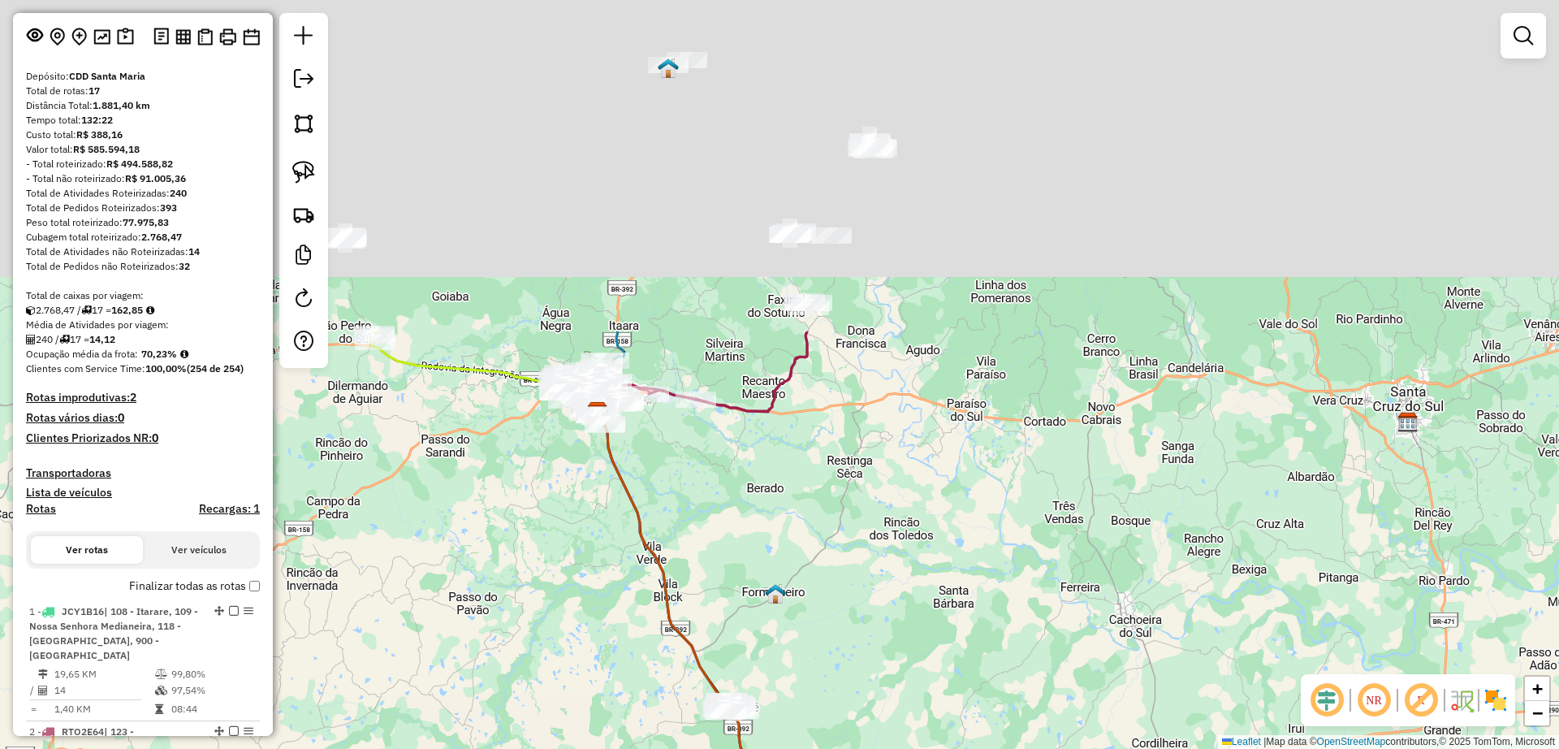
drag, startPoint x: 691, startPoint y: 163, endPoint x: 762, endPoint y: 569, distance: 412.2
click at [762, 569] on div "Janela de atendimento Grade de atendimento Capacidade Transportadoras Veículos …" at bounding box center [779, 374] width 1559 height 749
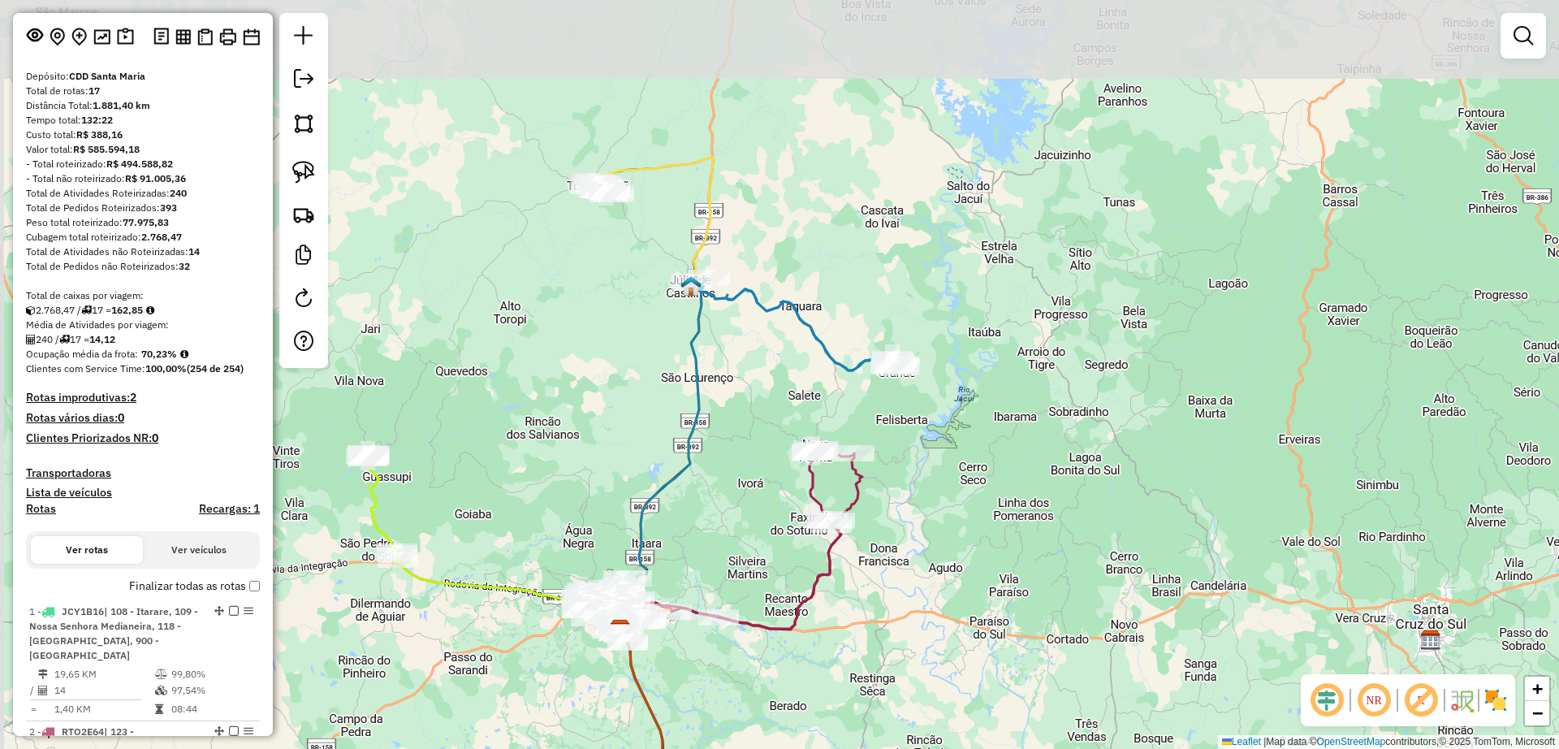
drag, startPoint x: 606, startPoint y: 296, endPoint x: 624, endPoint y: 492, distance: 196.6
click at [624, 492] on div "Janela de atendimento Grade de atendimento Capacidade Transportadoras Veículos …" at bounding box center [779, 374] width 1559 height 749
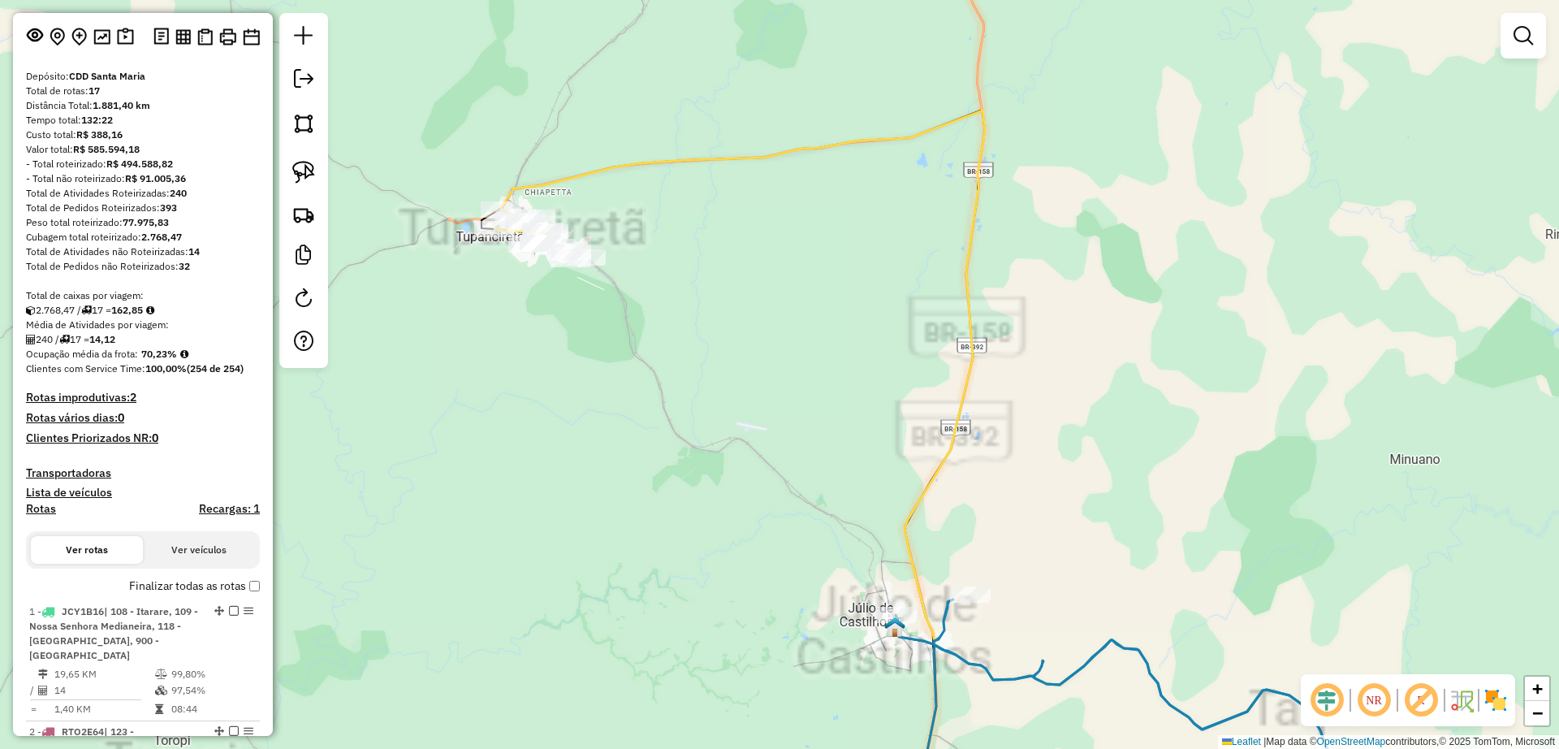
click at [618, 171] on icon at bounding box center [743, 466] width 484 height 713
select select "**********"
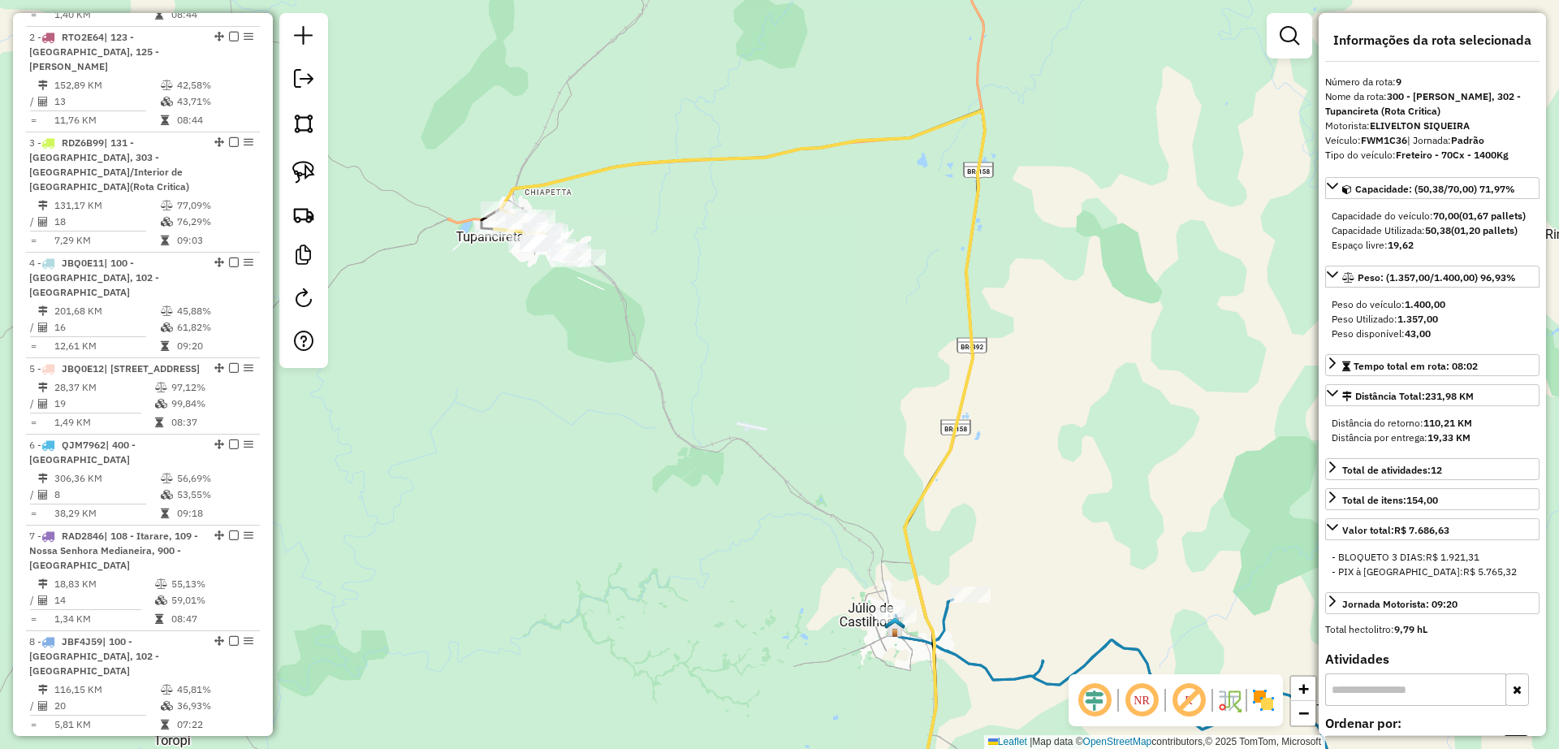
scroll to position [1484, 0]
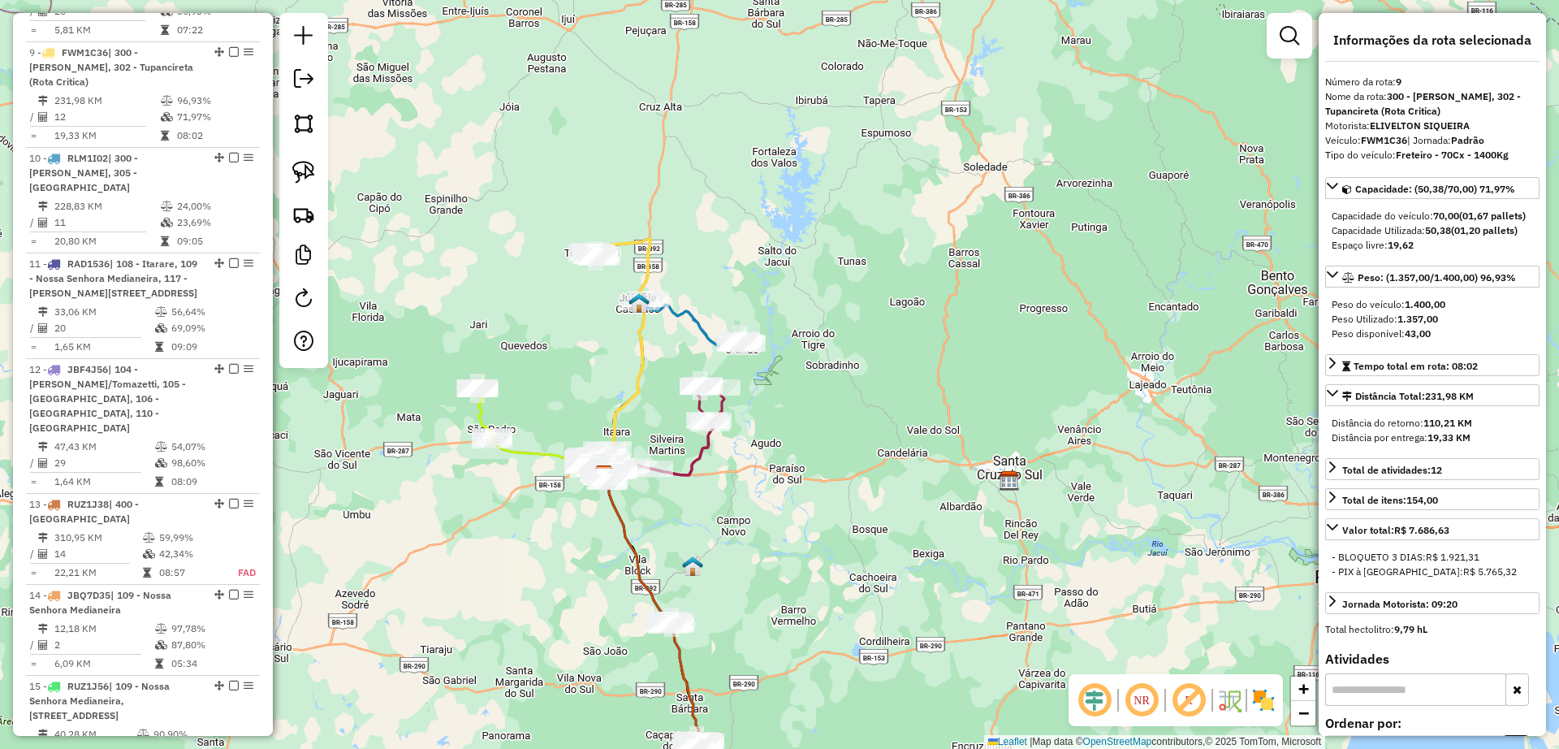
drag, startPoint x: 581, startPoint y: 378, endPoint x: 597, endPoint y: 349, distance: 33.4
click at [597, 349] on div "Janela de atendimento Grade de atendimento Capacidade Transportadoras Veículos …" at bounding box center [779, 374] width 1559 height 749
click at [685, 310] on icon at bounding box center [690, 323] width 103 height 46
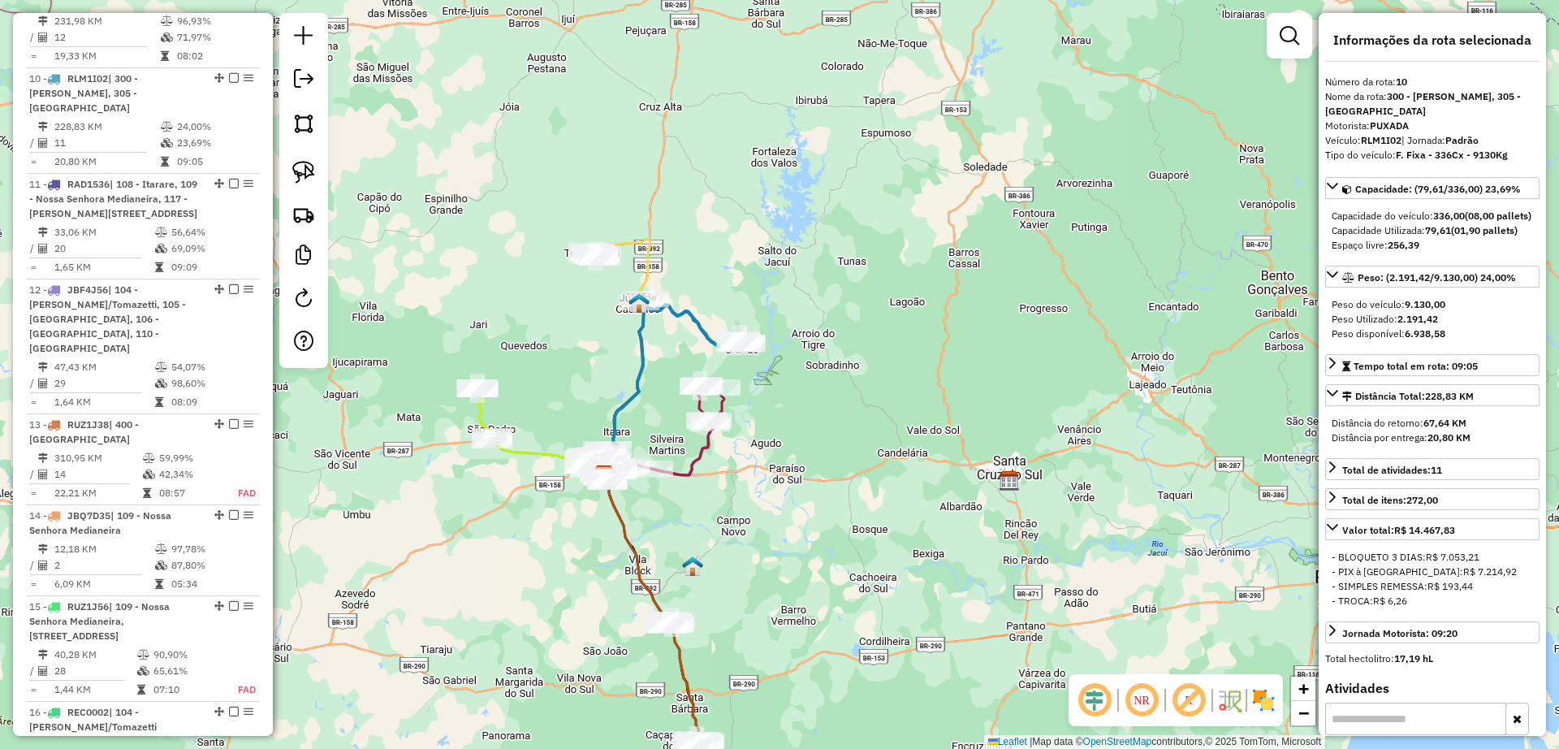
scroll to position [1590, 0]
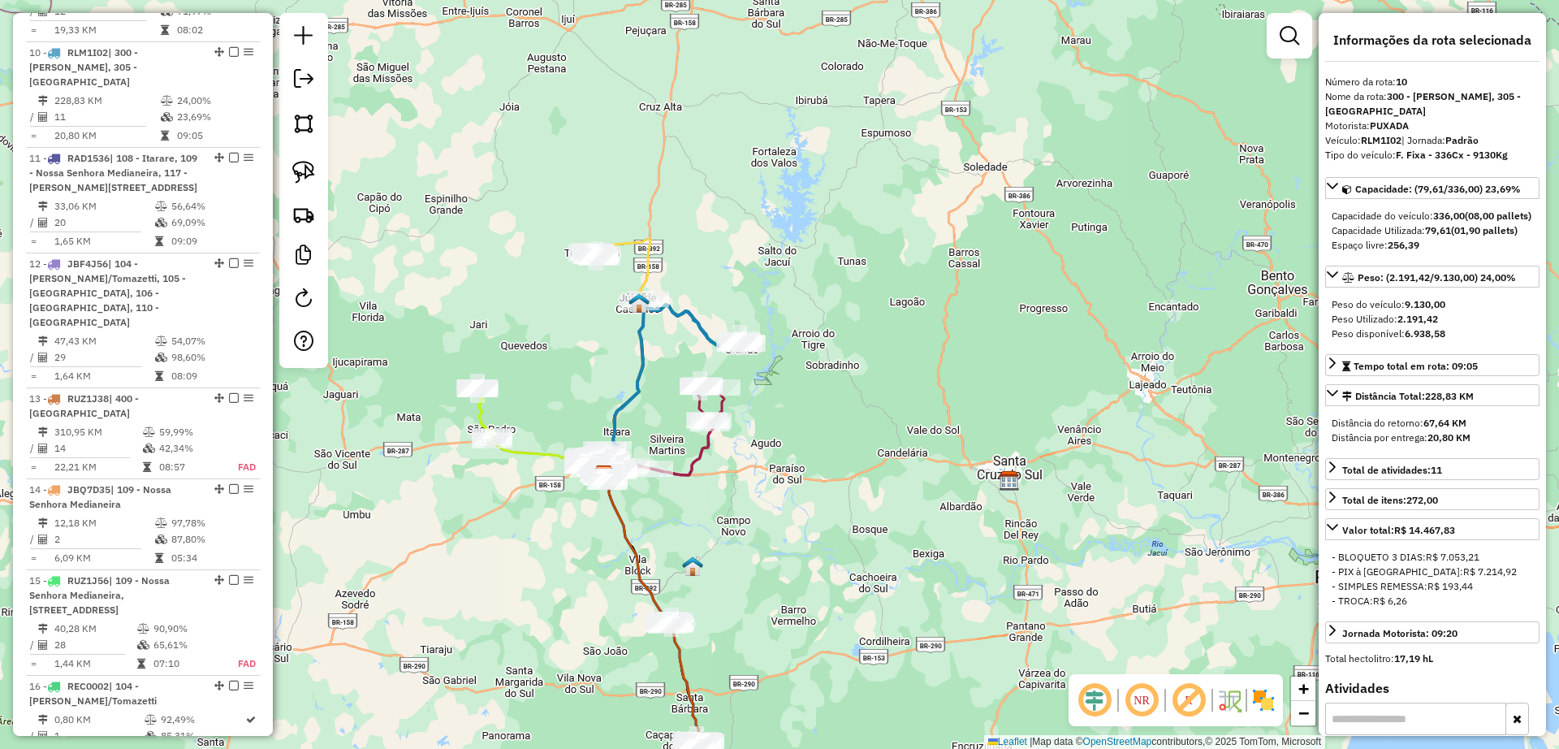
click at [548, 328] on div "Janela de atendimento Grade de atendimento Capacidade Transportadoras Veículos …" at bounding box center [779, 374] width 1559 height 749
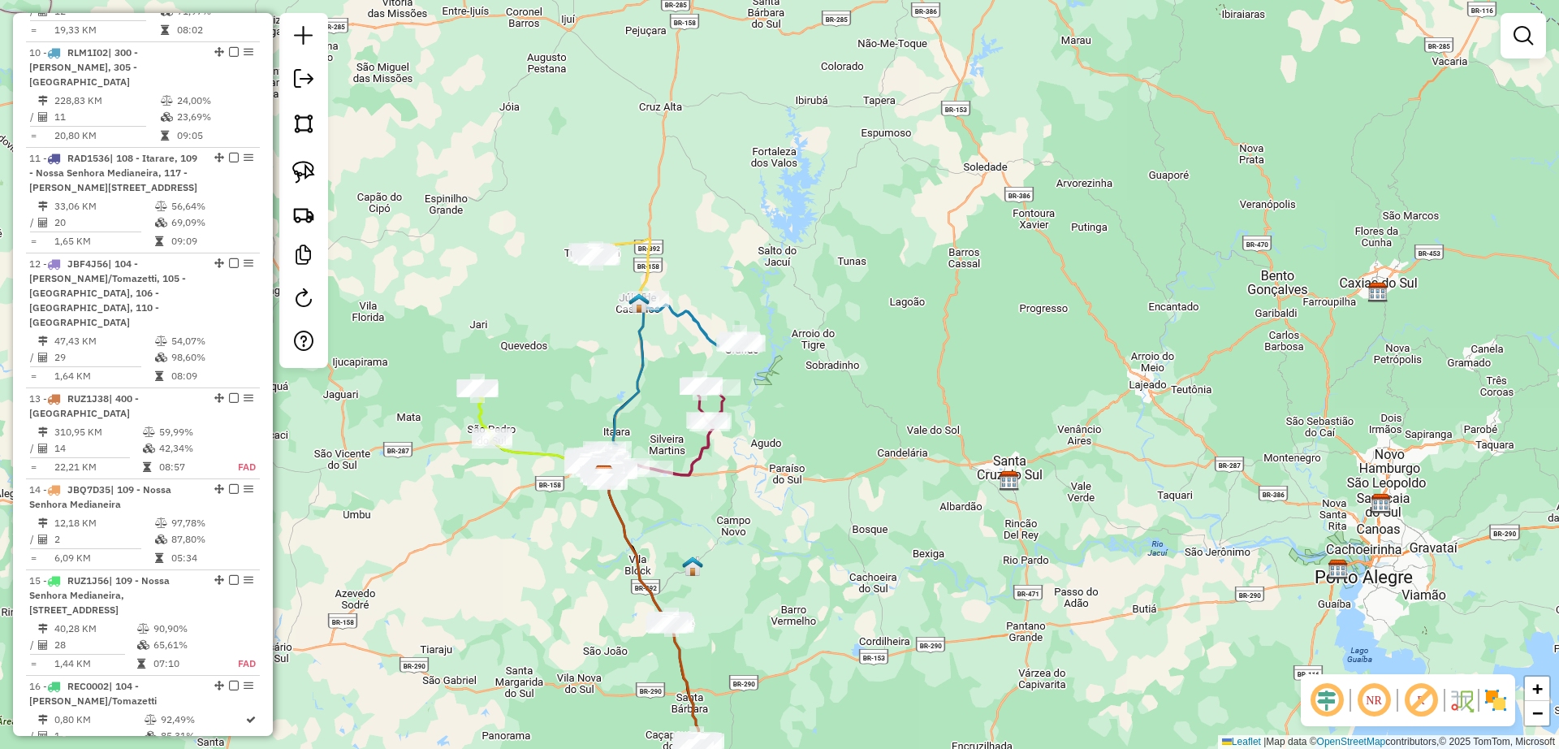
click at [703, 453] on icon at bounding box center [666, 430] width 115 height 90
select select "**********"
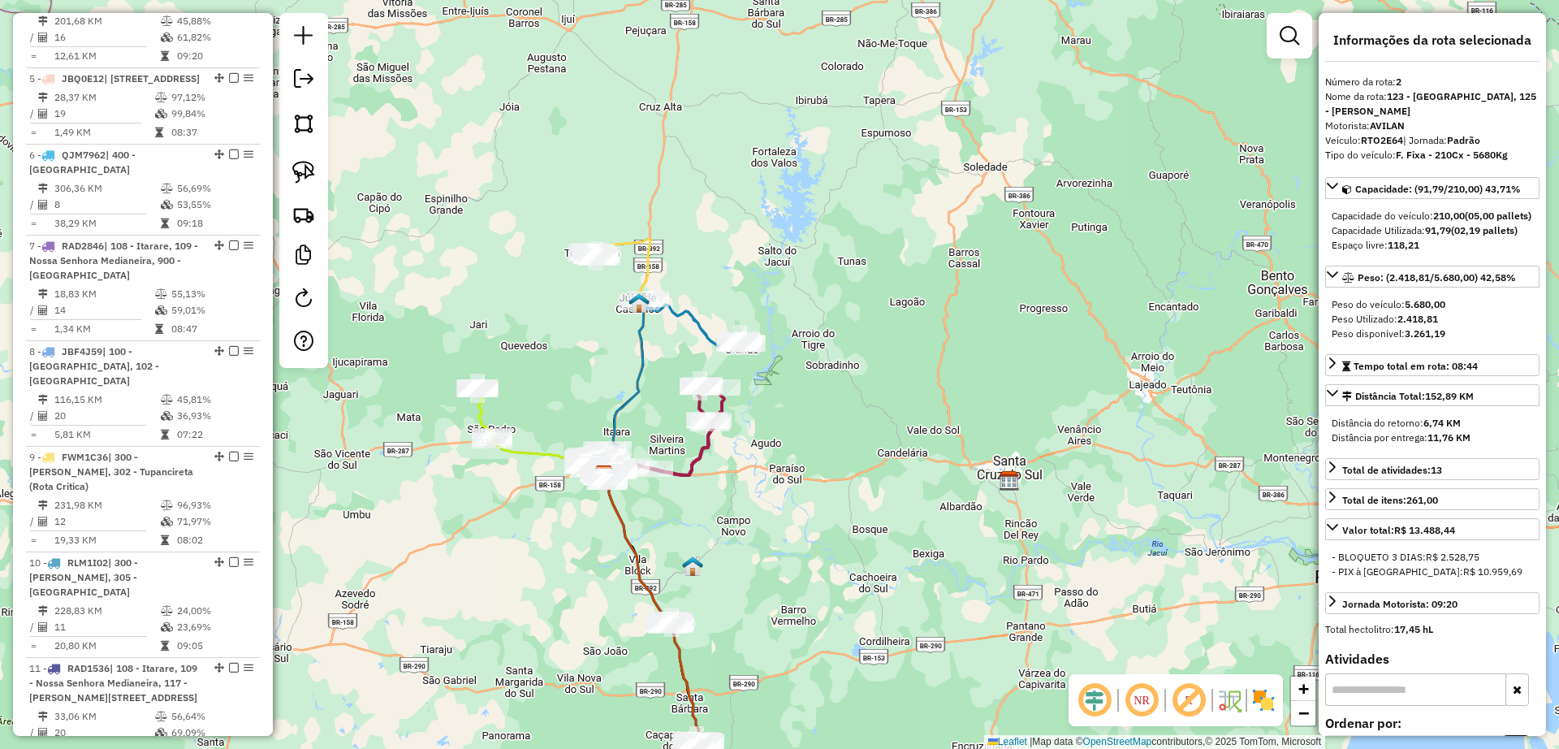
scroll to position [804, 0]
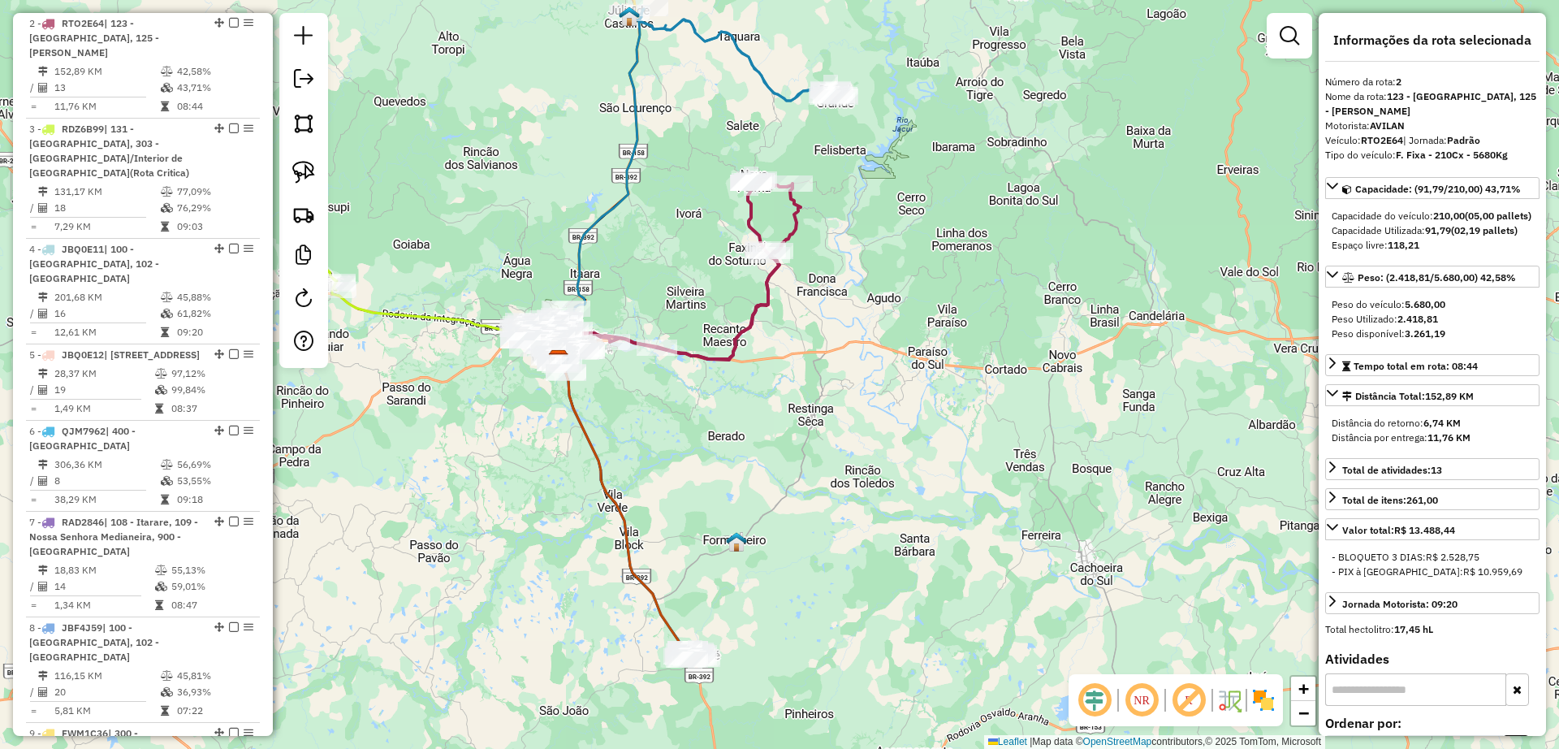
drag, startPoint x: 755, startPoint y: 476, endPoint x: 747, endPoint y: 427, distance: 49.4
click at [747, 427] on div "Janela de atendimento Grade de atendimento Capacidade Transportadoras Veículos …" at bounding box center [779, 374] width 1559 height 749
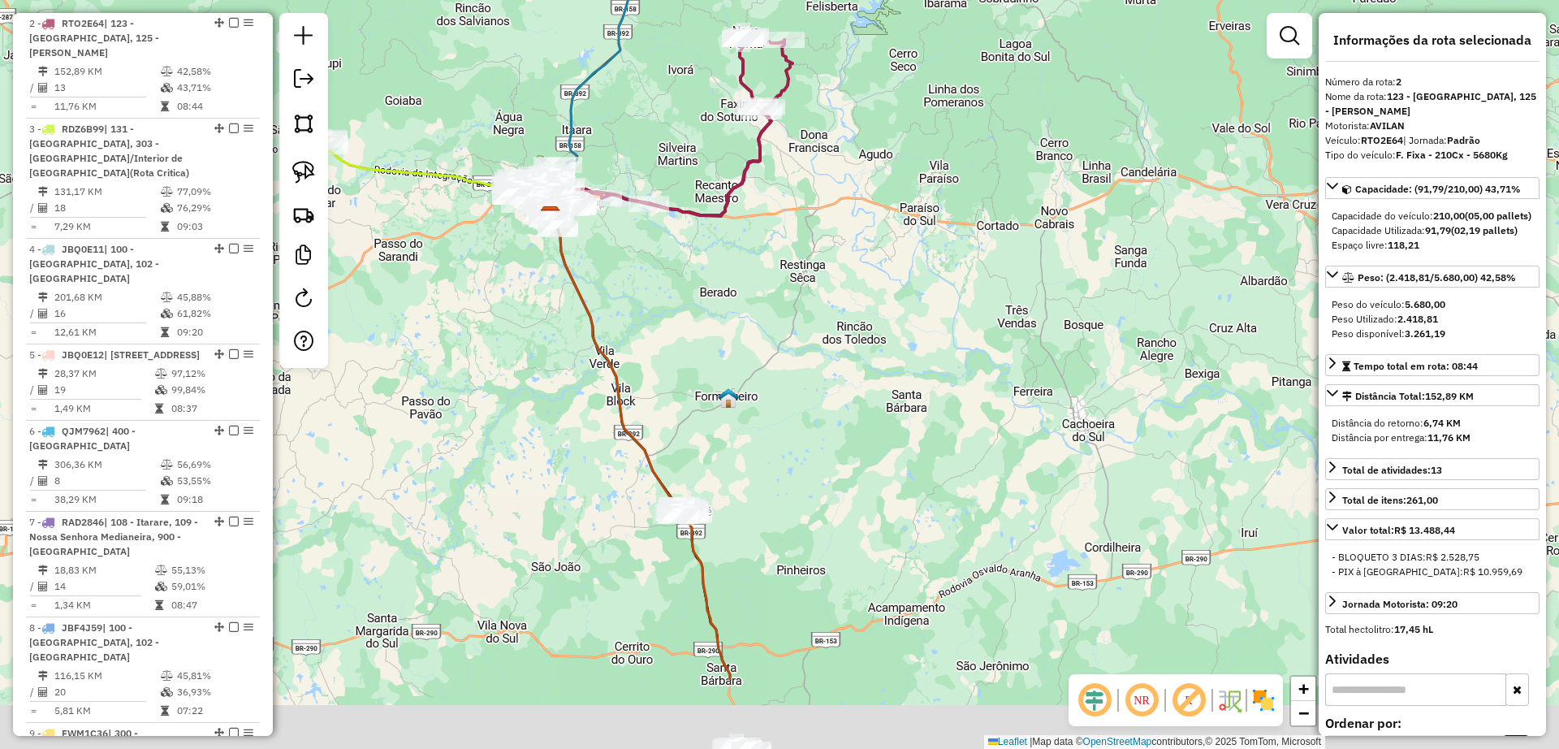
drag, startPoint x: 740, startPoint y: 470, endPoint x: 731, endPoint y: 322, distance: 148.9
click at [731, 322] on div "Janela de atendimento Grade de atendimento Capacidade Transportadoras Veículos …" at bounding box center [779, 374] width 1559 height 749
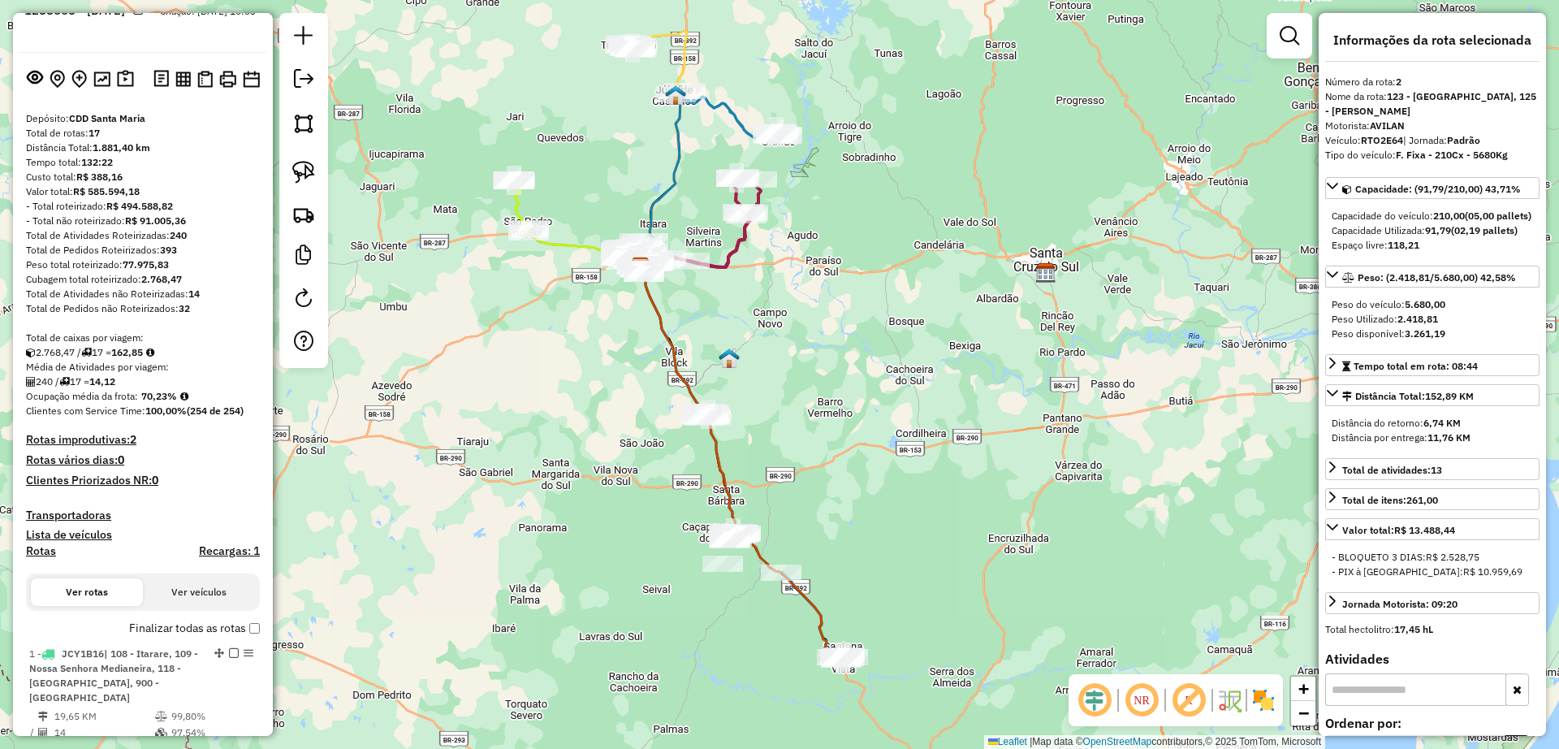
scroll to position [0, 0]
